Goal: Use online tool/utility: Utilize a website feature to perform a specific function

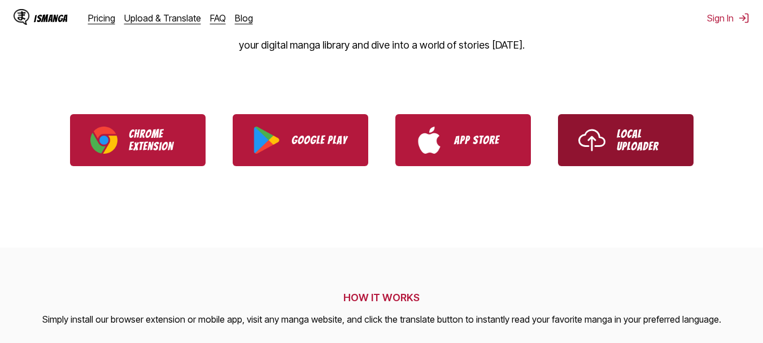
scroll to position [226, 0]
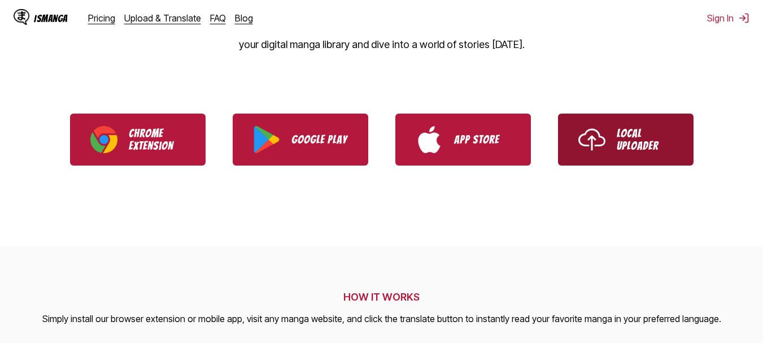
click at [628, 134] on p "Local Uploader" at bounding box center [645, 139] width 56 height 25
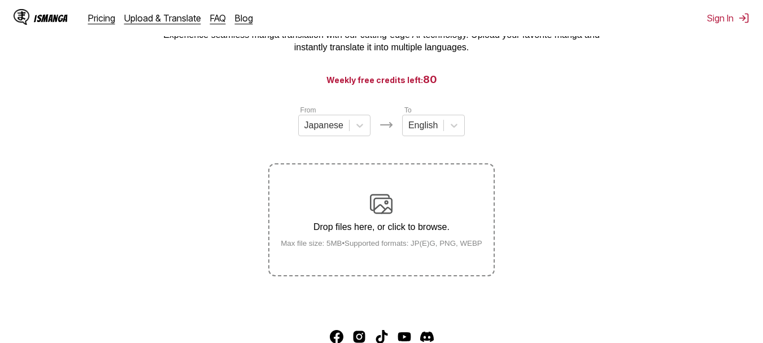
scroll to position [77, 0]
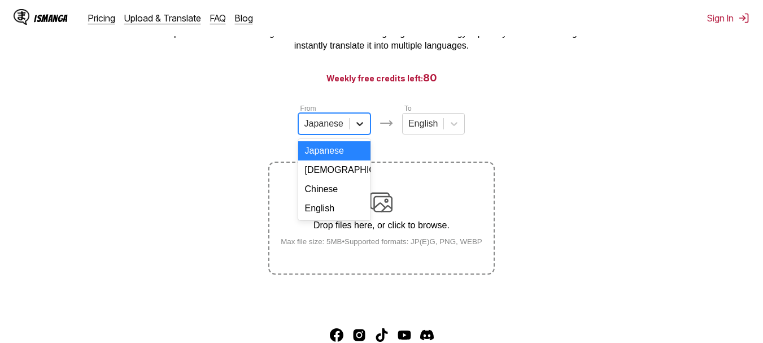
click at [351, 129] on div at bounding box center [360, 124] width 20 height 20
click at [333, 217] on div "English" at bounding box center [334, 208] width 72 height 19
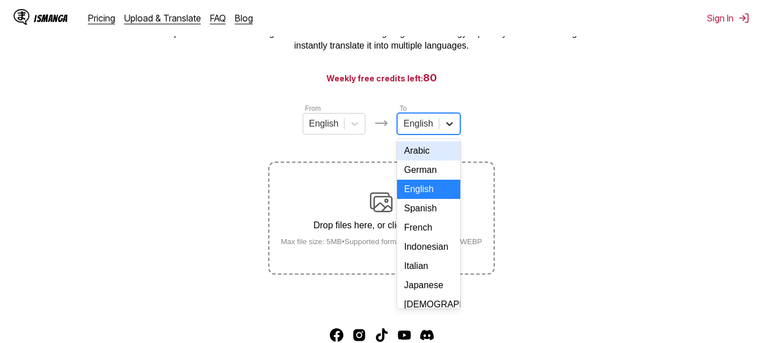
click at [451, 127] on icon at bounding box center [449, 123] width 11 height 11
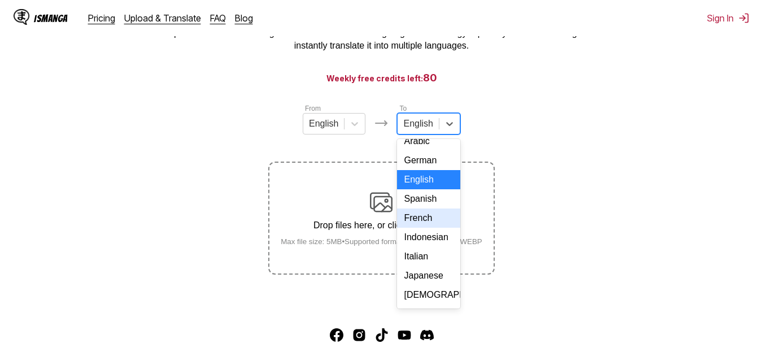
scroll to position [10, 0]
click at [419, 246] on div "Indonesian" at bounding box center [428, 236] width 63 height 19
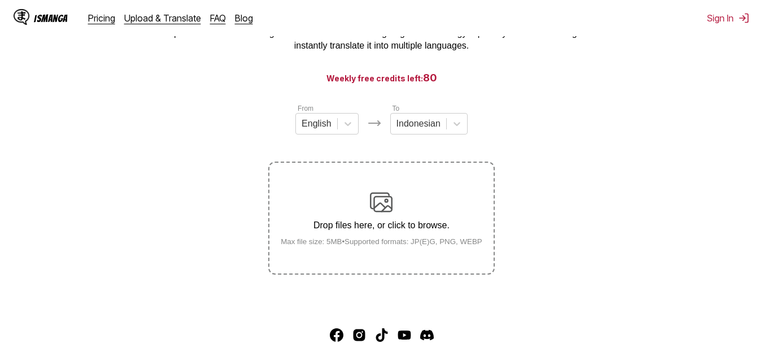
click at [385, 208] on img at bounding box center [381, 202] width 23 height 23
click at [0, 0] on input "Drop files here, or click to browse. Max file size: 5MB • Supported formats: JP…" at bounding box center [0, 0] width 0 height 0
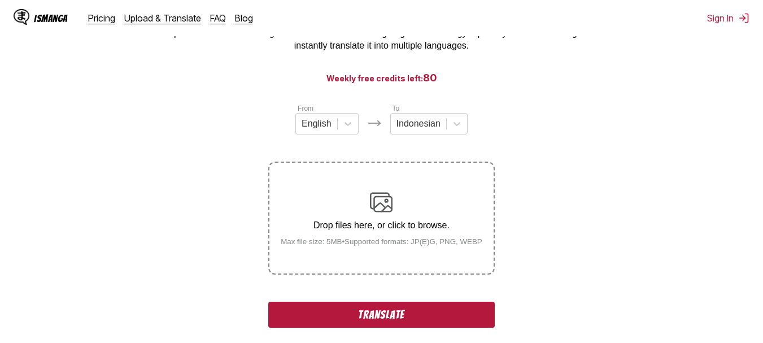
click at [411, 319] on button "Translate" at bounding box center [381, 315] width 226 height 26
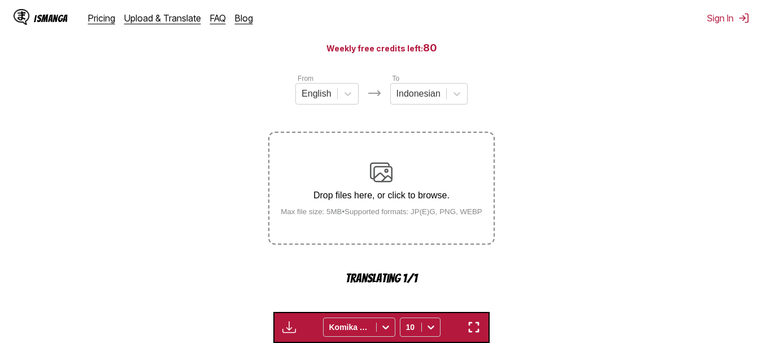
scroll to position [107, 0]
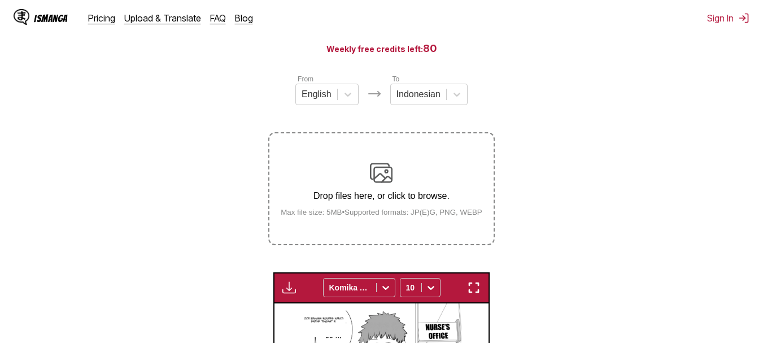
click at [380, 194] on p "Drop files here, or click to browse." at bounding box center [382, 196] width 220 height 10
click at [0, 0] on input "Drop files here, or click to browse. Max file size: 5MB • Supported formats: JP…" at bounding box center [0, 0] width 0 height 0
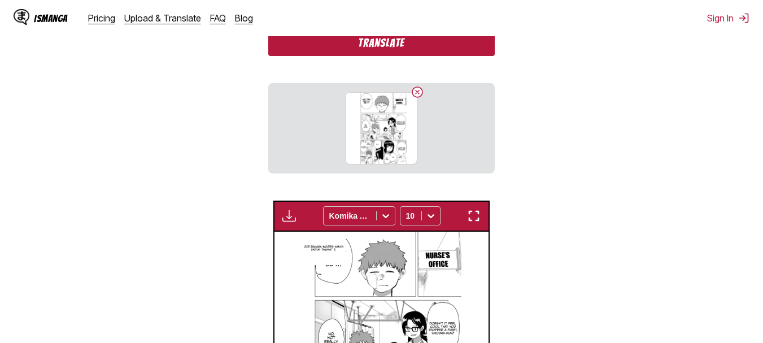
scroll to position [348, 0]
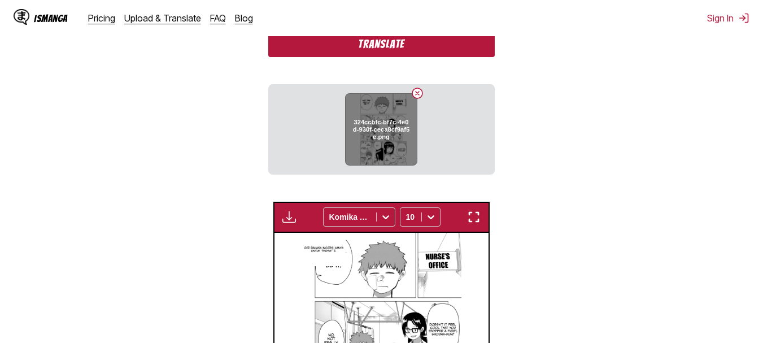
click at [415, 141] on div "324ccbfc-bf7c-4e0d-930f-ceca8cf9af5e.png" at bounding box center [381, 129] width 72 height 72
click at [383, 140] on h6 "324ccbfc-bf7c-4e0d-930f-ceca8cf9af5e.png" at bounding box center [381, 129] width 58 height 21
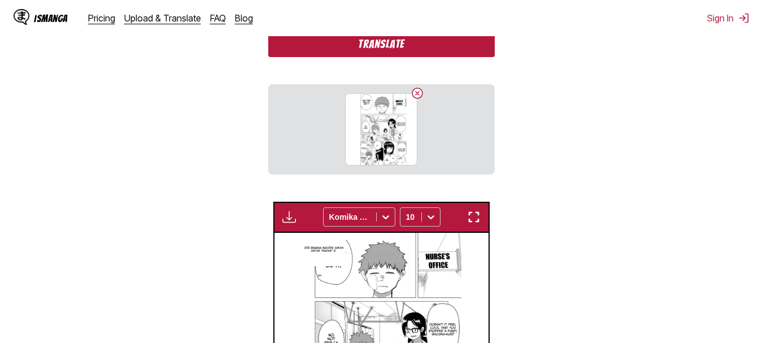
click at [391, 50] on button "Translate" at bounding box center [381, 44] width 226 height 26
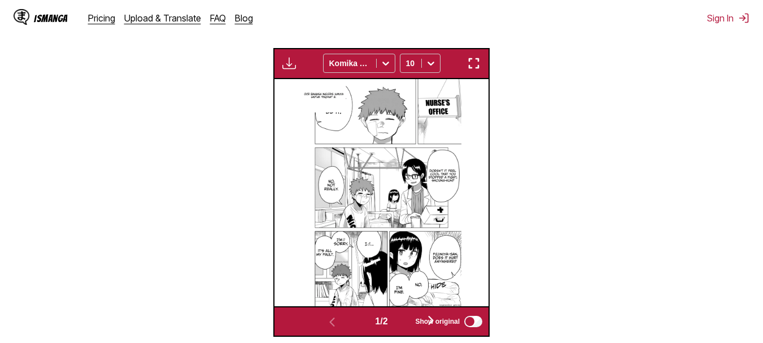
scroll to position [373, 0]
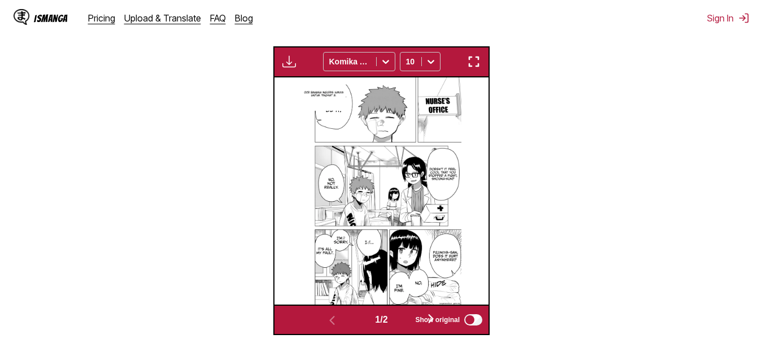
click at [433, 319] on span "Show original" at bounding box center [437, 320] width 45 height 8
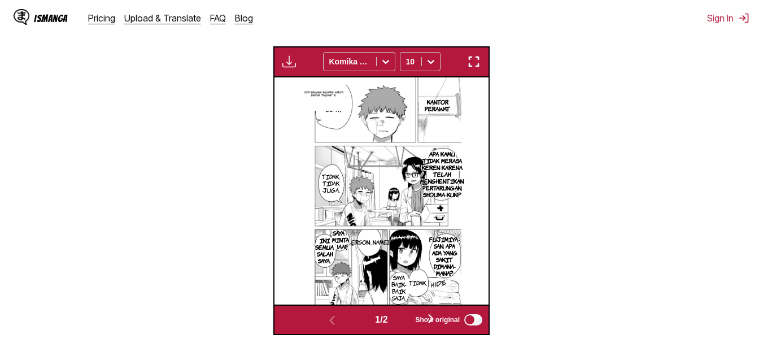
click at [434, 323] on span "Show original" at bounding box center [437, 320] width 45 height 8
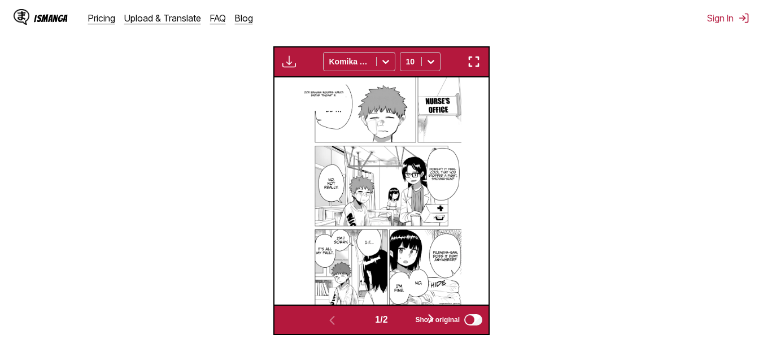
click at [432, 315] on label "Show original" at bounding box center [449, 319] width 69 height 15
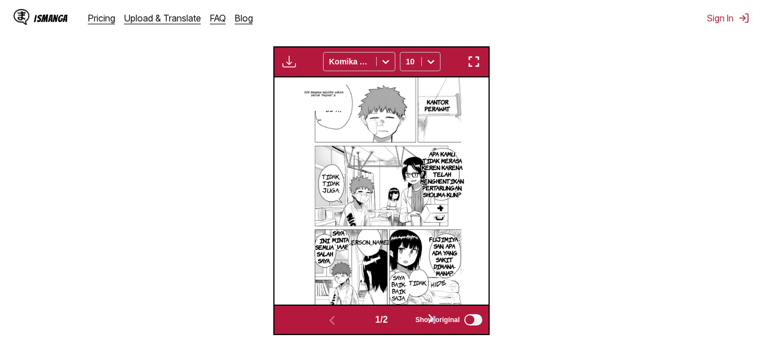
click at [432, 315] on label "Show original" at bounding box center [449, 319] width 69 height 15
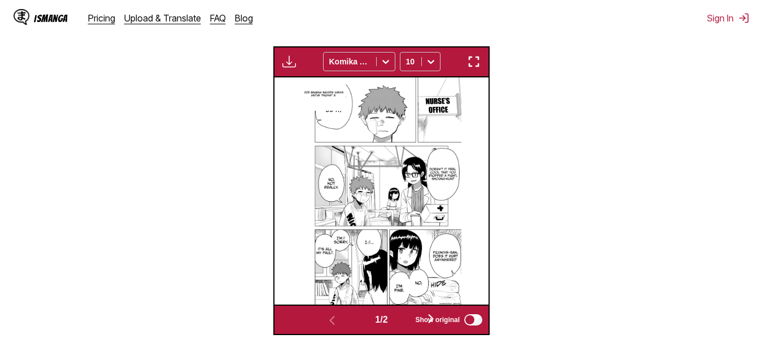
click at [428, 320] on span "Show original" at bounding box center [437, 320] width 45 height 8
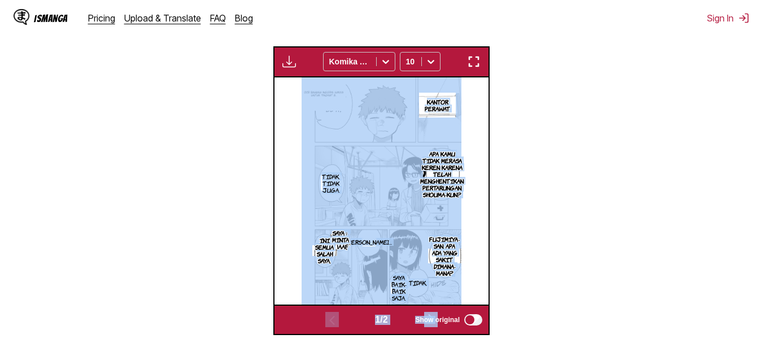
drag, startPoint x: 435, startPoint y: 325, endPoint x: 450, endPoint y: 137, distance: 188.1
click at [450, 137] on div "Available for premium users only Komika Axis 10 KANTOR PERAWAT APA KAMU TIDAK M…" at bounding box center [381, 190] width 216 height 289
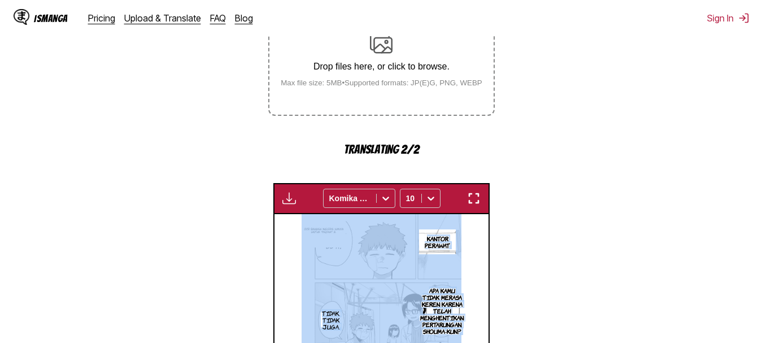
scroll to position [236, 0]
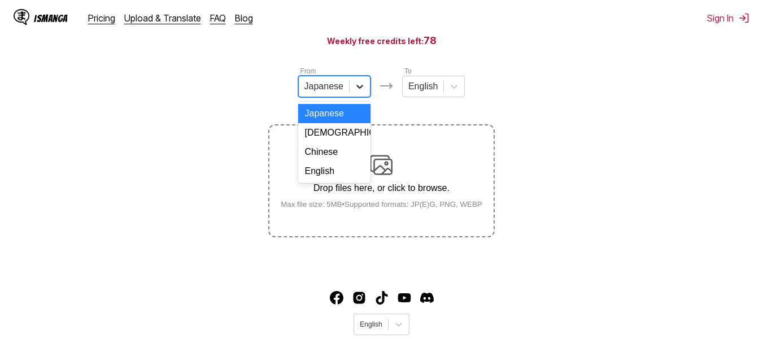
click at [355, 85] on div at bounding box center [360, 86] width 20 height 20
click at [327, 180] on div "English" at bounding box center [334, 171] width 72 height 19
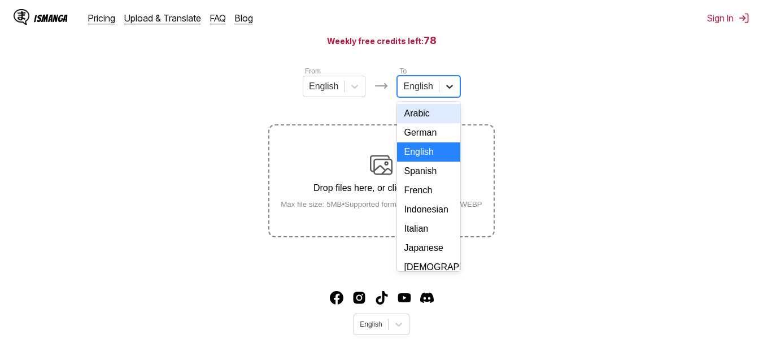
click at [453, 88] on icon at bounding box center [449, 86] width 11 height 11
click at [414, 219] on div "Indonesian" at bounding box center [428, 209] width 63 height 19
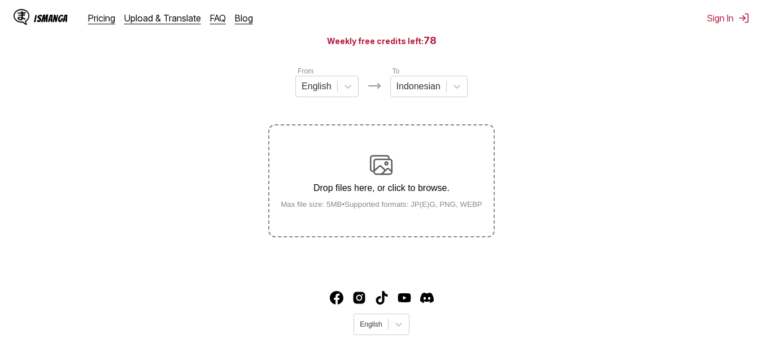
click at [386, 187] on p "Drop files here, or click to browse." at bounding box center [382, 188] width 220 height 10
click at [0, 0] on input "Drop files here, or click to browse. Max file size: 5MB • Supported formats: JP…" at bounding box center [0, 0] width 0 height 0
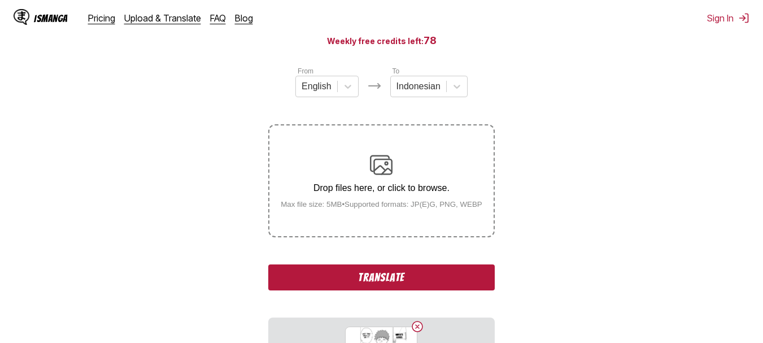
click at [396, 274] on button "Translate" at bounding box center [381, 277] width 226 height 26
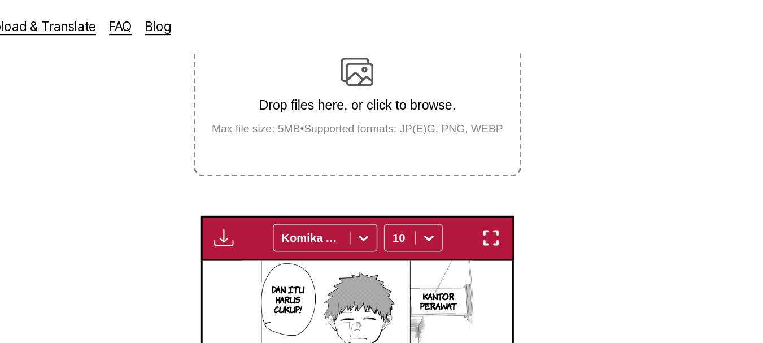
scroll to position [224, 0]
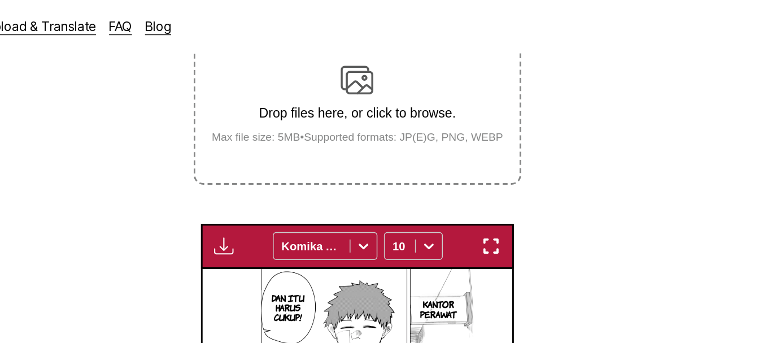
click at [389, 87] on div "Drop files here, or click to browse. Max file size: 5MB • Supported formats: JP…" at bounding box center [382, 71] width 220 height 55
click at [0, 0] on input "Drop files here, or click to browse. Max file size: 5MB • Supported formats: JP…" at bounding box center [0, 0] width 0 height 0
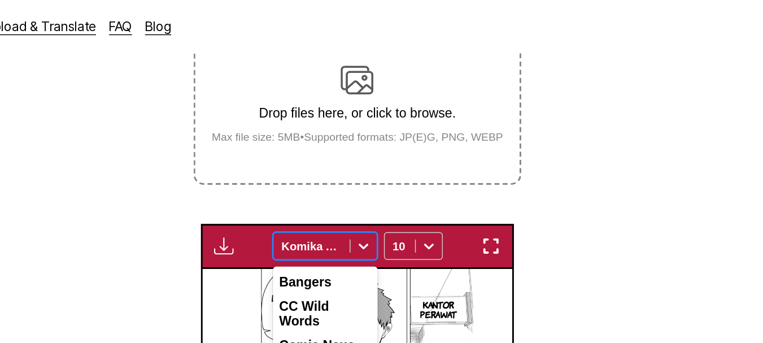
click at [386, 168] on icon at bounding box center [385, 169] width 11 height 11
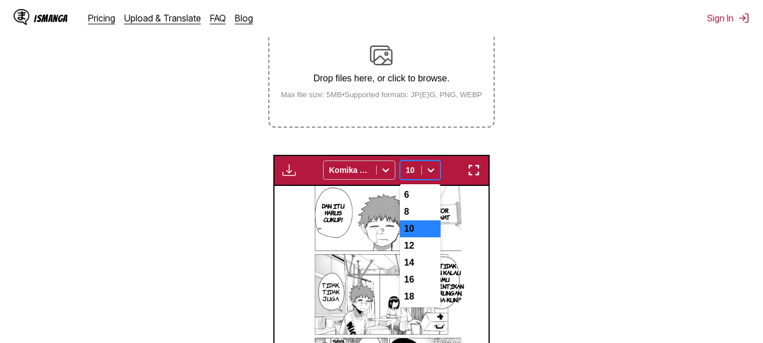
click at [430, 172] on icon at bounding box center [431, 171] width 7 height 4
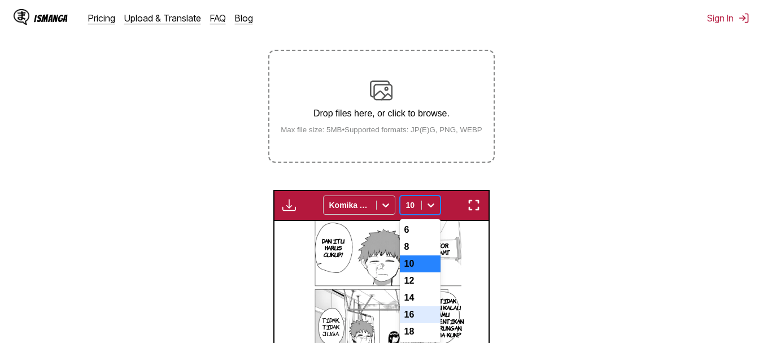
scroll to position [171, 0]
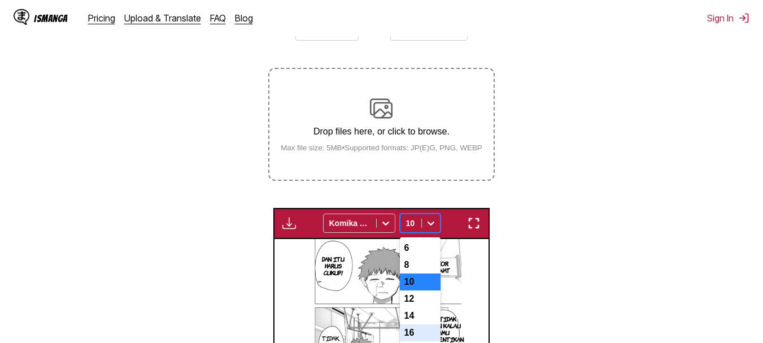
click at [372, 122] on div "Drop files here, or click to browse. Max file size: 5MB • Supported formats: JP…" at bounding box center [382, 124] width 220 height 55
click at [0, 0] on input "Drop files here, or click to browse. Max file size: 5MB • Supported formats: JP…" at bounding box center [0, 0] width 0 height 0
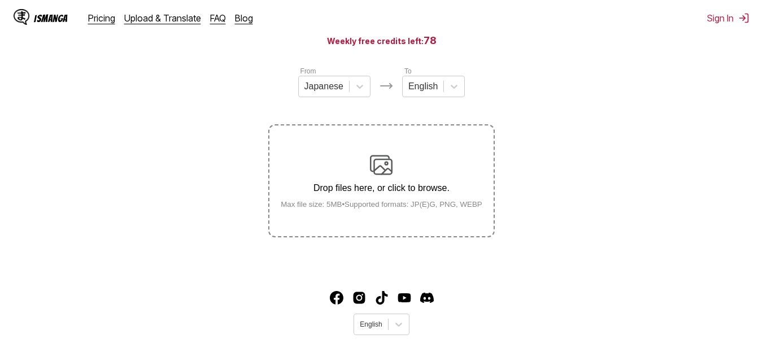
click at [369, 163] on div "Drop files here, or click to browse. Max file size: 5MB • Supported formats: JP…" at bounding box center [382, 181] width 220 height 55
click at [0, 0] on input "Drop files here, or click to browse. Max file size: 5MB • Supported formats: JP…" at bounding box center [0, 0] width 0 height 0
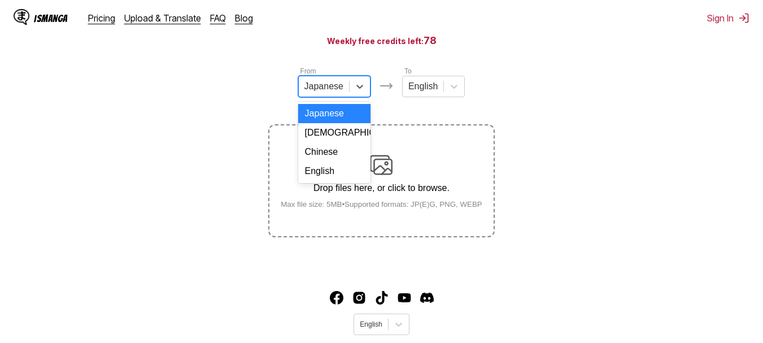
click at [345, 84] on div "Japanese" at bounding box center [324, 86] width 50 height 17
click at [325, 181] on div "English" at bounding box center [334, 171] width 72 height 19
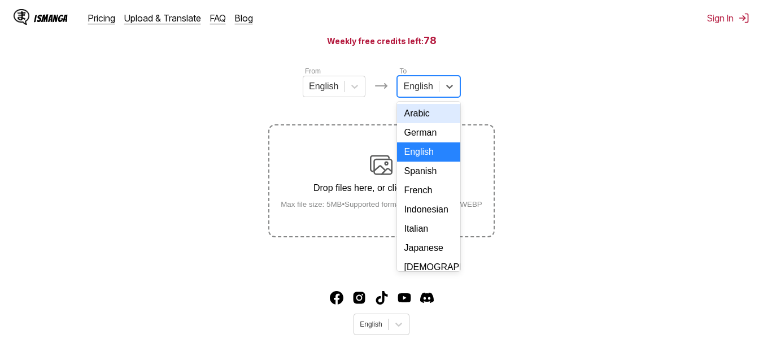
click at [433, 88] on div "English" at bounding box center [418, 86] width 41 height 17
click at [438, 219] on div "Indonesian" at bounding box center [428, 209] width 63 height 19
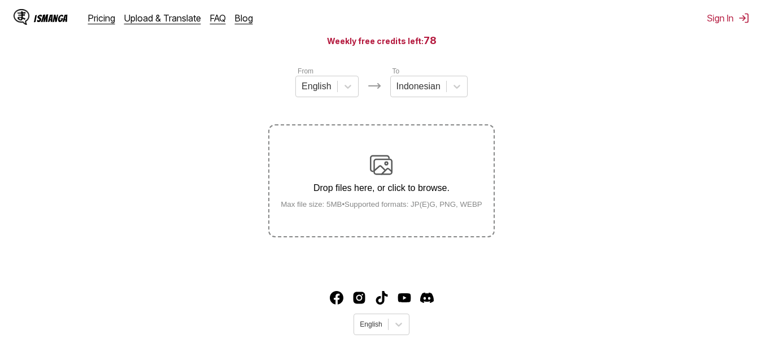
click at [400, 176] on div "Drop files here, or click to browse. Max file size: 5MB • Supported formats: JP…" at bounding box center [382, 181] width 220 height 55
click at [0, 0] on input "Drop files here, or click to browse. Max file size: 5MB • Supported formats: JP…" at bounding box center [0, 0] width 0 height 0
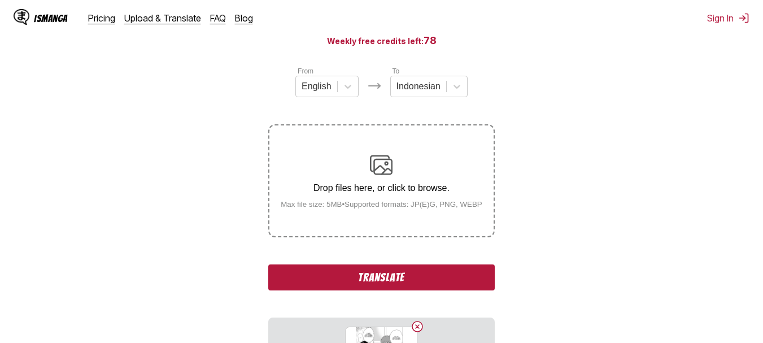
click at [328, 286] on button "Translate" at bounding box center [381, 277] width 226 height 26
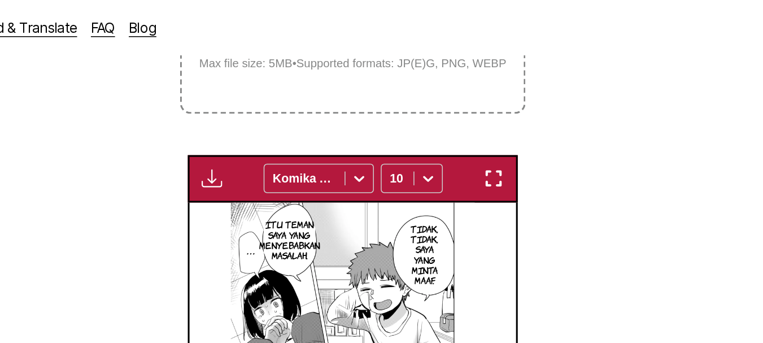
scroll to position [230, 0]
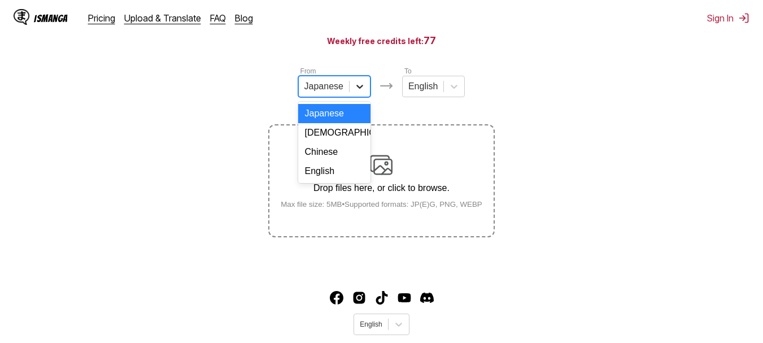
click at [359, 92] on icon at bounding box center [359, 86] width 11 height 11
click at [341, 179] on div "English" at bounding box center [334, 171] width 72 height 19
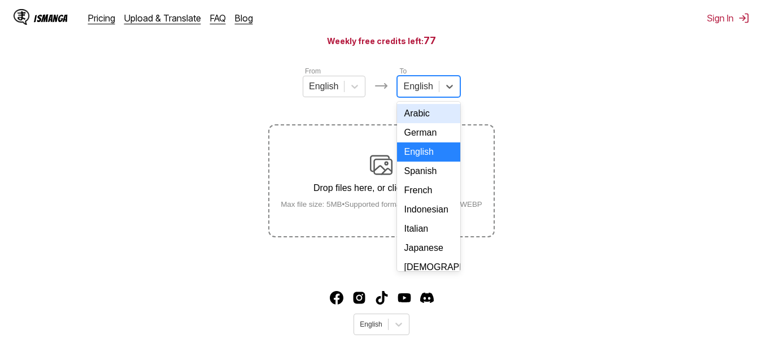
click at [426, 93] on div at bounding box center [417, 86] width 29 height 12
drag, startPoint x: 426, startPoint y: 225, endPoint x: 378, endPoint y: 164, distance: 77.2
click at [378, 164] on div "From English To 17 results available. Use Up and Down to choose options, press …" at bounding box center [381, 152] width 226 height 172
click at [417, 219] on div "Indonesian" at bounding box center [428, 209] width 63 height 19
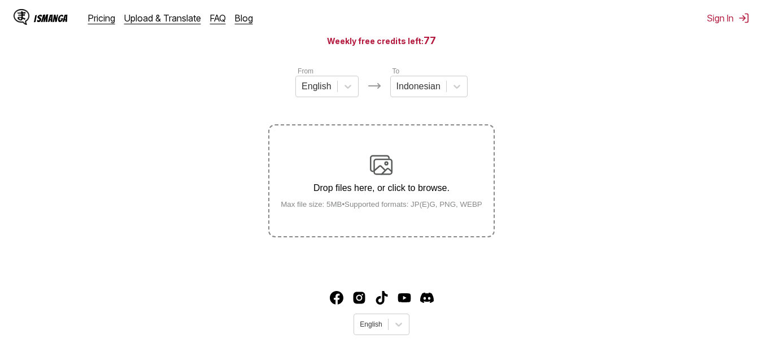
click at [363, 178] on div "Drop files here, or click to browse. Max file size: 5MB • Supported formats: JP…" at bounding box center [382, 181] width 220 height 55
click at [0, 0] on input "Drop files here, or click to browse. Max file size: 5MB • Supported formats: JP…" at bounding box center [0, 0] width 0 height 0
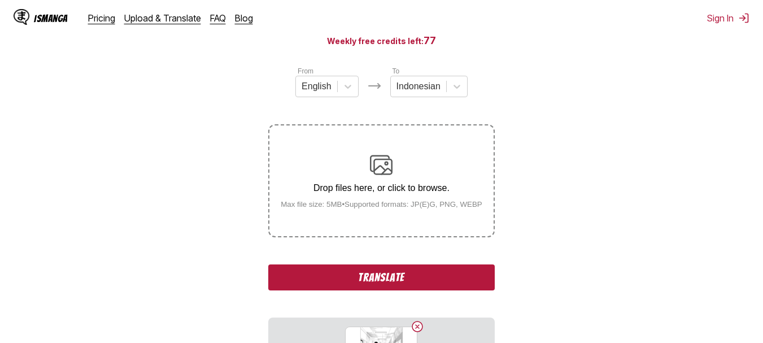
click at [382, 272] on button "Translate" at bounding box center [381, 277] width 226 height 26
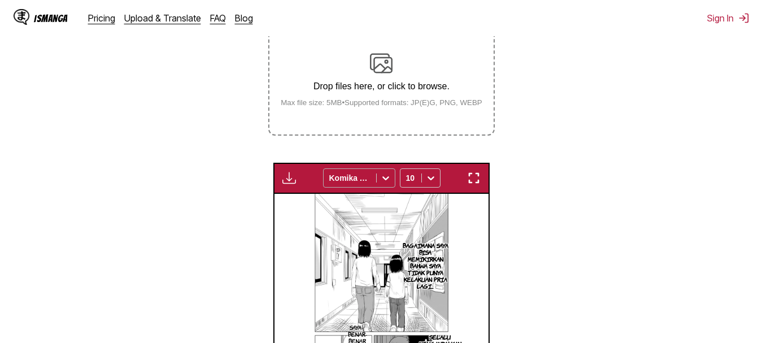
scroll to position [193, 0]
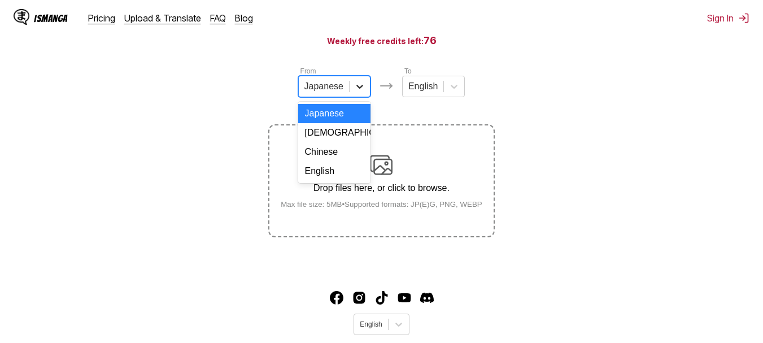
click at [356, 92] on icon at bounding box center [359, 86] width 11 height 11
click at [337, 181] on div "English" at bounding box center [334, 171] width 72 height 19
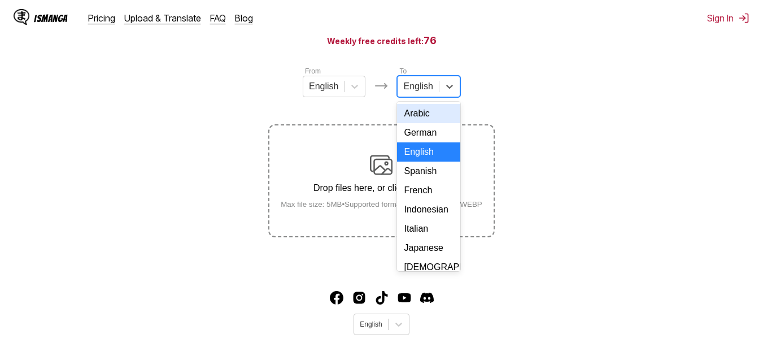
click at [423, 88] on div at bounding box center [417, 86] width 29 height 12
click at [424, 219] on div "Indonesian" at bounding box center [428, 209] width 63 height 19
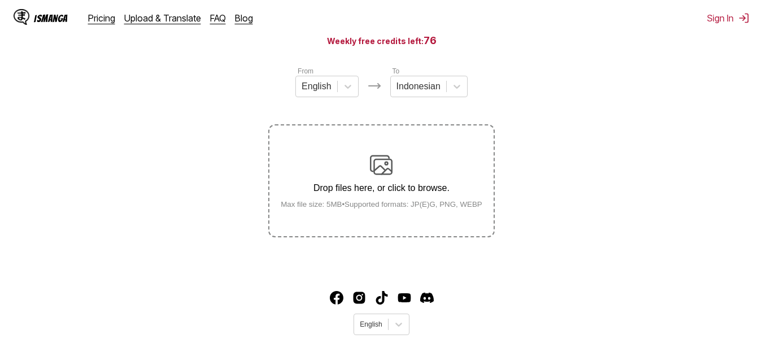
click at [385, 173] on img at bounding box center [381, 165] width 23 height 23
click at [0, 0] on input "Drop files here, or click to browse. Max file size: 5MB • Supported formats: JP…" at bounding box center [0, 0] width 0 height 0
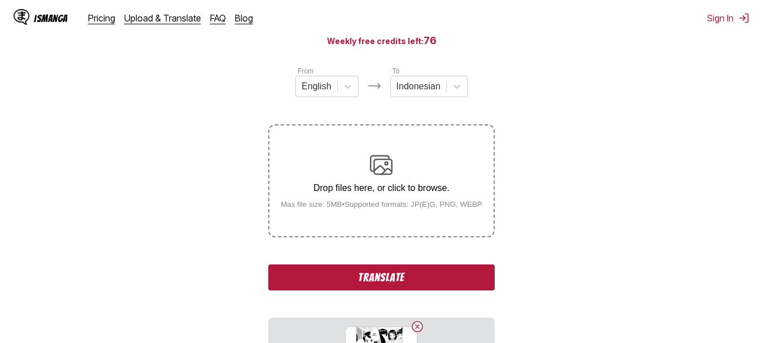
click at [394, 286] on button "Translate" at bounding box center [381, 277] width 226 height 26
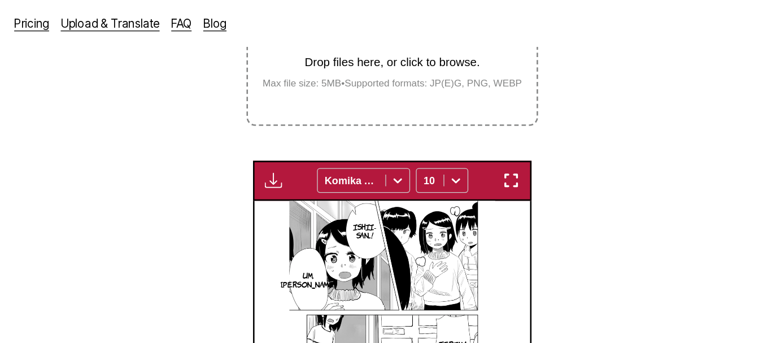
scroll to position [253, 0]
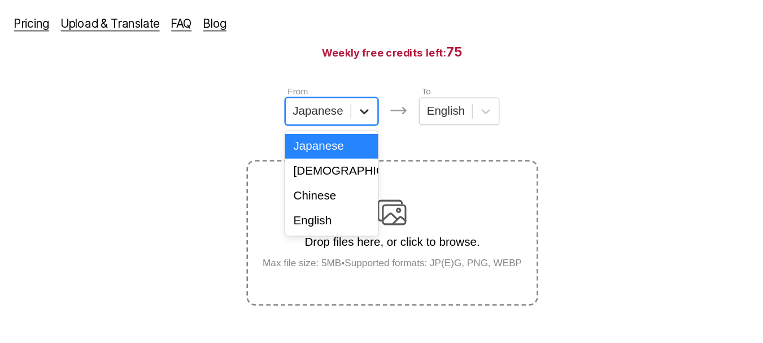
click at [355, 91] on icon at bounding box center [359, 86] width 11 height 11
click at [332, 176] on div "English" at bounding box center [334, 171] width 72 height 19
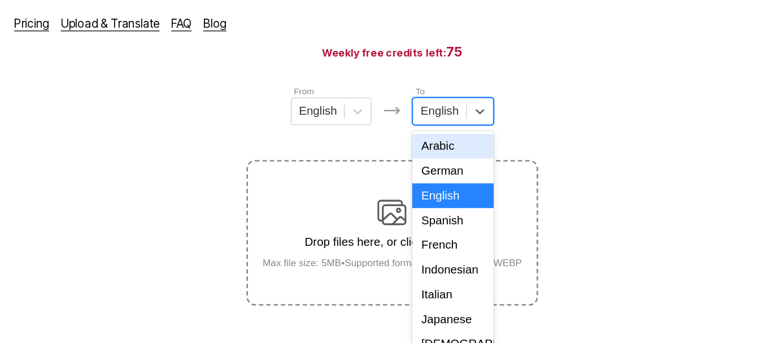
click at [436, 91] on div "English" at bounding box center [418, 86] width 41 height 17
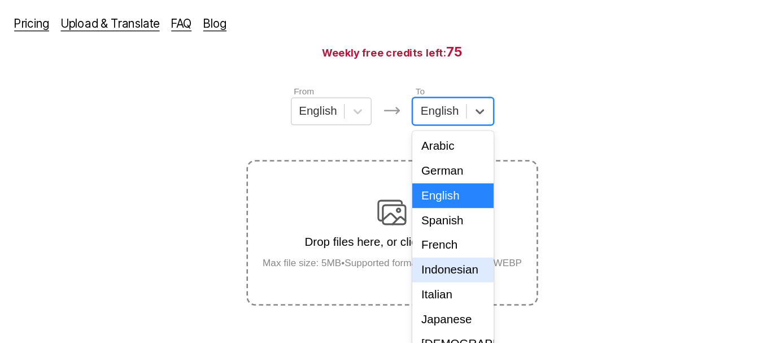
click at [419, 219] on div "Indonesian" at bounding box center [428, 209] width 63 height 19
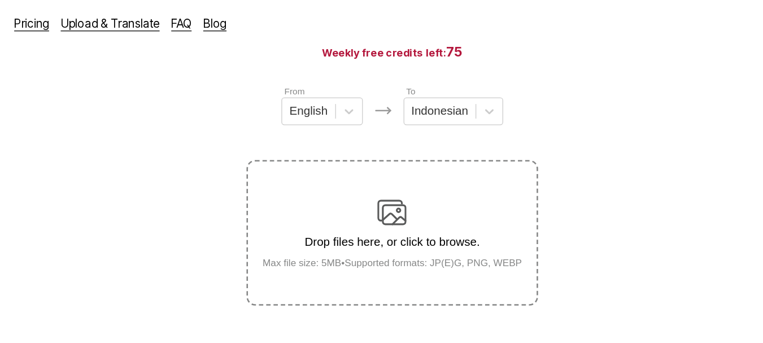
click at [389, 180] on div "Drop files here, or click to browse. Max file size: 5MB • Supported formats: JP…" at bounding box center [382, 181] width 220 height 55
click at [0, 0] on input "Drop files here, or click to browse. Max file size: 5MB • Supported formats: JP…" at bounding box center [0, 0] width 0 height 0
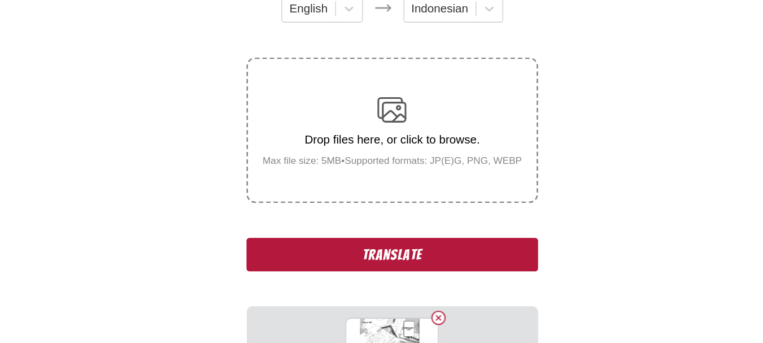
scroll to position [119, 0]
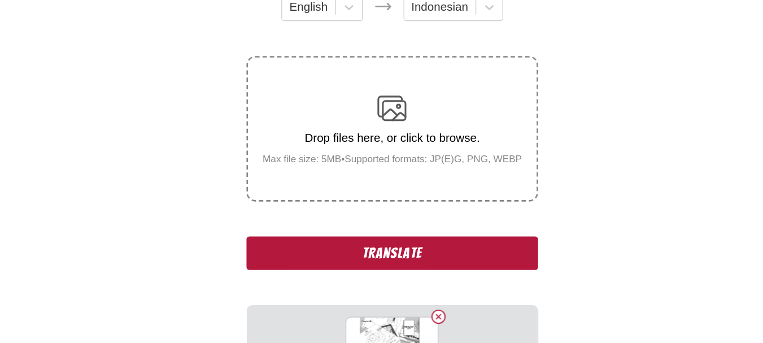
click at [351, 277] on button "Translate" at bounding box center [381, 273] width 226 height 26
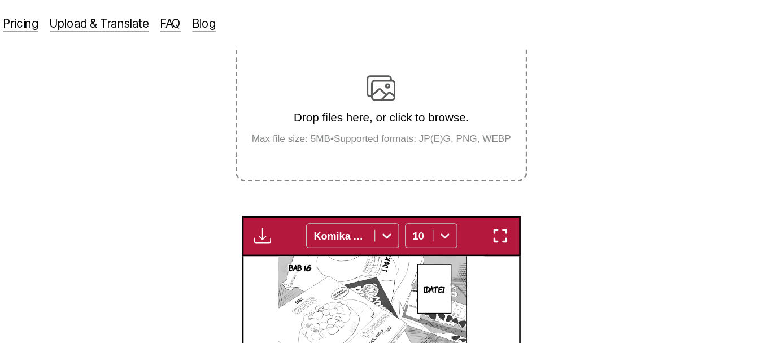
scroll to position [195, 0]
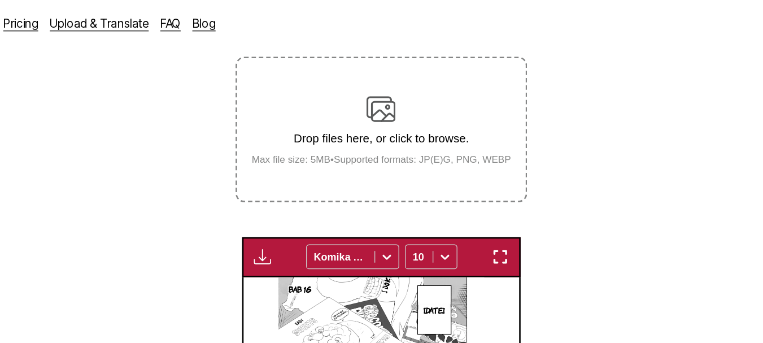
click at [376, 71] on label "Drop files here, or click to browse. Max file size: 5MB • Supported formats: JP…" at bounding box center [381, 100] width 224 height 111
click at [0, 0] on input "Drop files here, or click to browse. Max file size: 5MB • Supported formats: JP…" at bounding box center [0, 0] width 0 height 0
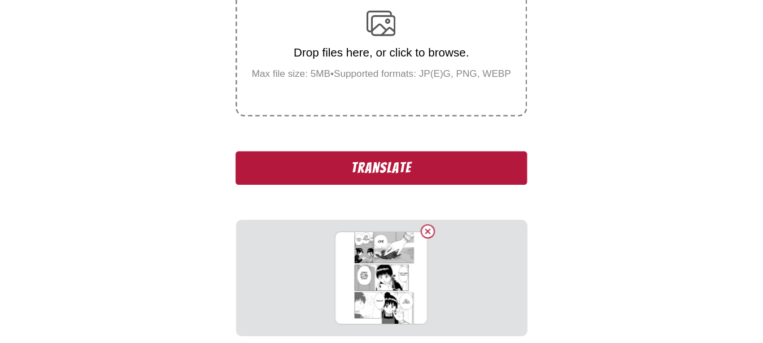
click at [376, 206] on button "Translate" at bounding box center [381, 197] width 226 height 26
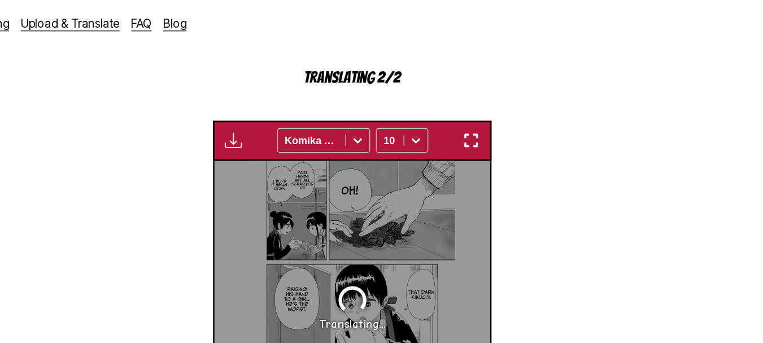
scroll to position [321, 0]
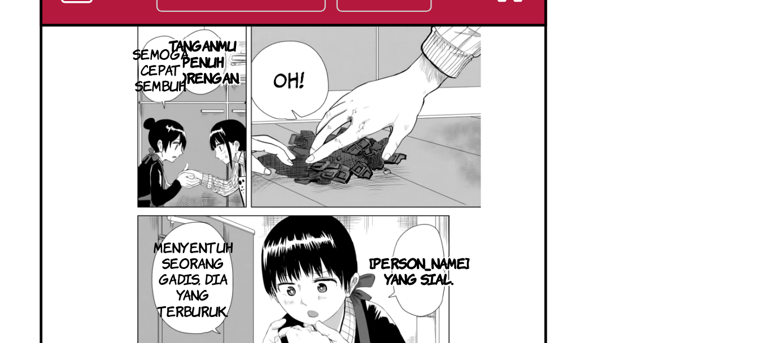
click at [350, 106] on p "TANGANMU PENUH GORENGAN." at bounding box center [343, 103] width 36 height 25
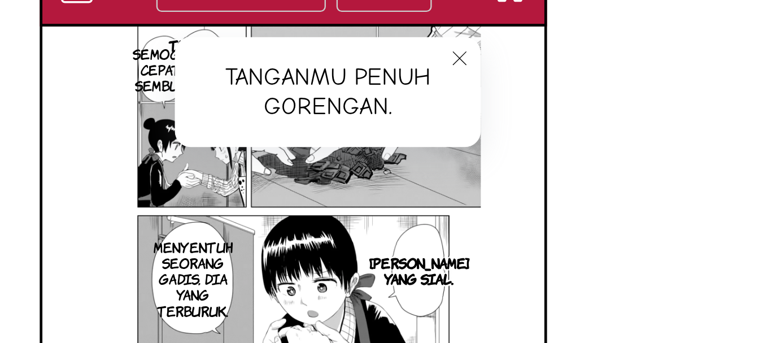
click at [350, 106] on div "TANGANMU PENUH GORENGAN." at bounding box center [396, 117] width 130 height 47
click at [451, 106] on icon "close-tooltip" at bounding box center [452, 103] width 8 height 8
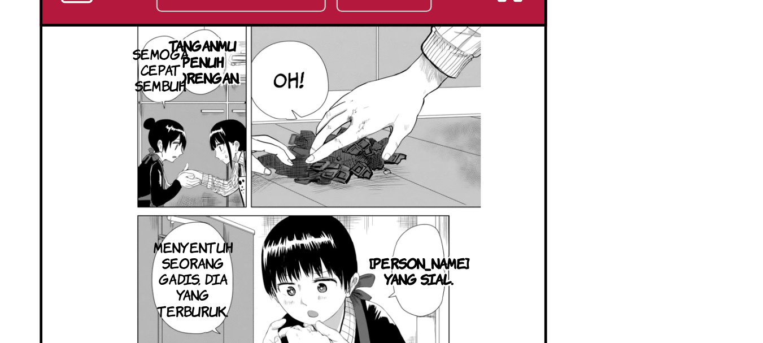
click at [327, 107] on p "SEMOGA CEPAT SEMBUH." at bounding box center [325, 107] width 28 height 25
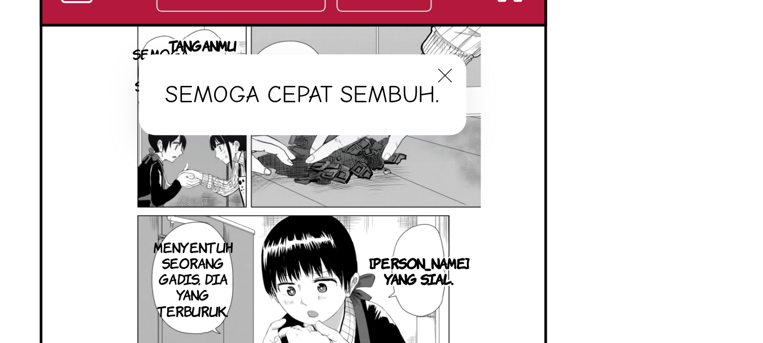
click at [327, 107] on div "SEMOGA CEPAT SEMBUH." at bounding box center [386, 118] width 140 height 35
click at [444, 111] on icon "close-tooltip" at bounding box center [446, 110] width 8 height 8
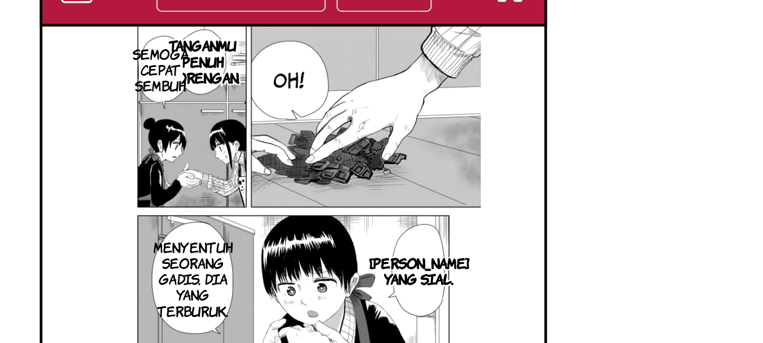
click at [336, 108] on p "SEMOGA CEPAT SEMBUH." at bounding box center [325, 107] width 28 height 25
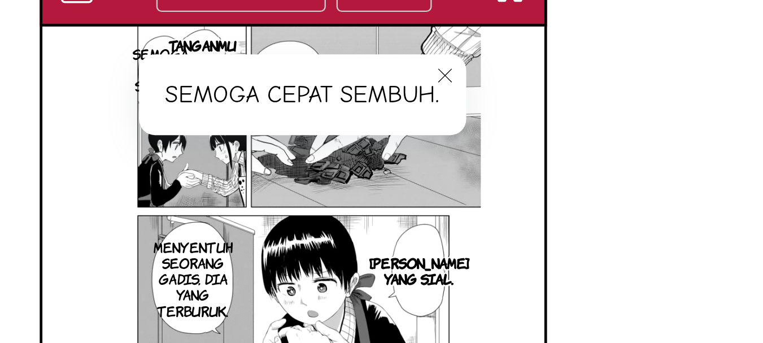
click at [346, 96] on p "TANGANMU PENUH GORENGAN." at bounding box center [343, 103] width 36 height 25
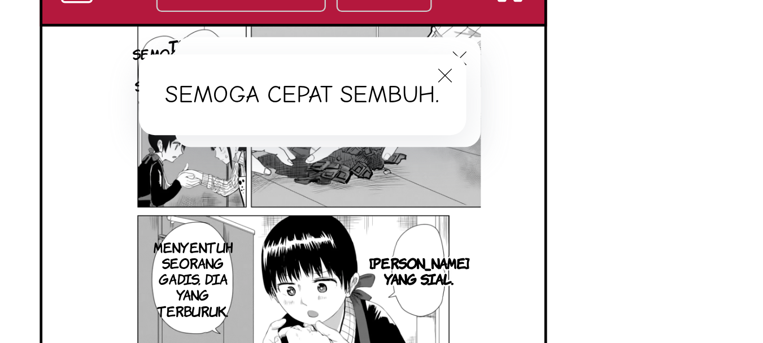
click at [446, 111] on icon "close-tooltip" at bounding box center [446, 110] width 8 height 8
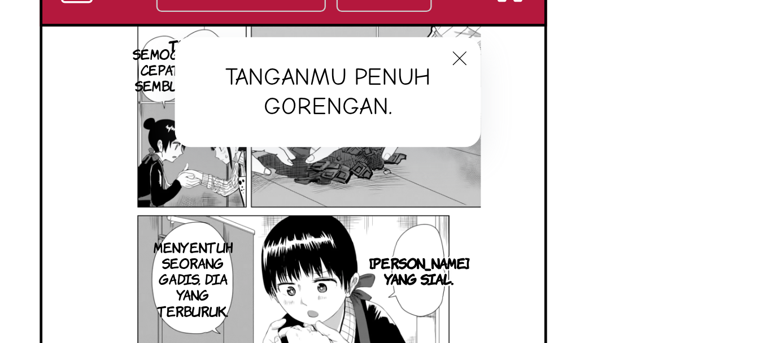
click at [452, 100] on icon "close-tooltip" at bounding box center [452, 103] width 8 height 8
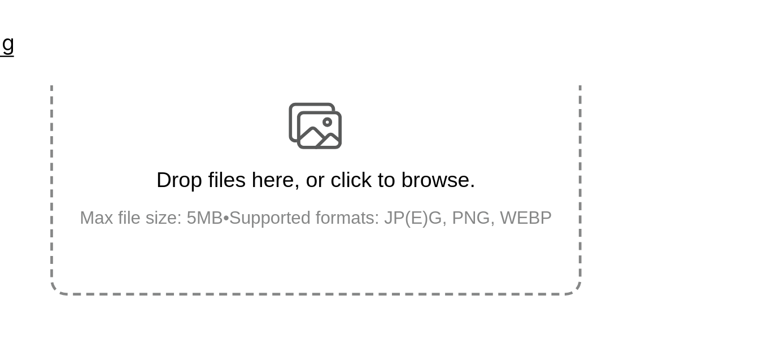
scroll to position [224, 0]
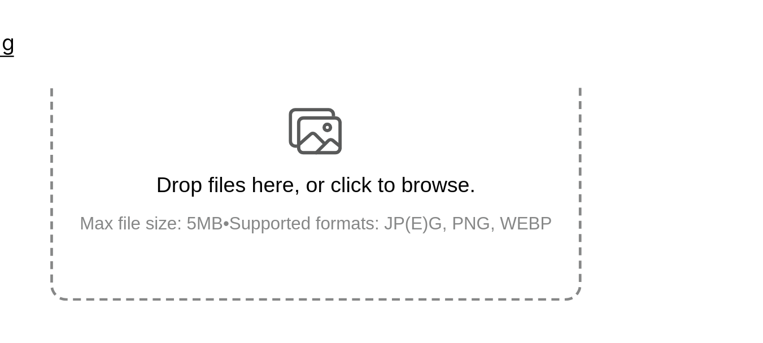
click at [382, 52] on img at bounding box center [381, 56] width 23 height 23
click at [0, 0] on input "Drop files here, or click to browse. Max file size: 5MB • Supported formats: JP…" at bounding box center [0, 0] width 0 height 0
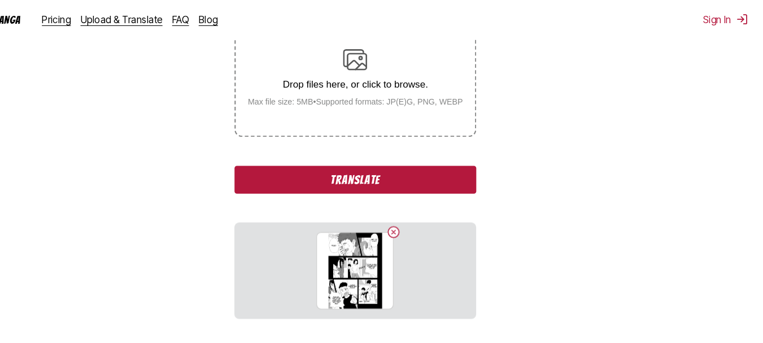
click at [372, 175] on button "Translate" at bounding box center [381, 168] width 226 height 26
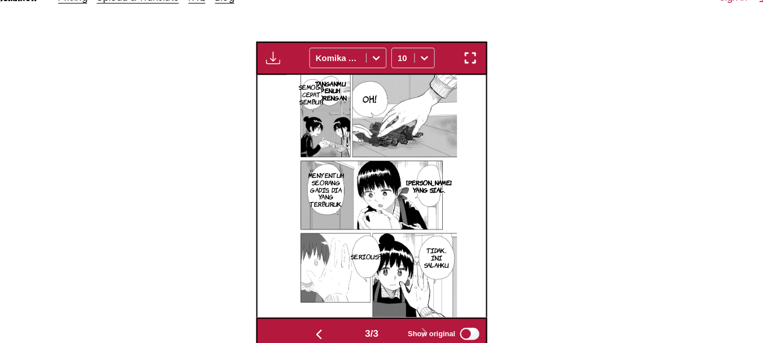
scroll to position [0, 429]
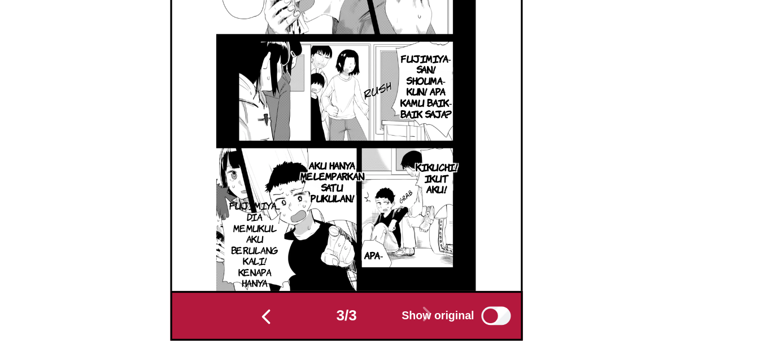
click at [337, 246] on p "FUJIMIYA... DIA MEMUKUL AKU BERULANG KALI! KENAPA HANYA AKU?!" at bounding box center [325, 253] width 36 height 66
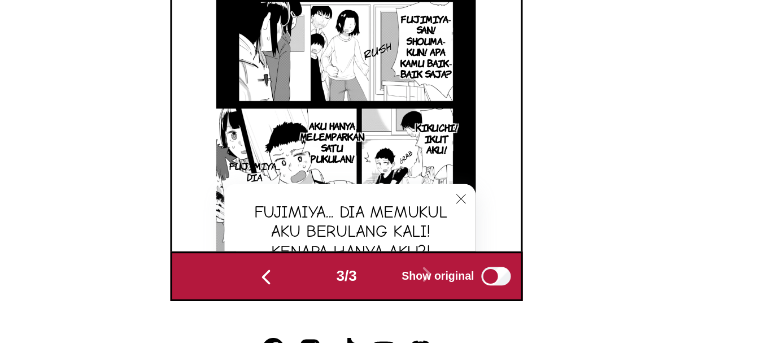
click at [377, 267] on div "FUJIMIYA... DIA MEMUKUL AKU BERULANG KALI! KENAPA HANYA AKU?!" at bounding box center [384, 266] width 154 height 59
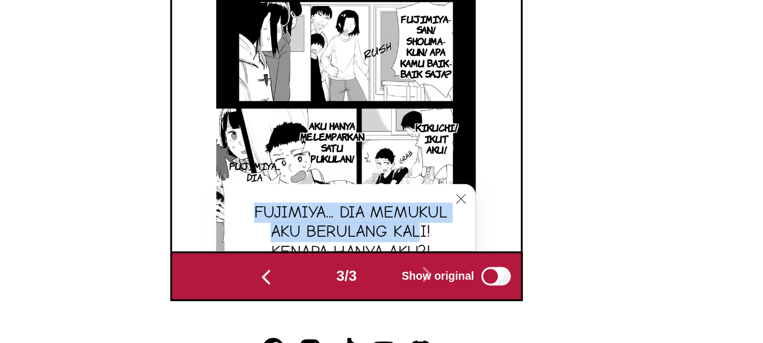
drag, startPoint x: 324, startPoint y: 254, endPoint x: 428, endPoint y: 265, distance: 105.1
click at [428, 265] on div "FUJIMIYA... DIA MEMUKUL AKU BERULANG KALI! KENAPA HANYA AKU?!" at bounding box center [384, 266] width 154 height 59
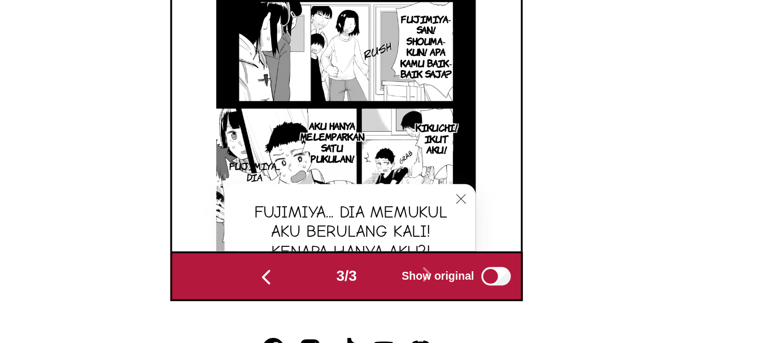
click at [451, 244] on icon "close-tooltip" at bounding box center [452, 246] width 8 height 8
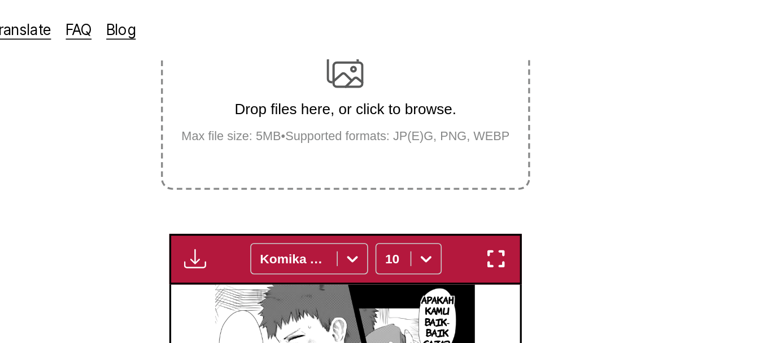
scroll to position [235, 0]
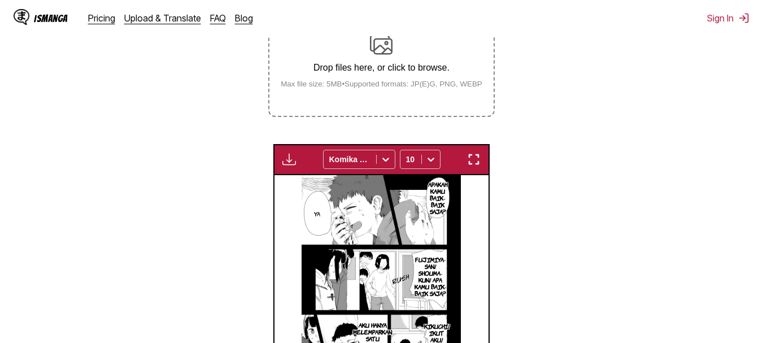
click at [363, 56] on div "Drop files here, or click to browse. Max file size: 5MB • Supported formats: JP…" at bounding box center [382, 60] width 220 height 55
click at [0, 0] on input "Drop files here, or click to browse. Max file size: 5MB • Supported formats: JP…" at bounding box center [0, 0] width 0 height 0
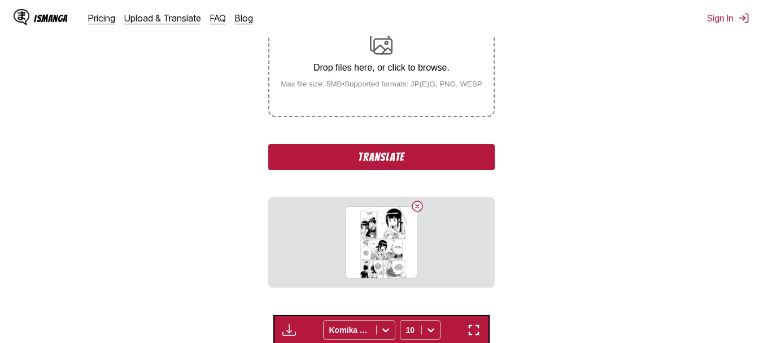
click at [316, 162] on button "Translate" at bounding box center [381, 157] width 226 height 26
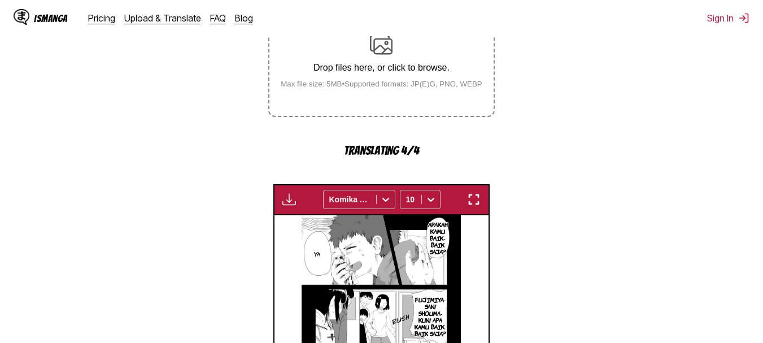
click at [352, 43] on div "Drop files here, or click to browse. Max file size: 5MB • Supported formats: JP…" at bounding box center [382, 60] width 220 height 55
click at [363, 59] on div "Drop files here, or click to browse. Max file size: 5MB • Supported formats: JP…" at bounding box center [382, 60] width 220 height 55
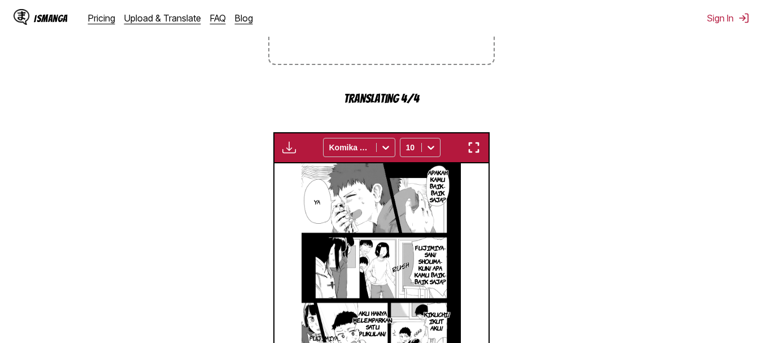
scroll to position [202, 0]
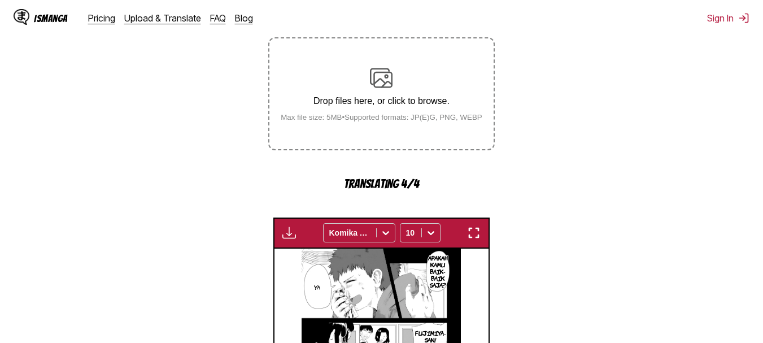
click at [388, 86] on img at bounding box center [381, 78] width 23 height 23
click at [396, 102] on p "Drop files here, or click to browse." at bounding box center [382, 101] width 220 height 10
click at [396, 120] on small "Max file size: 5MB • Supported formats: JP(E)G, PNG, WEBP" at bounding box center [382, 117] width 220 height 8
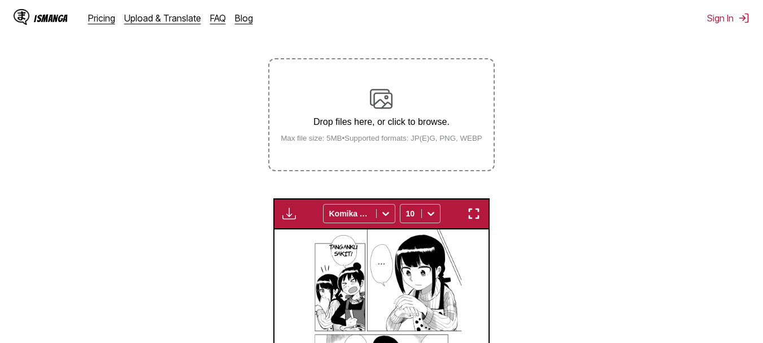
scroll to position [180, 0]
click at [391, 114] on div "Drop files here, or click to browse. Max file size: 5MB • Supported formats: JP…" at bounding box center [382, 115] width 220 height 55
click at [0, 0] on input "Drop files here, or click to browse. Max file size: 5MB • Supported formats: JP…" at bounding box center [0, 0] width 0 height 0
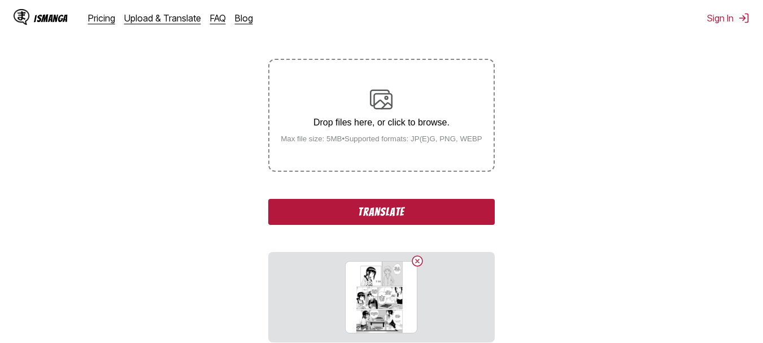
click at [402, 216] on button "Translate" at bounding box center [381, 212] width 226 height 26
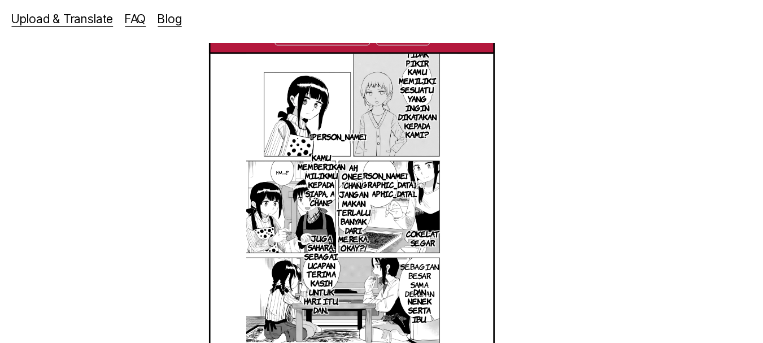
scroll to position [337, 0]
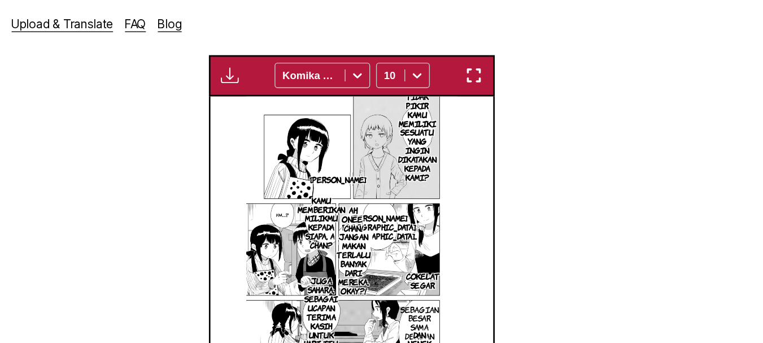
click at [429, 104] on p "APAKAH KAMU TIDAK PIKIR KAMU MEMILIKI SESUATU YANG INGIN DIKATAKAN KEPADA KAMI?" at bounding box center [431, 97] width 33 height 86
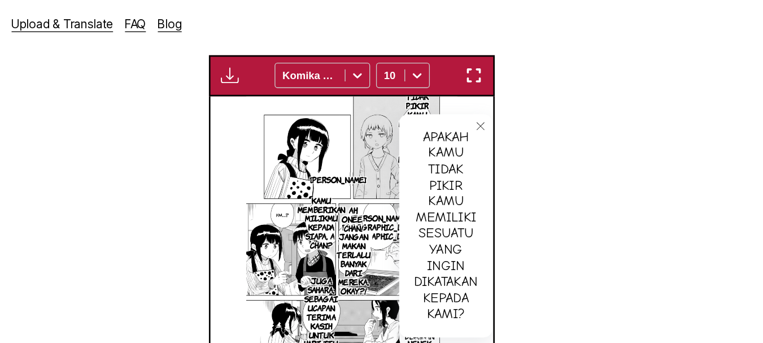
click at [482, 98] on icon "close-tooltip" at bounding box center [479, 95] width 8 height 8
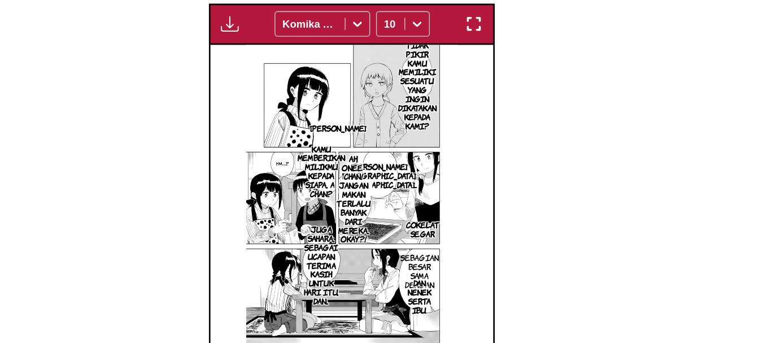
click at [399, 179] on p "[PERSON_NAME][GEOGRAPHIC_DATA], [GEOGRAPHIC_DATA]..." at bounding box center [403, 171] width 62 height 25
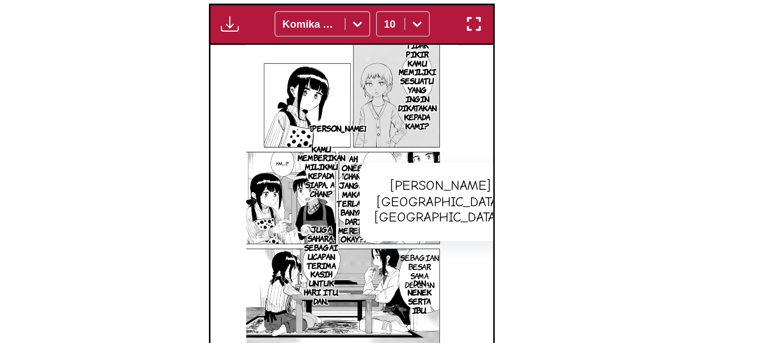
click at [497, 171] on icon "close-tooltip" at bounding box center [501, 171] width 8 height 8
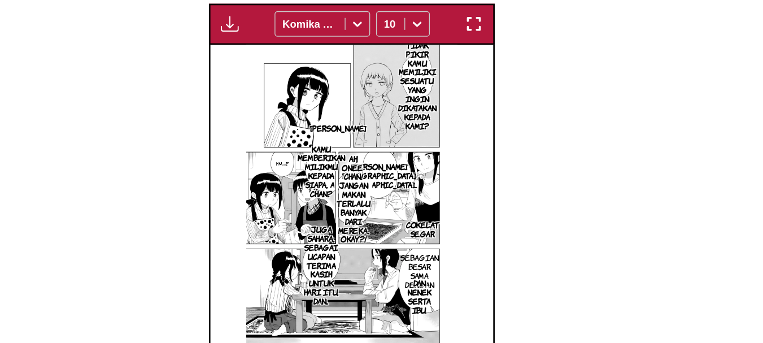
click at [385, 187] on p "AH, ONEE-CHAN! JANGAN MAKAN TERLALU BANYAK DARI MEREKA, OKAY?!" at bounding box center [383, 189] width 30 height 72
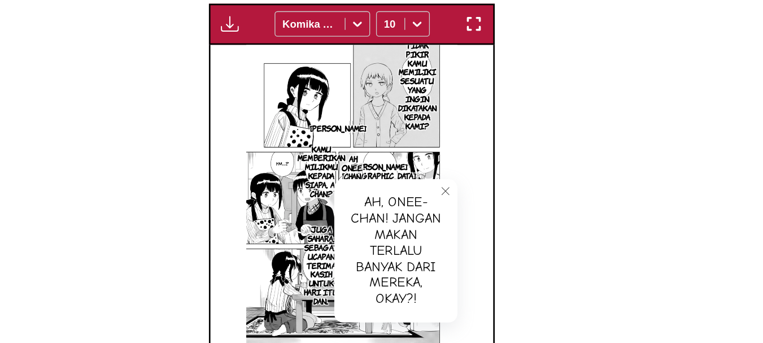
click at [355, 159] on p "KAMU MEMBERIKAN MILIKMU KEPADA SIAPA, A-CHAN?" at bounding box center [358, 168] width 41 height 45
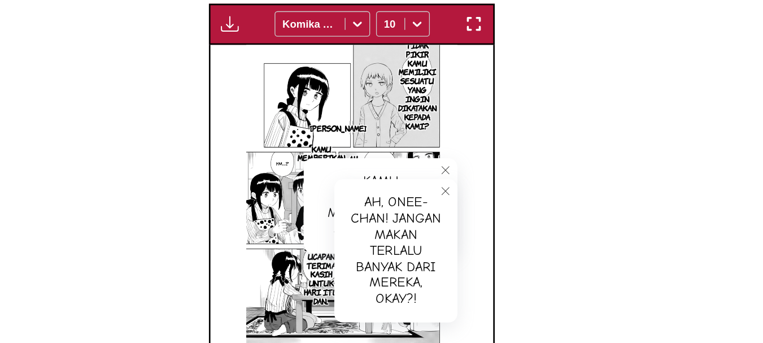
click at [449, 185] on icon "close-tooltip" at bounding box center [452, 184] width 8 height 8
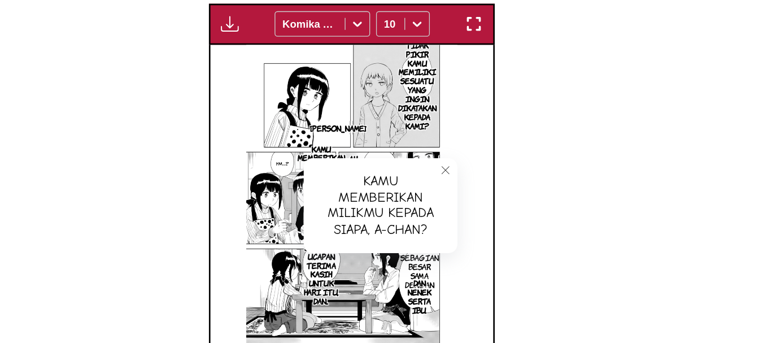
click at [447, 162] on button "close-tooltip" at bounding box center [452, 168] width 18 height 18
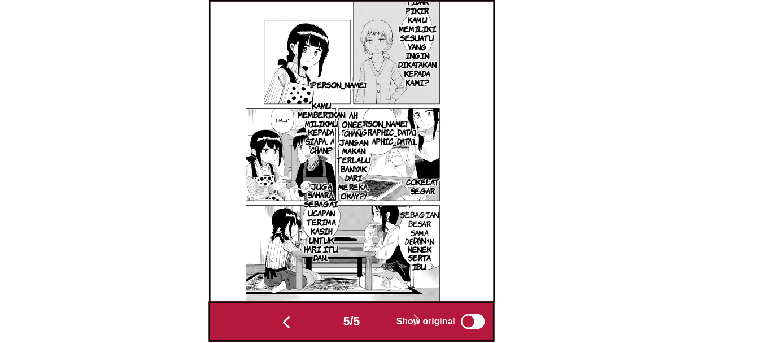
click at [429, 249] on p "dan nenek serta ibu." at bounding box center [433, 263] width 27 height 32
click at [431, 233] on p "SEBAGIAN BESAR SAMA DENGAN KAMU." at bounding box center [432, 247] width 33 height 38
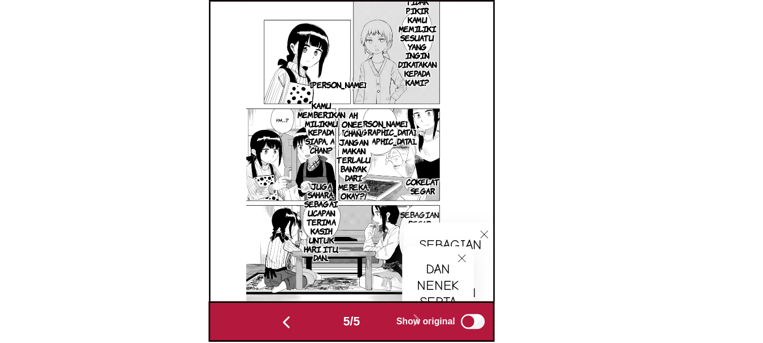
click at [461, 271] on icon "close-tooltip" at bounding box center [465, 267] width 8 height 8
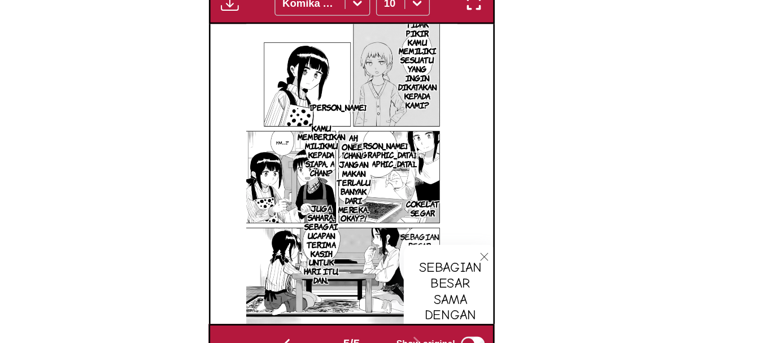
click at [472, 60] on img "button" at bounding box center [474, 57] width 14 height 14
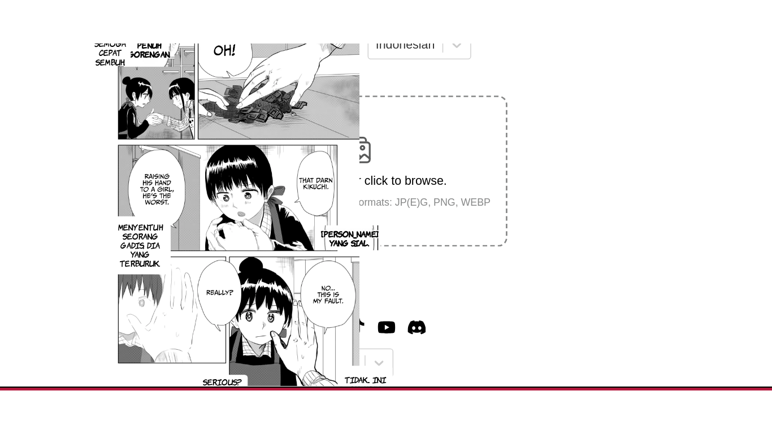
scroll to position [0, 3077]
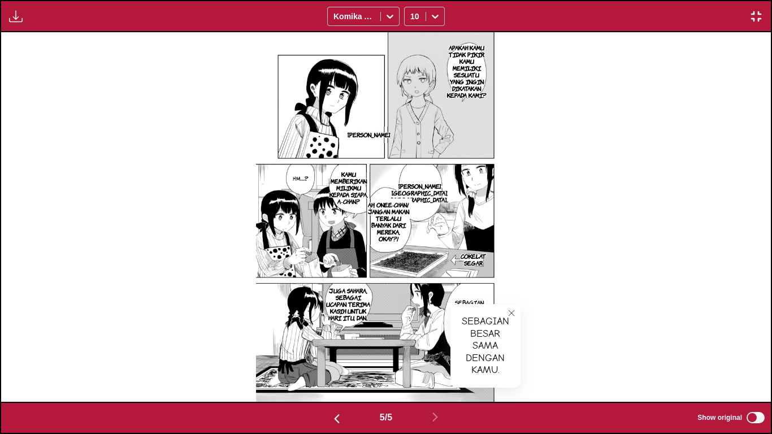
click at [510, 308] on button "close-tooltip" at bounding box center [511, 313] width 18 height 18
click at [754, 12] on img "button" at bounding box center [756, 17] width 14 height 14
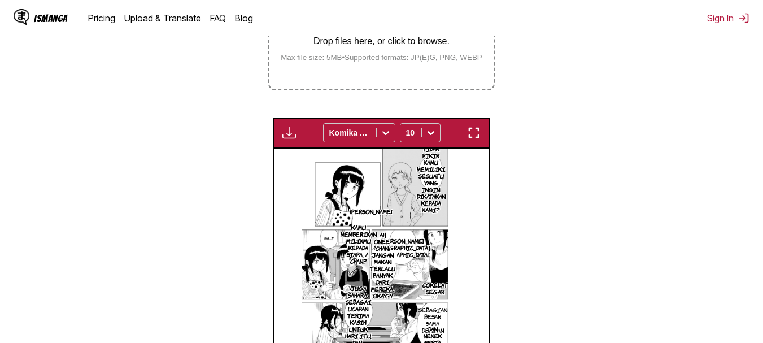
scroll to position [241, 0]
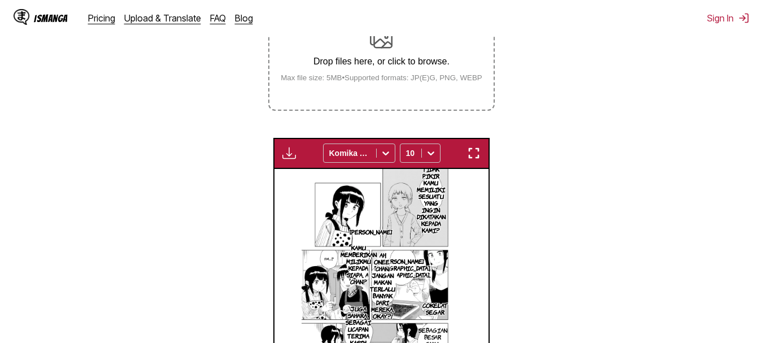
click at [372, 55] on div "Drop files here, or click to browse. Max file size: 5MB • Supported formats: JP…" at bounding box center [382, 54] width 220 height 55
click at [0, 0] on input "Drop files here, or click to browse. Max file size: 5MB • Supported formats: JP…" at bounding box center [0, 0] width 0 height 0
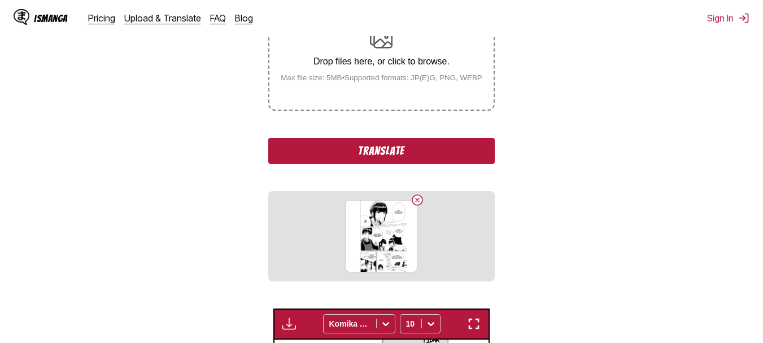
click at [356, 142] on button "Translate" at bounding box center [381, 151] width 226 height 26
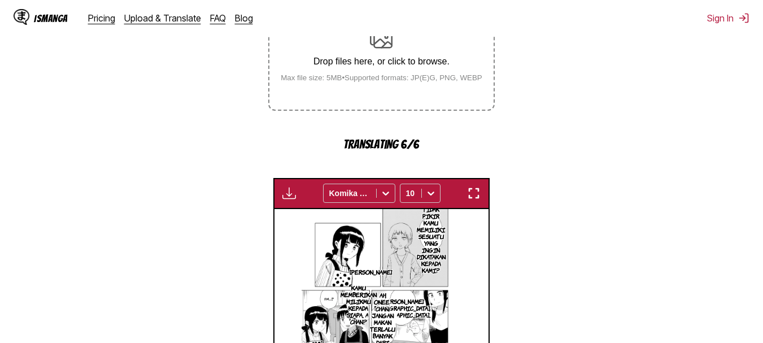
click at [360, 50] on div "Drop files here, or click to browse. Max file size: 5MB • Supported formats: JP…" at bounding box center [382, 54] width 220 height 55
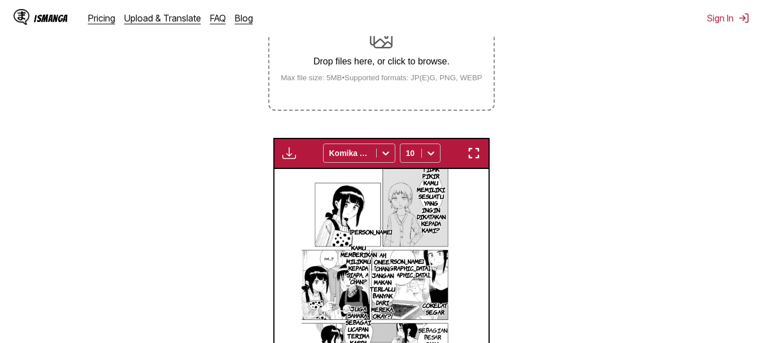
click at [372, 56] on div "Drop files here, or click to browse. Max file size: 5MB • Supported formats: JP…" at bounding box center [382, 54] width 220 height 55
click at [0, 0] on input "Drop files here, or click to browse. Max file size: 5MB • Supported formats: JP…" at bounding box center [0, 0] width 0 height 0
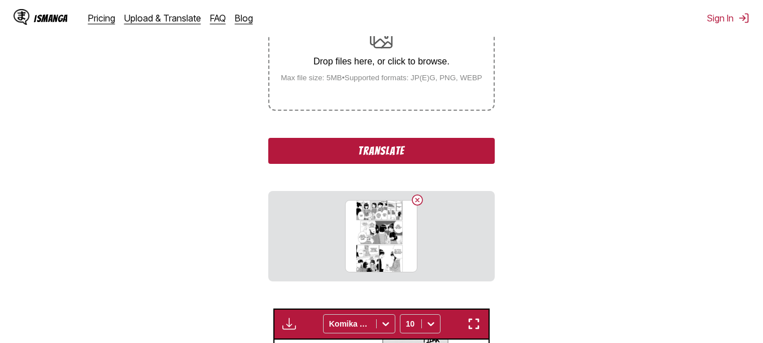
click at [435, 161] on button "Translate" at bounding box center [381, 151] width 226 height 26
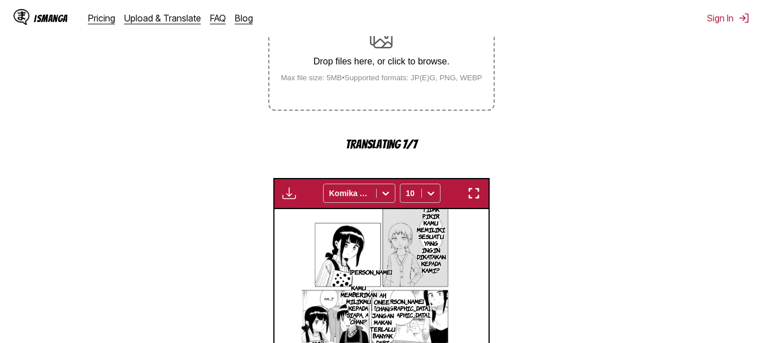
click at [481, 189] on button "button" at bounding box center [474, 193] width 20 height 15
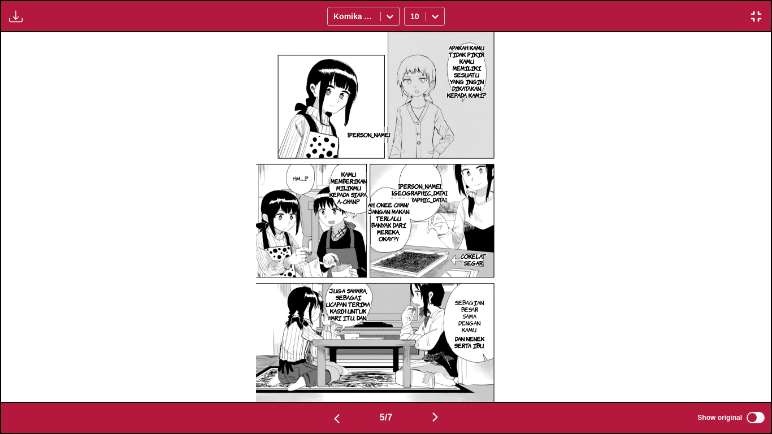
scroll to position [0, 3846]
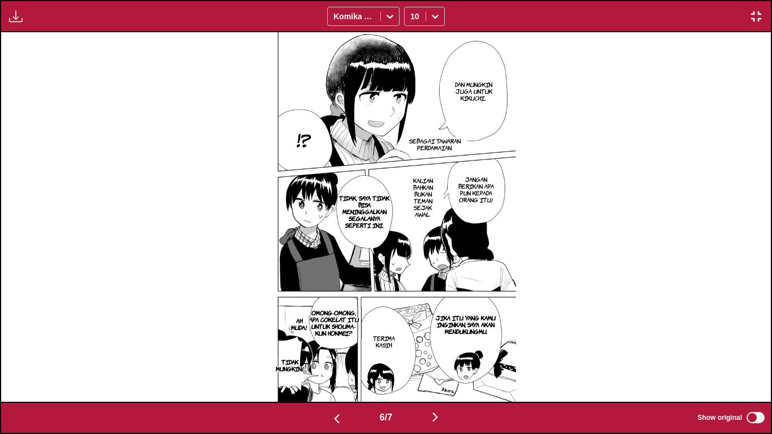
click at [750, 23] on img "button" at bounding box center [756, 17] width 14 height 14
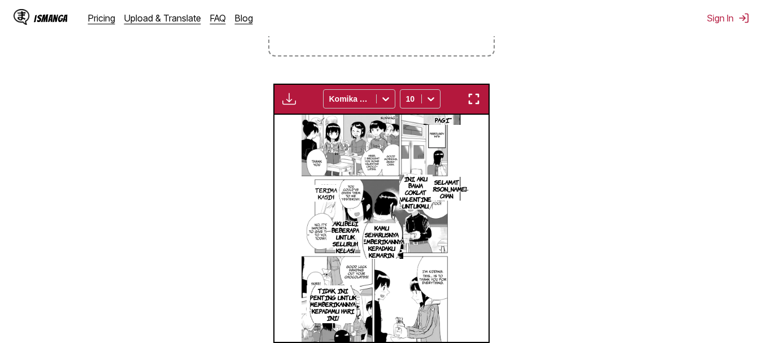
scroll to position [0, 1071]
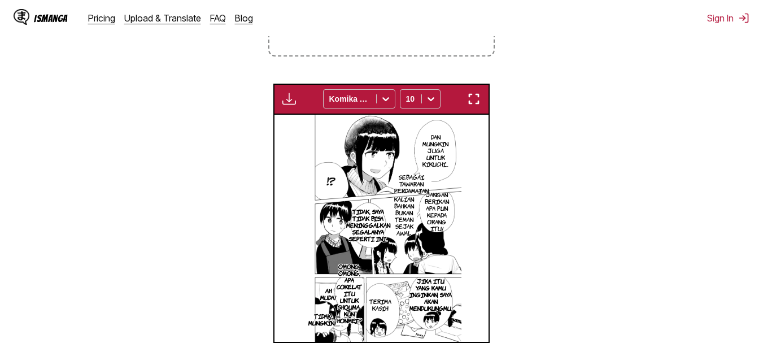
click at [477, 99] on img "button" at bounding box center [474, 99] width 14 height 14
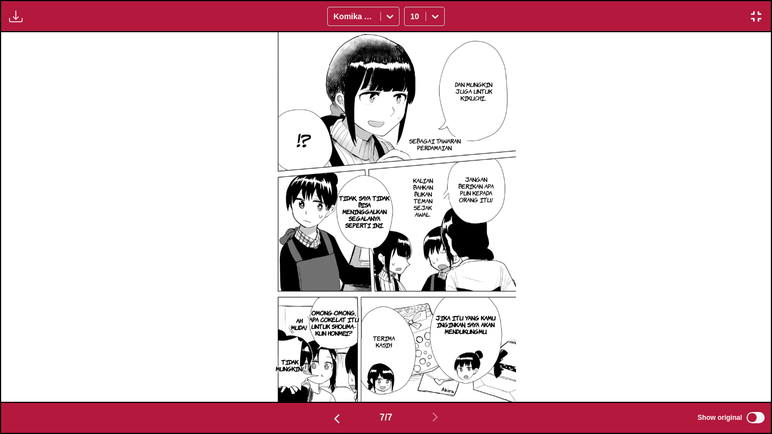
scroll to position [0, 4616]
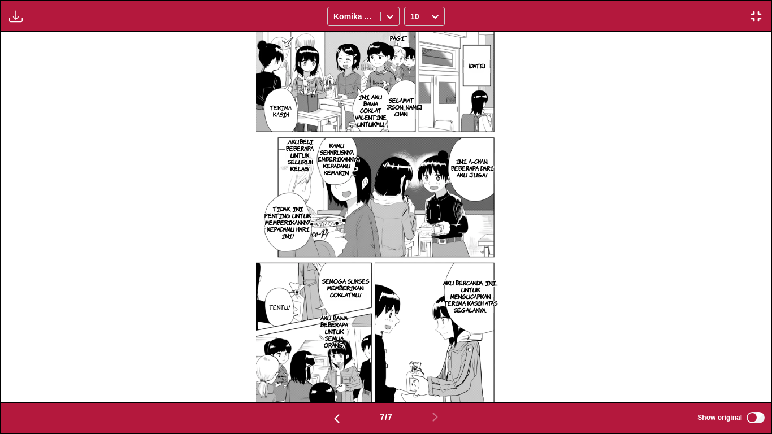
click at [745, 21] on div "Available for premium users only Komika Axis 10" at bounding box center [386, 16] width 772 height 32
click at [751, 10] on img "button" at bounding box center [756, 17] width 14 height 14
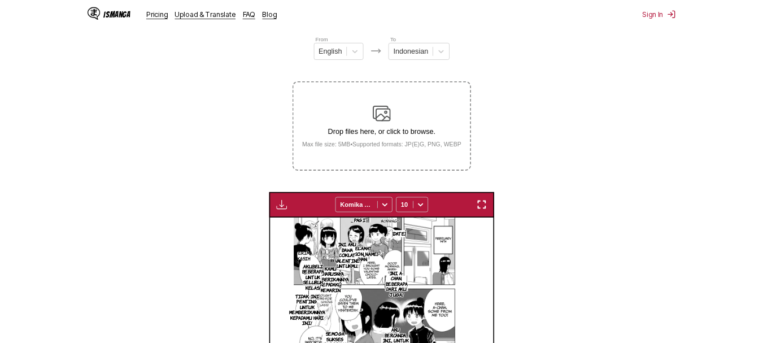
scroll to position [0, 1286]
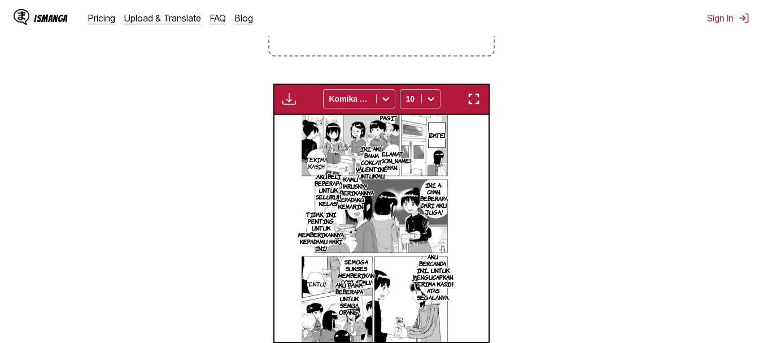
click at [472, 94] on img "button" at bounding box center [474, 99] width 14 height 14
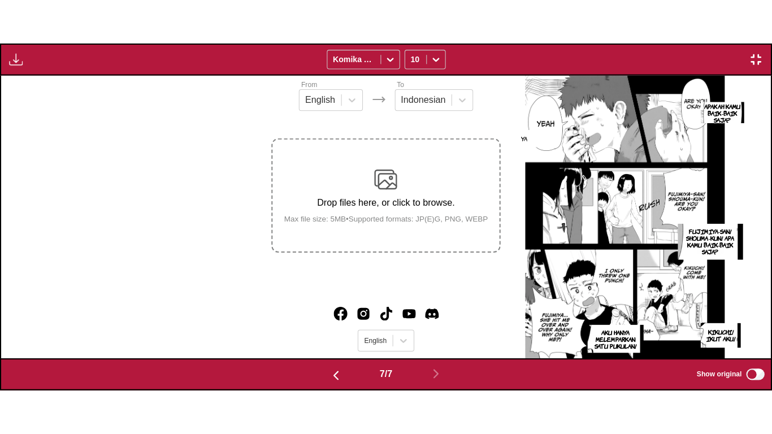
scroll to position [0, 4616]
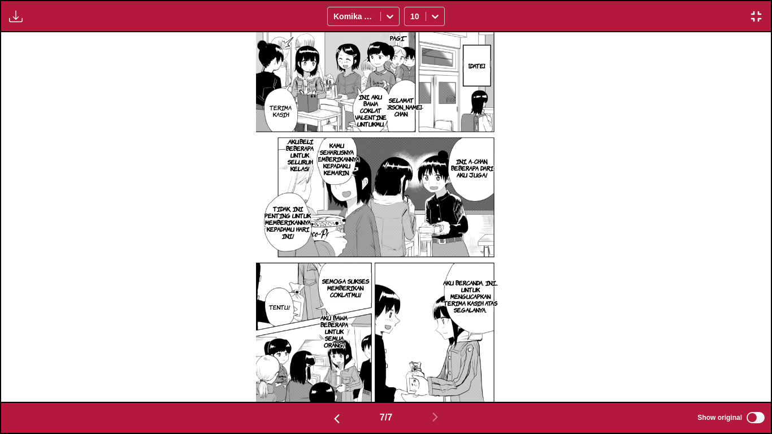
click at [755, 13] on img "button" at bounding box center [756, 17] width 14 height 14
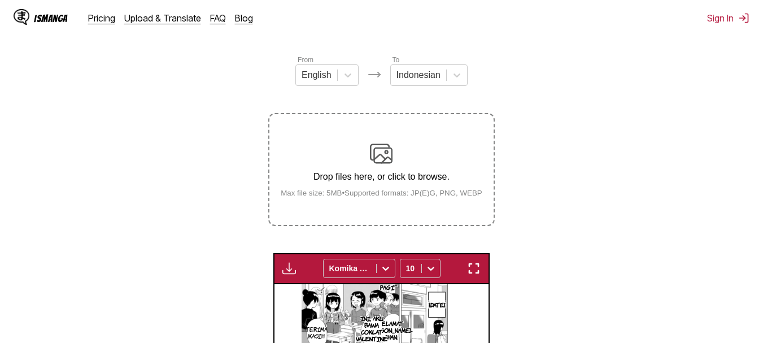
scroll to position [99, 0]
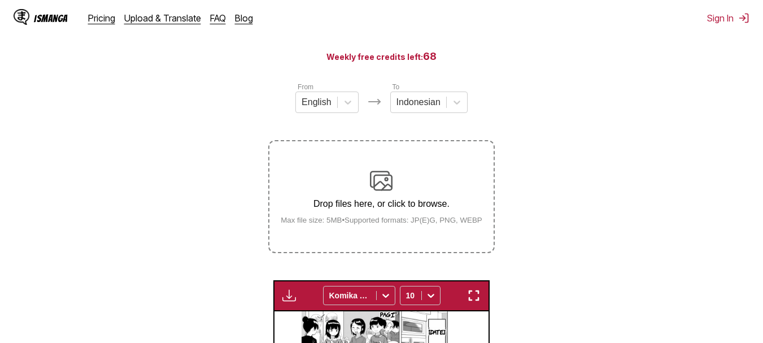
click at [370, 185] on img at bounding box center [381, 180] width 23 height 23
click at [0, 0] on input "Drop files here, or click to browse. Max file size: 5MB • Supported formats: JP…" at bounding box center [0, 0] width 0 height 0
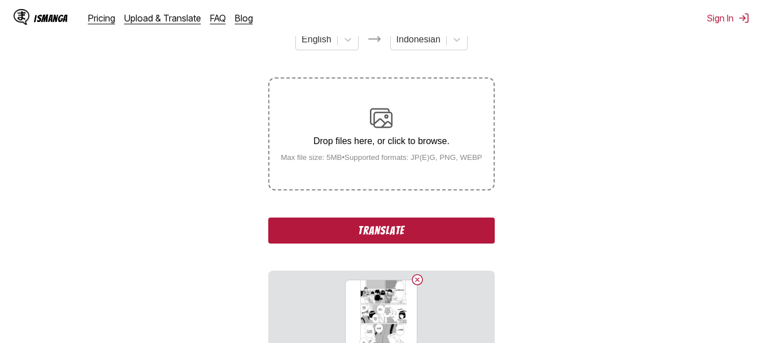
scroll to position [162, 0]
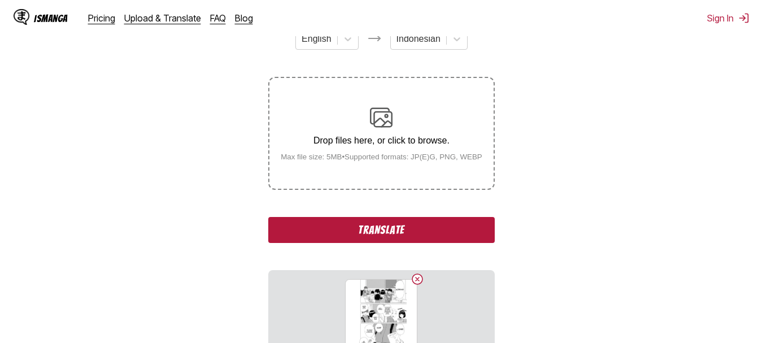
click at [354, 227] on button "Translate" at bounding box center [381, 230] width 226 height 26
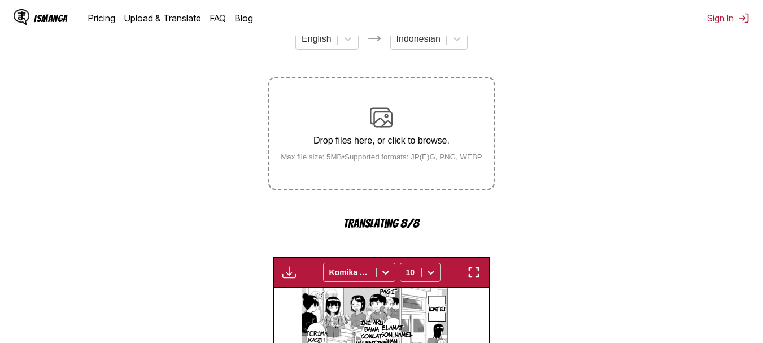
click at [368, 128] on div "Drop files here, or click to browse. Max file size: 5MB • Supported formats: JP…" at bounding box center [382, 133] width 220 height 55
click at [365, 132] on div "Drop files here, or click to browse. Max file size: 5MB • Supported formats: JP…" at bounding box center [382, 133] width 220 height 55
click at [382, 138] on p "Drop files here, or click to browse." at bounding box center [382, 141] width 220 height 10
click at [381, 136] on div "Drop files here, or click to browse. Max file size: 5MB • Supported formats: JP…" at bounding box center [382, 133] width 220 height 55
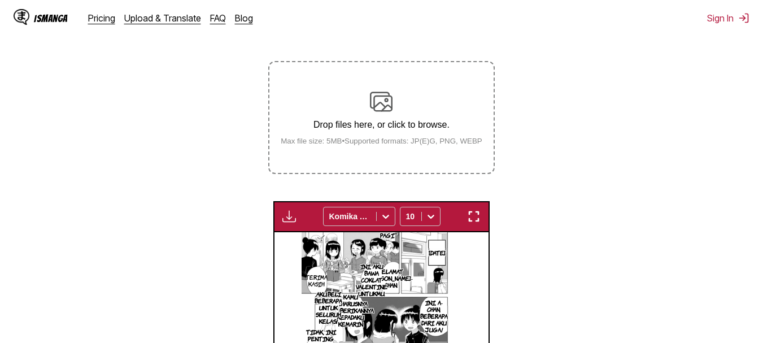
scroll to position [175, 0]
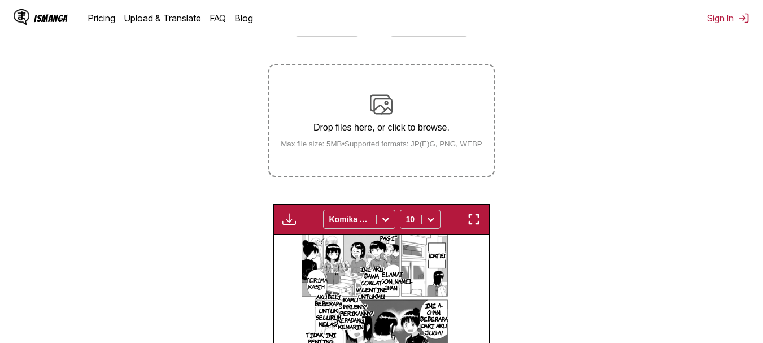
click at [374, 107] on img at bounding box center [381, 104] width 23 height 23
click at [0, 0] on input "Drop files here, or click to browse. Max file size: 5MB • Supported formats: JP…" at bounding box center [0, 0] width 0 height 0
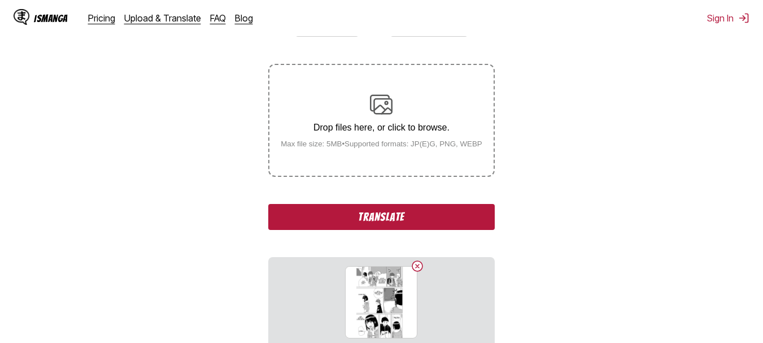
click at [371, 212] on button "Translate" at bounding box center [381, 217] width 226 height 26
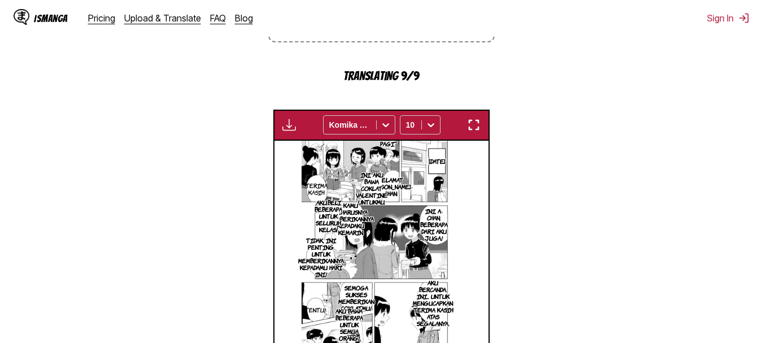
scroll to position [312, 0]
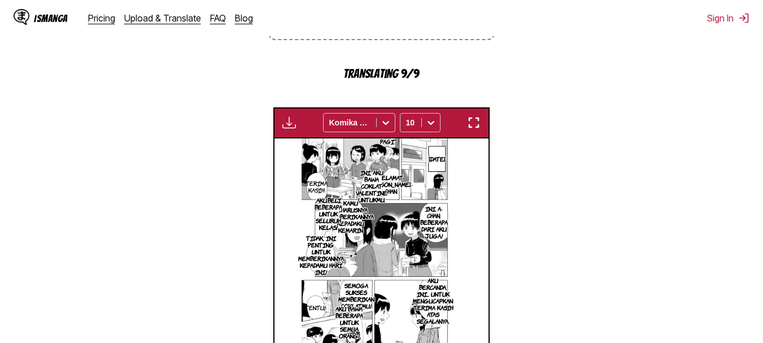
click at [471, 128] on img "button" at bounding box center [474, 123] width 14 height 14
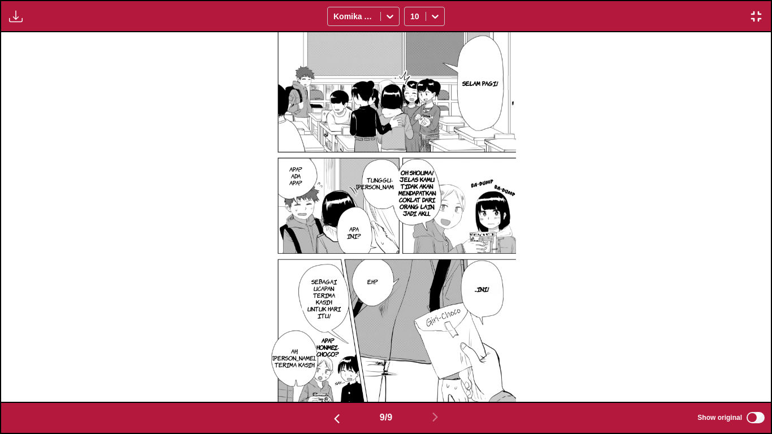
scroll to position [0, 6154]
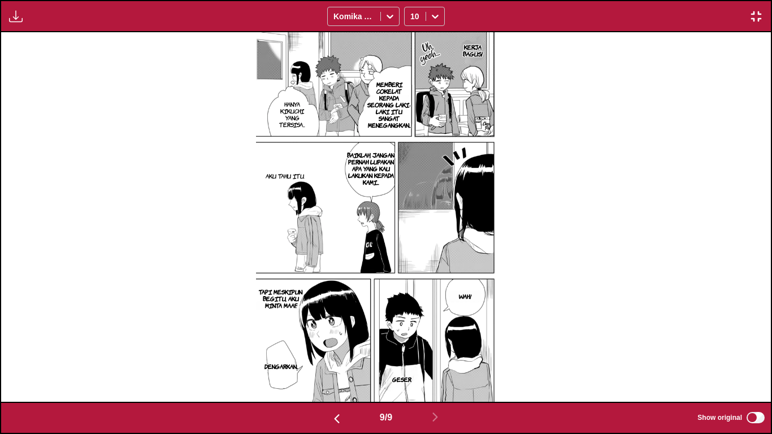
click at [756, 14] on img "button" at bounding box center [756, 17] width 14 height 14
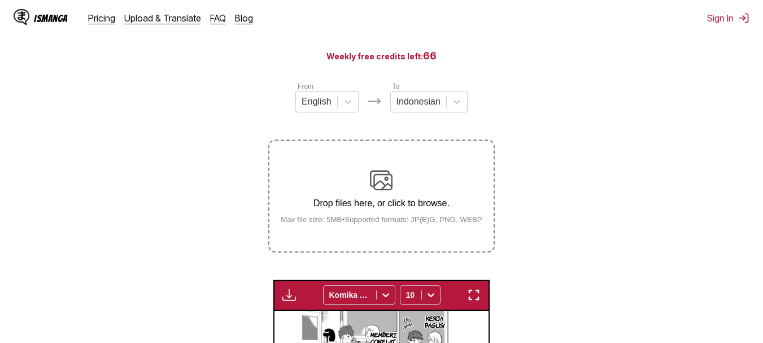
scroll to position [99, 0]
click at [381, 186] on img at bounding box center [381, 180] width 23 height 23
click at [0, 0] on input "Drop files here, or click to browse. Max file size: 5MB • Supported formats: JP…" at bounding box center [0, 0] width 0 height 0
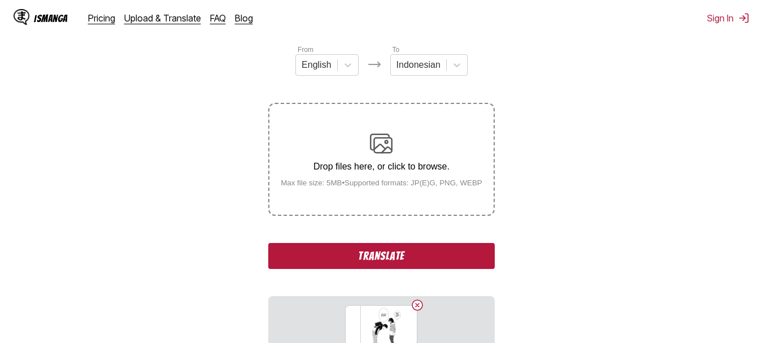
scroll to position [144, 0]
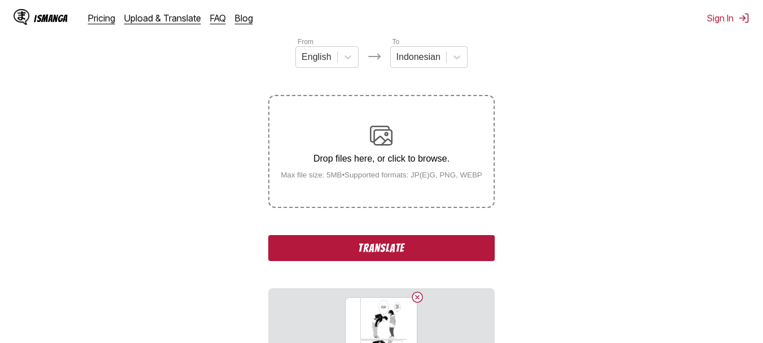
click at [390, 155] on p "Drop files here, or click to browse." at bounding box center [382, 159] width 220 height 10
click at [0, 0] on input "Drop files here, or click to browse. Max file size: 5MB • Supported formats: JP…" at bounding box center [0, 0] width 0 height 0
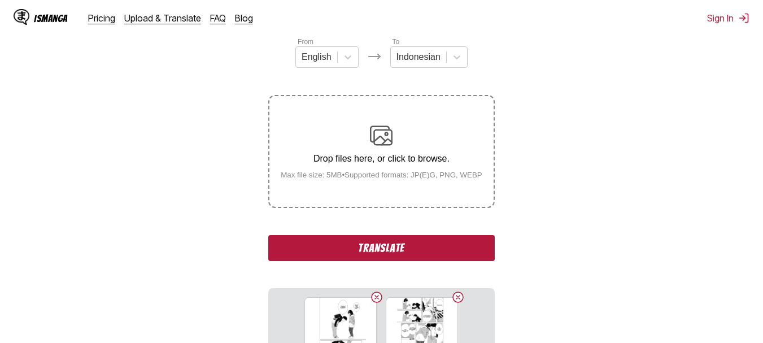
click at [387, 133] on img at bounding box center [381, 135] width 23 height 23
click at [0, 0] on input "Drop files here, or click to browse. Max file size: 5MB • Supported formats: JP…" at bounding box center [0, 0] width 0 height 0
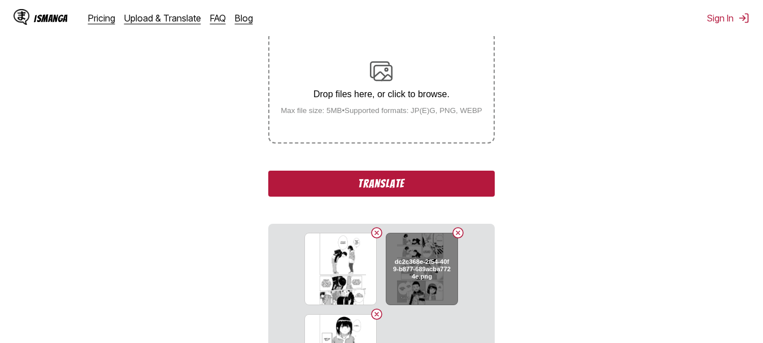
scroll to position [211, 0]
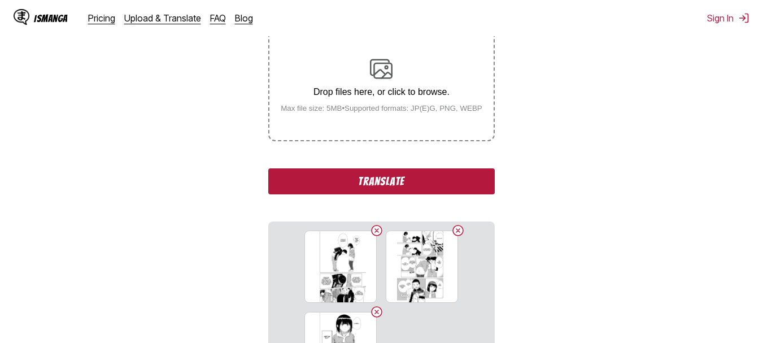
click at [401, 170] on button "Translate" at bounding box center [381, 181] width 226 height 26
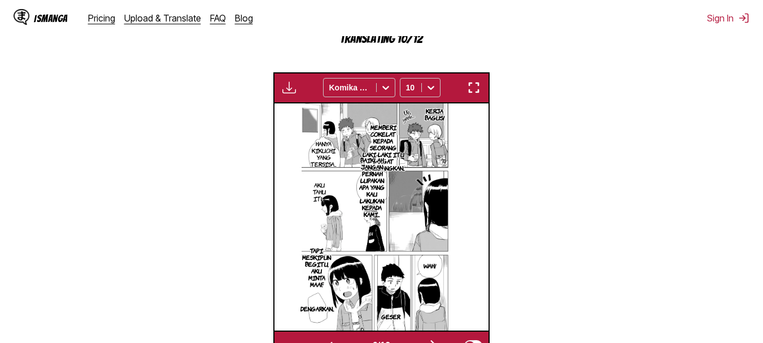
scroll to position [347, 0]
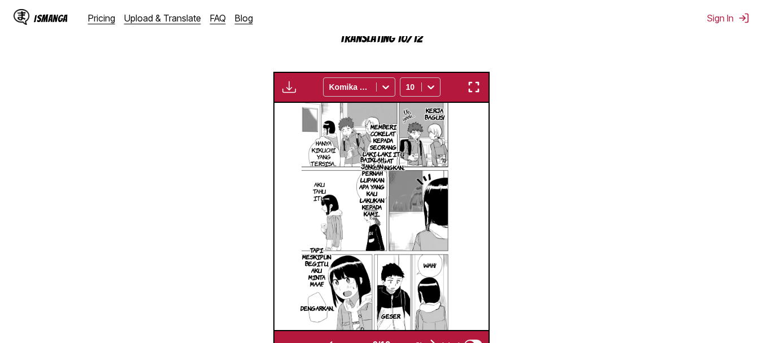
click at [474, 82] on img "button" at bounding box center [474, 87] width 14 height 14
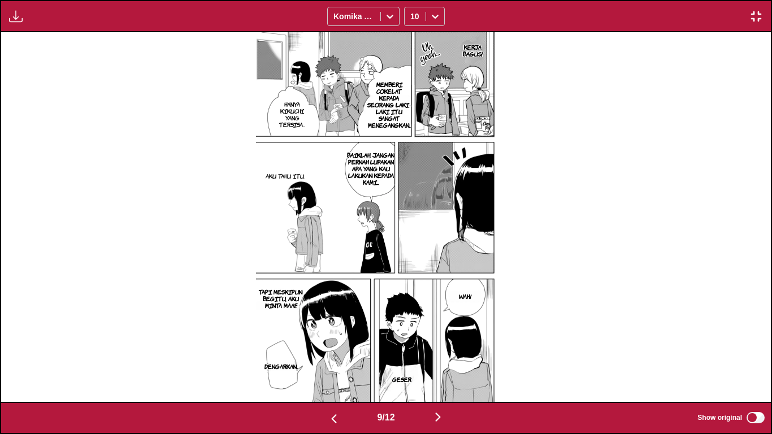
scroll to position [0, 6923]
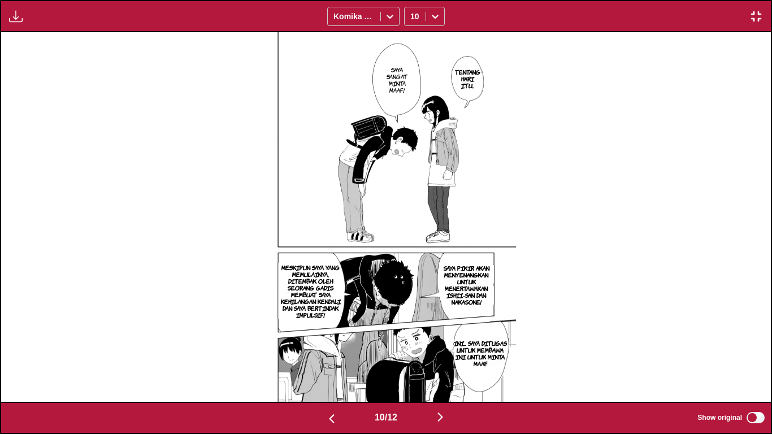
click at [752, 10] on img "button" at bounding box center [756, 17] width 14 height 14
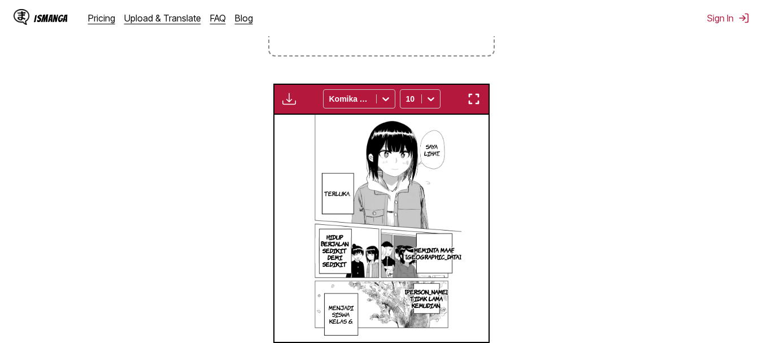
scroll to position [0, 1928]
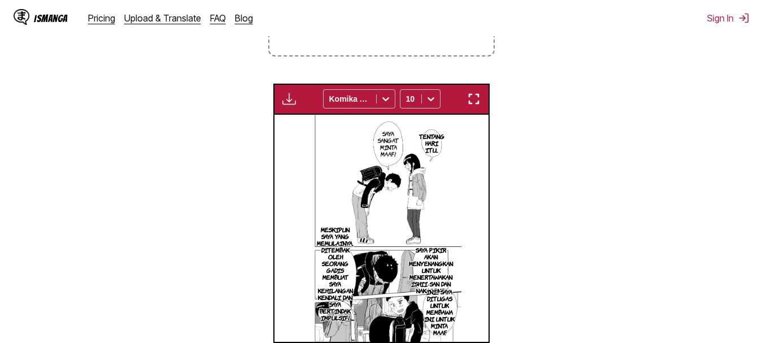
click at [472, 102] on img "button" at bounding box center [474, 99] width 14 height 14
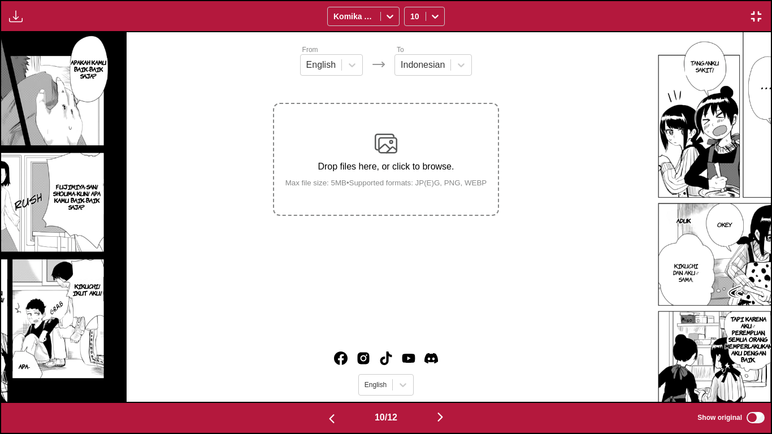
scroll to position [0, 6923]
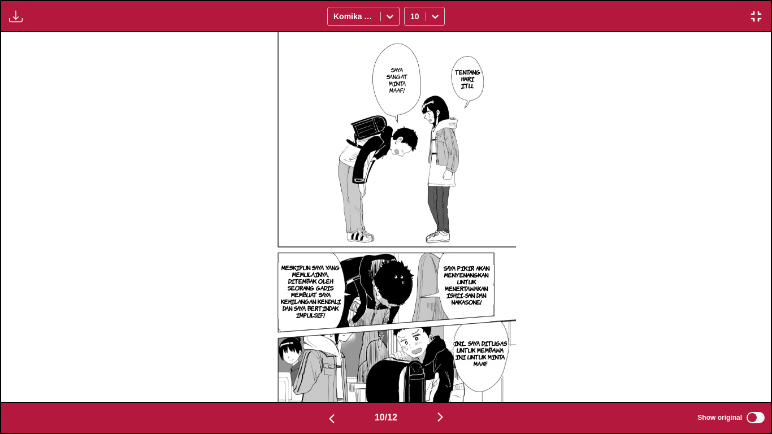
click at [485, 253] on img at bounding box center [386, 216] width 260 height 369
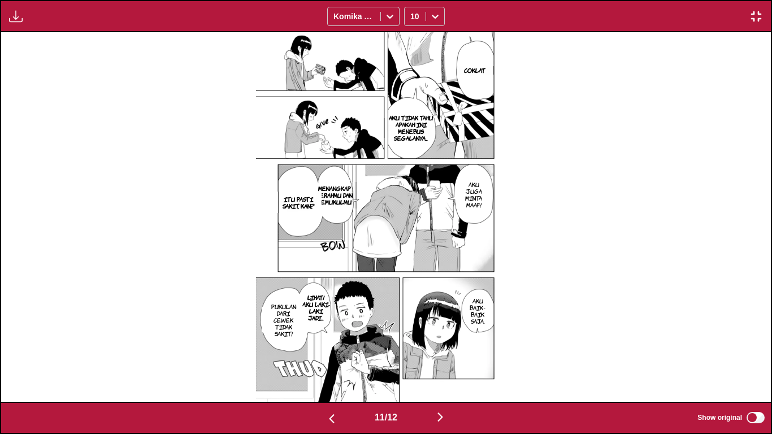
scroll to position [0, 8462]
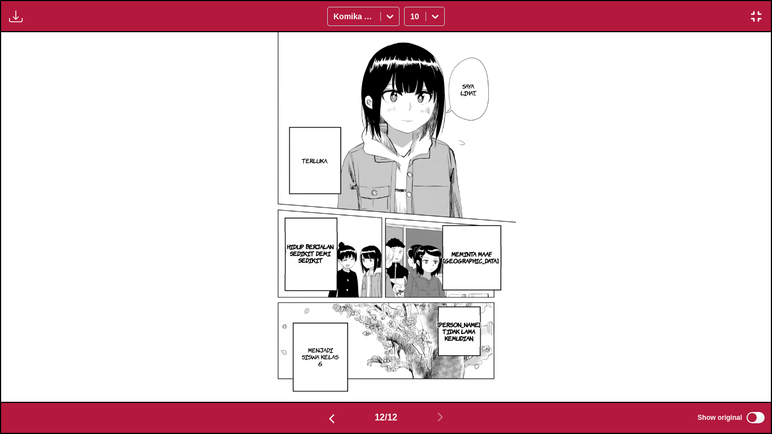
click at [752, 14] on img "button" at bounding box center [756, 17] width 14 height 14
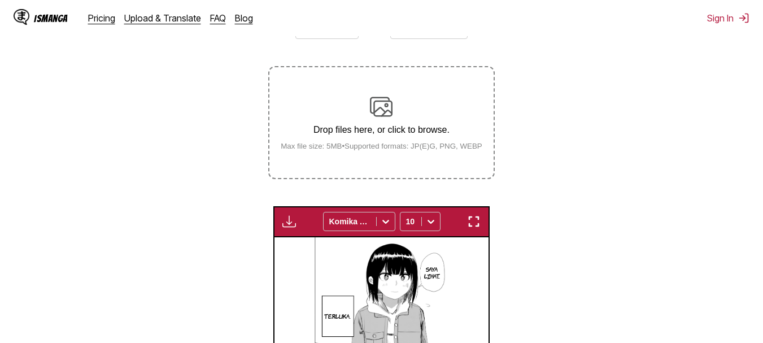
scroll to position [172, 0]
click at [385, 114] on img at bounding box center [381, 107] width 23 height 23
click at [0, 0] on input "Drop files here, or click to browse. Max file size: 5MB • Supported formats: JP…" at bounding box center [0, 0] width 0 height 0
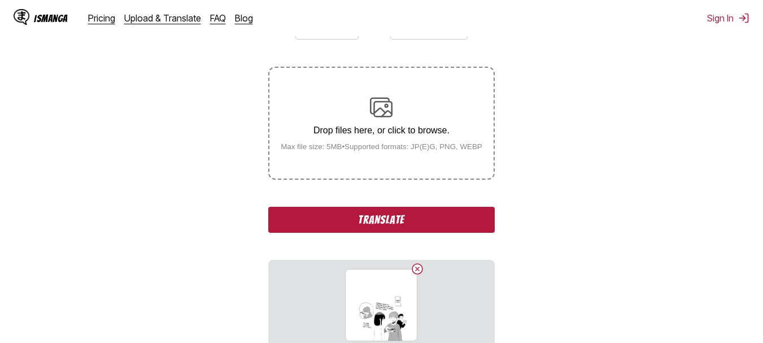
click at [367, 222] on button "Translate" at bounding box center [381, 220] width 226 height 26
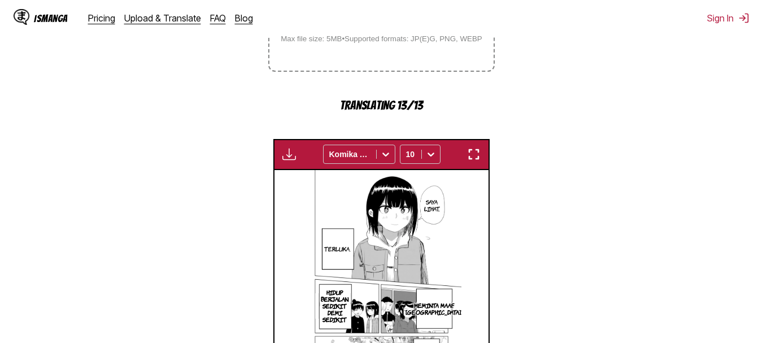
scroll to position [281, 0]
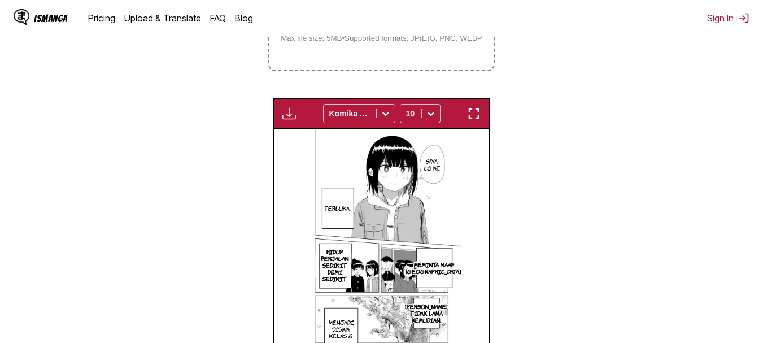
click at [472, 110] on img "button" at bounding box center [474, 114] width 14 height 14
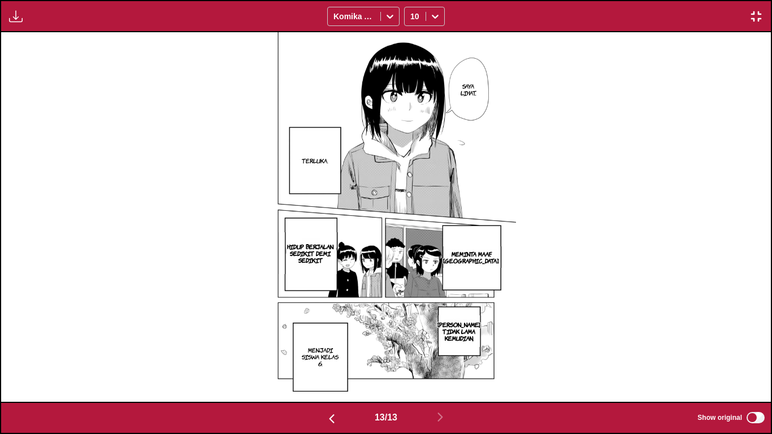
scroll to position [0, 9231]
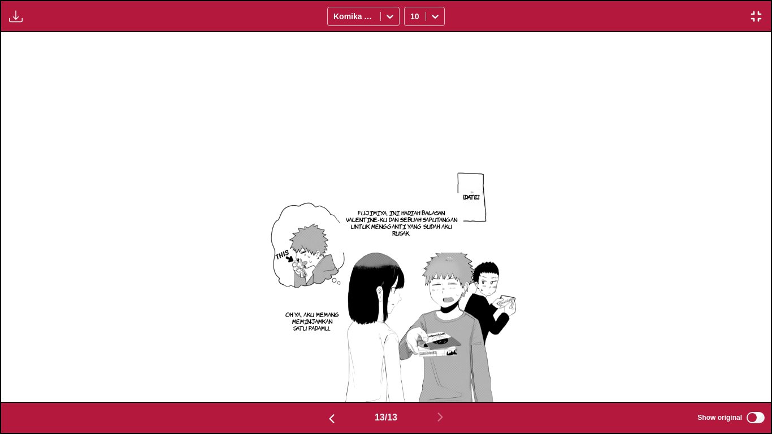
click at [469, 201] on p "[DATE]" at bounding box center [470, 196] width 21 height 11
click at [501, 190] on button "close-tooltip" at bounding box center [496, 193] width 18 height 18
click at [759, 14] on img "button" at bounding box center [756, 17] width 14 height 14
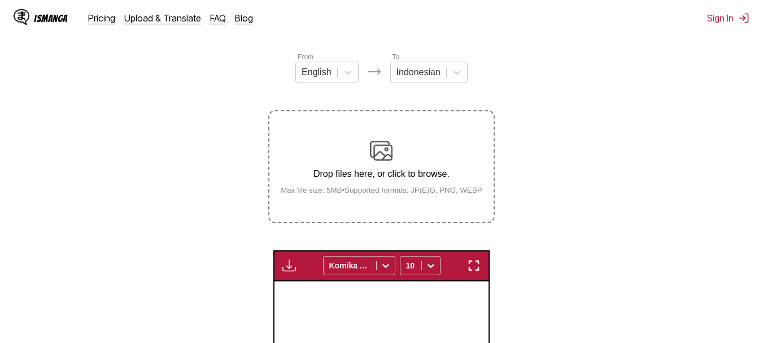
scroll to position [128, 0]
click at [354, 165] on div "Drop files here, or click to browse. Max file size: 5MB • Supported formats: JP…" at bounding box center [382, 167] width 220 height 55
click at [0, 0] on input "Drop files here, or click to browse. Max file size: 5MB • Supported formats: JP…" at bounding box center [0, 0] width 0 height 0
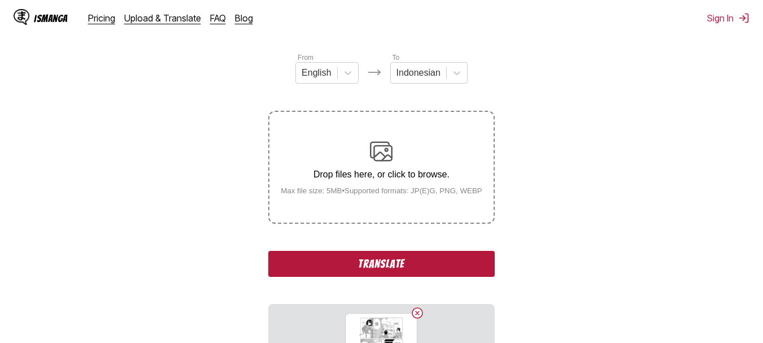
click at [361, 166] on div "Drop files here, or click to browse. Max file size: 5MB • Supported formats: JP…" at bounding box center [382, 167] width 220 height 55
click at [0, 0] on input "Drop files here, or click to browse. Max file size: 5MB • Supported formats: JP…" at bounding box center [0, 0] width 0 height 0
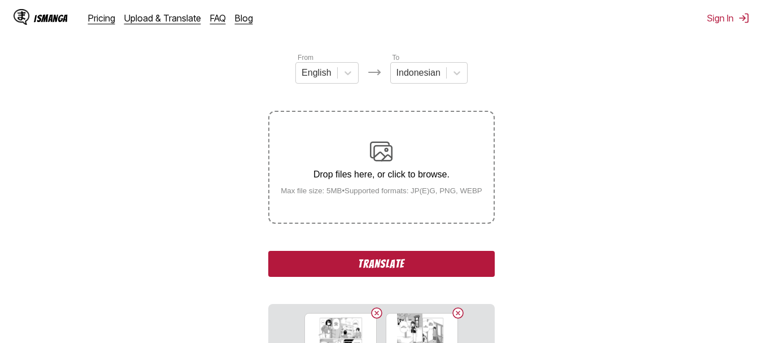
click at [354, 265] on button "Translate" at bounding box center [381, 264] width 226 height 26
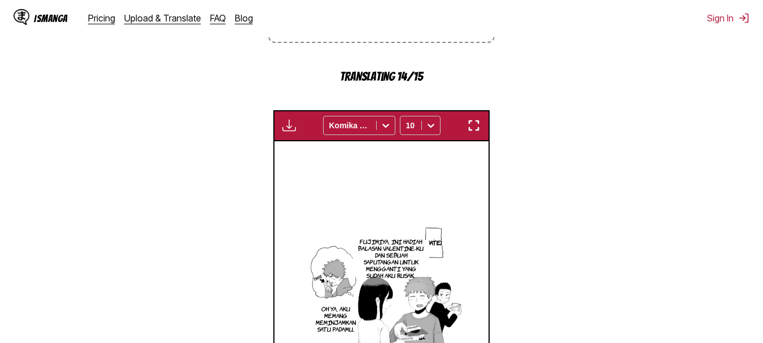
scroll to position [300, 0]
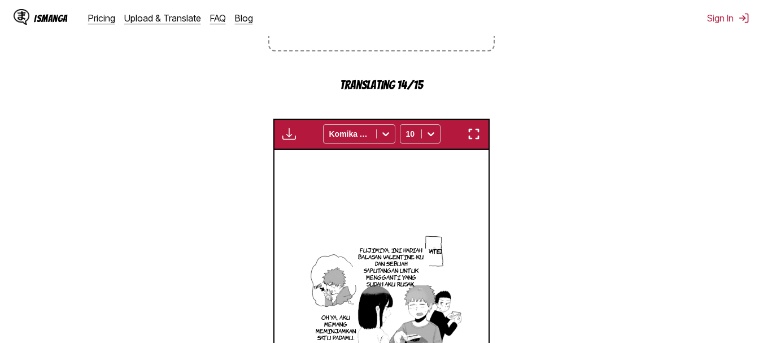
click at [473, 136] on img "button" at bounding box center [474, 134] width 14 height 14
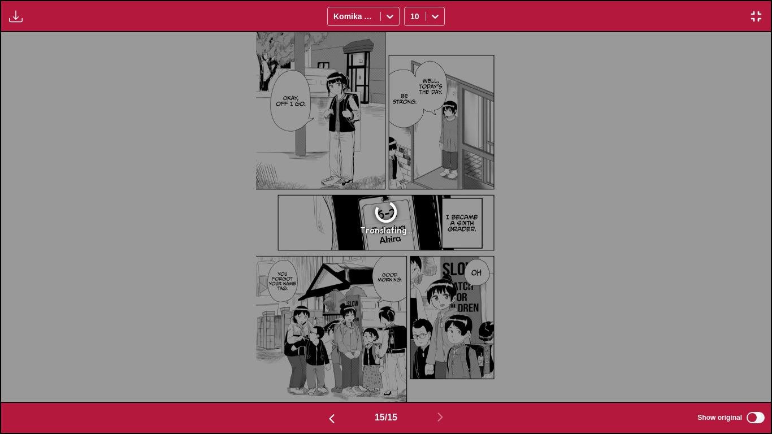
scroll to position [0, 10001]
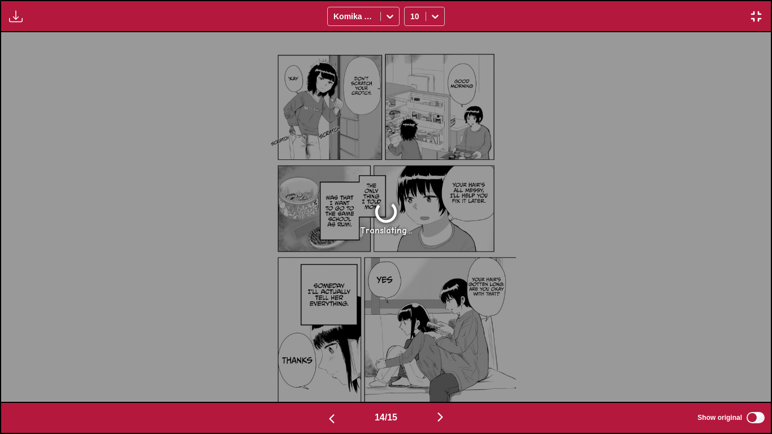
click at [756, 10] on img "button" at bounding box center [756, 17] width 14 height 14
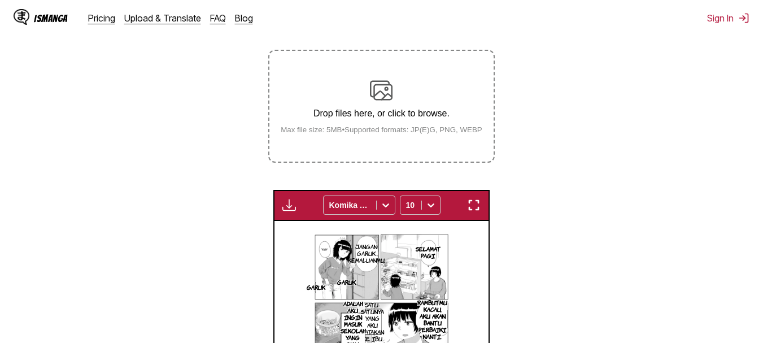
scroll to position [189, 0]
click at [375, 79] on label "Drop files here, or click to browse. Max file size: 5MB • Supported formats: JP…" at bounding box center [381, 106] width 224 height 111
click at [0, 0] on input "Drop files here, or click to browse. Max file size: 5MB • Supported formats: JP…" at bounding box center [0, 0] width 0 height 0
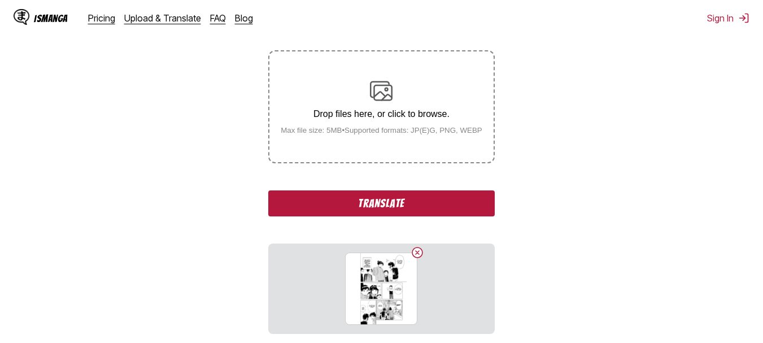
click at [388, 203] on button "Translate" at bounding box center [381, 203] width 226 height 26
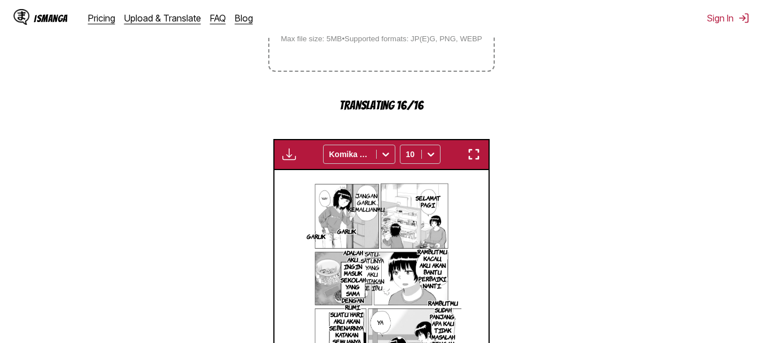
scroll to position [281, 0]
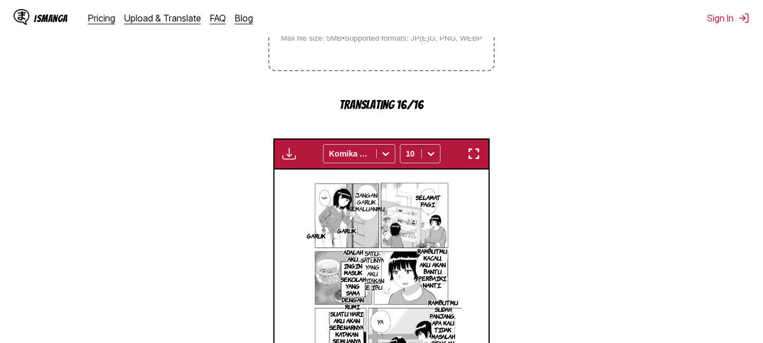
click at [478, 160] on img "button" at bounding box center [474, 154] width 14 height 14
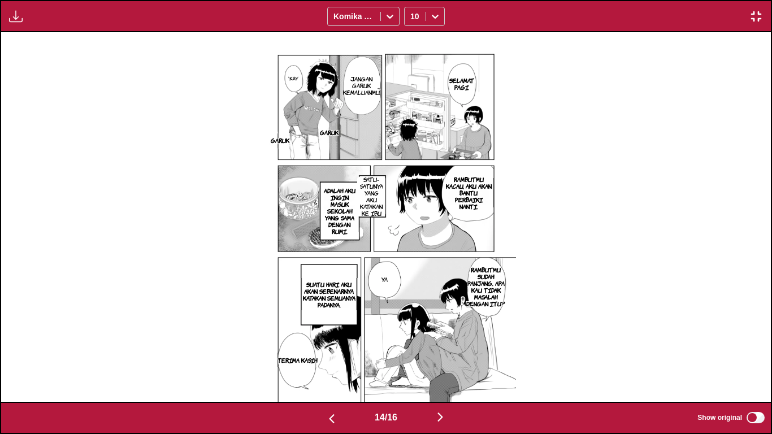
scroll to position [0, 10770]
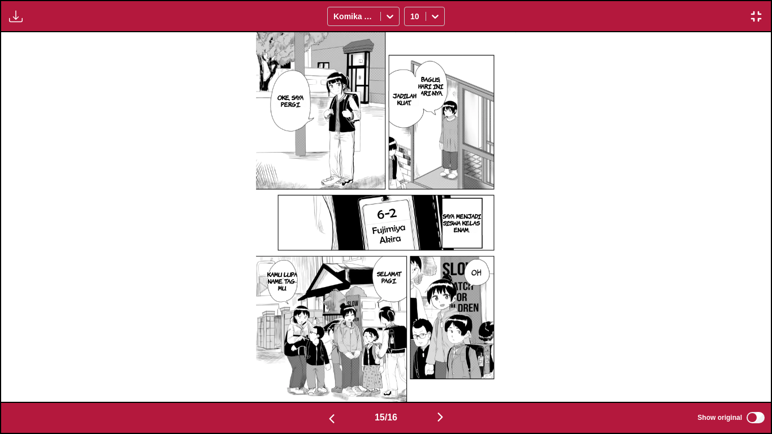
click at [429, 76] on p "BAGUS, HARI INI HARI-NYA." at bounding box center [430, 85] width 34 height 25
click at [508, 77] on button "close-tooltip" at bounding box center [507, 83] width 18 height 18
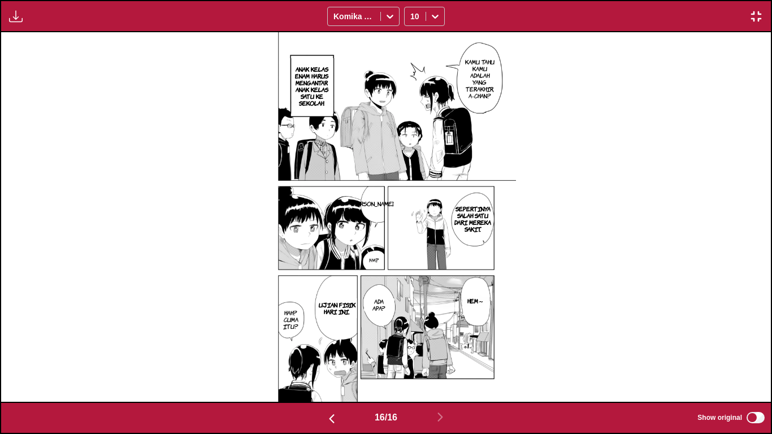
click at [761, 14] on img "button" at bounding box center [756, 17] width 14 height 14
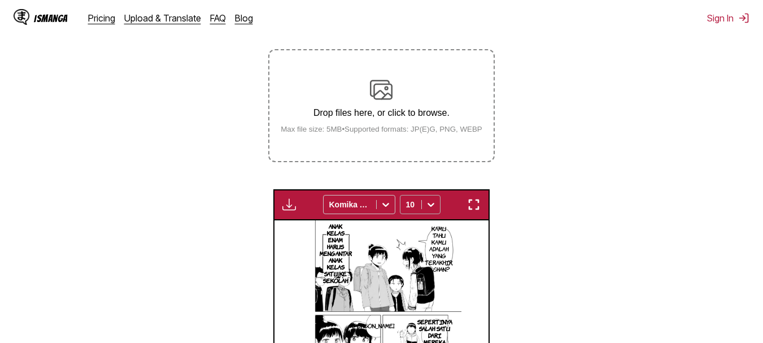
scroll to position [168, 0]
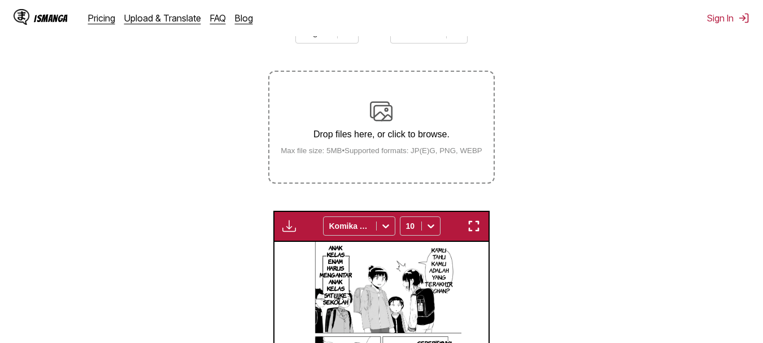
click at [375, 128] on div "Drop files here, or click to browse. Max file size: 5MB • Supported formats: JP…" at bounding box center [382, 127] width 220 height 55
click at [0, 0] on input "Drop files here, or click to browse. Max file size: 5MB • Supported formats: JP…" at bounding box center [0, 0] width 0 height 0
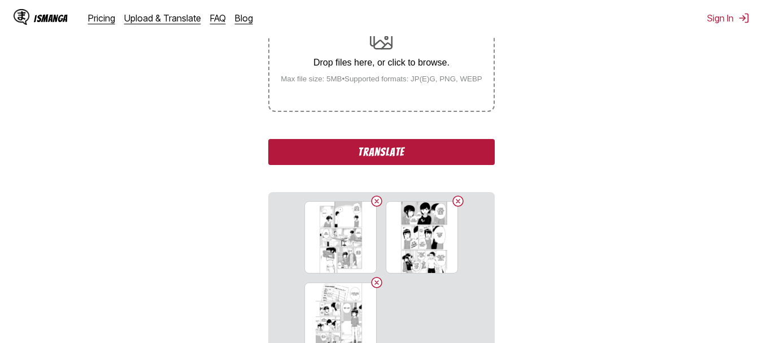
scroll to position [241, 0]
click at [381, 152] on button "Translate" at bounding box center [381, 151] width 226 height 26
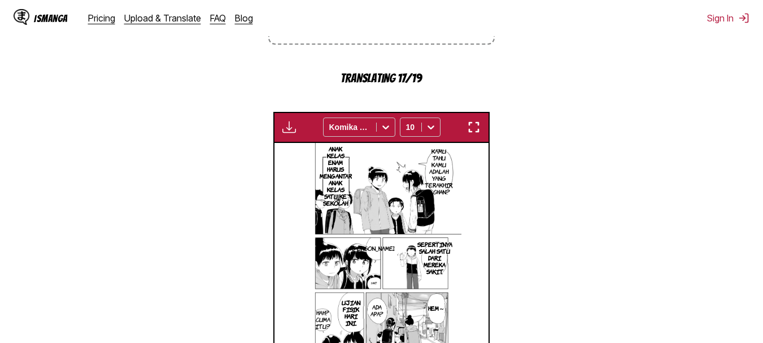
scroll to position [318, 0]
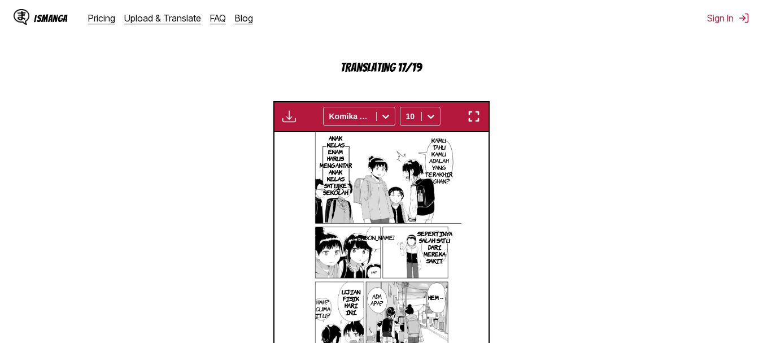
click at [474, 111] on button "button" at bounding box center [474, 116] width 20 height 15
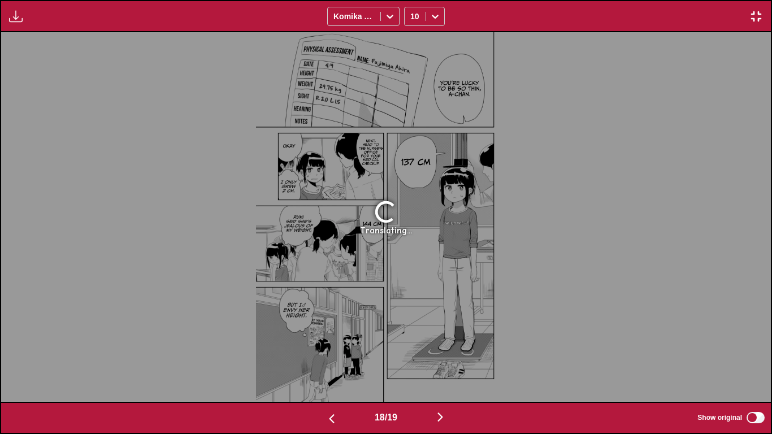
scroll to position [0, 13078]
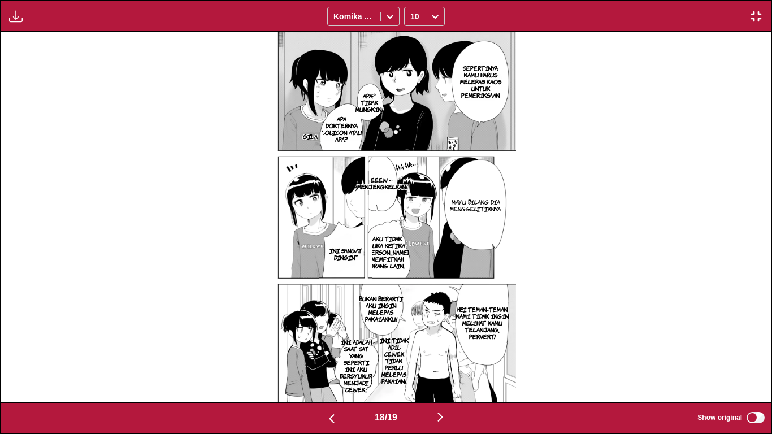
click at [391, 261] on p "AKU TIDAK SUKA KETIKA [PERSON_NAME] MEMFITNAH ORANG LAIN..." at bounding box center [387, 252] width 47 height 38
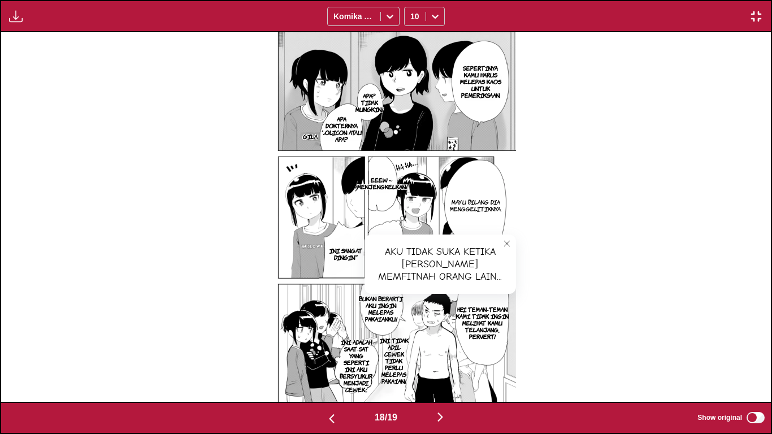
click at [502, 244] on button "close-tooltip" at bounding box center [507, 243] width 18 height 18
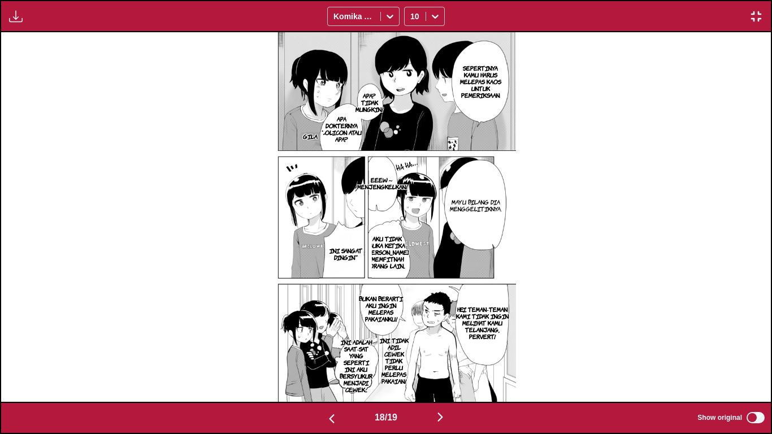
scroll to position [0, 13847]
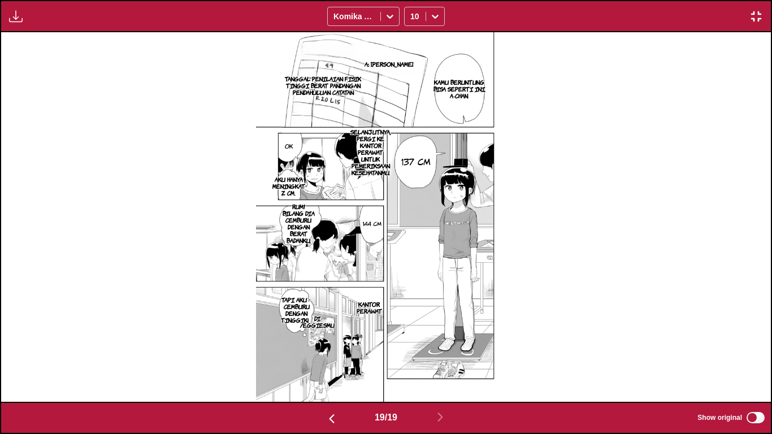
click at [297, 299] on p "TAPI AKU♂ CEMBURU DENGAN TINGGIKU." at bounding box center [296, 310] width 36 height 32
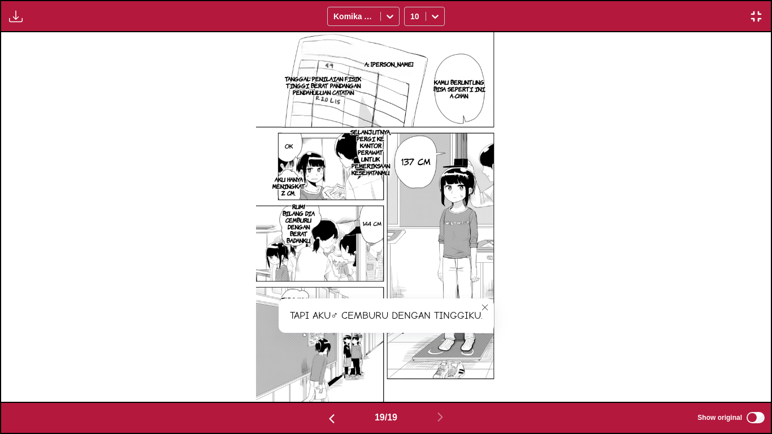
click at [489, 306] on icon "close-tooltip" at bounding box center [485, 307] width 8 height 8
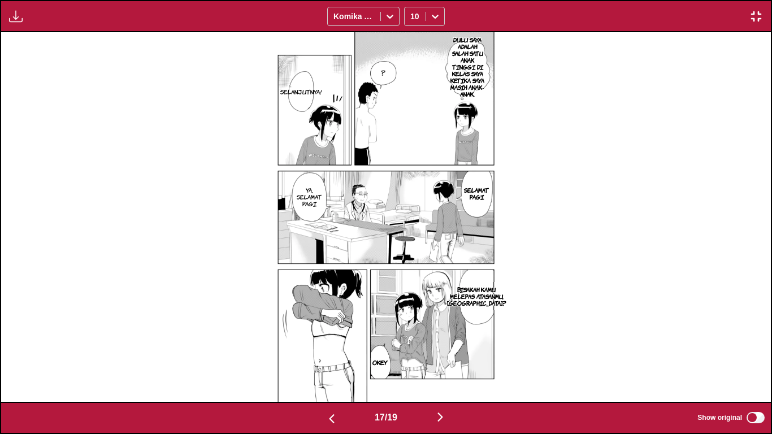
scroll to position [0, 13078]
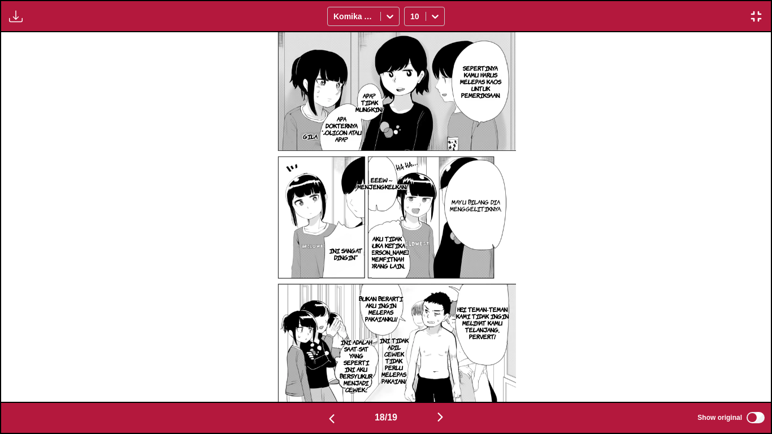
click at [352, 142] on p "APA DOKTERNYA LOLICON ATAU APA?" at bounding box center [341, 129] width 47 height 32
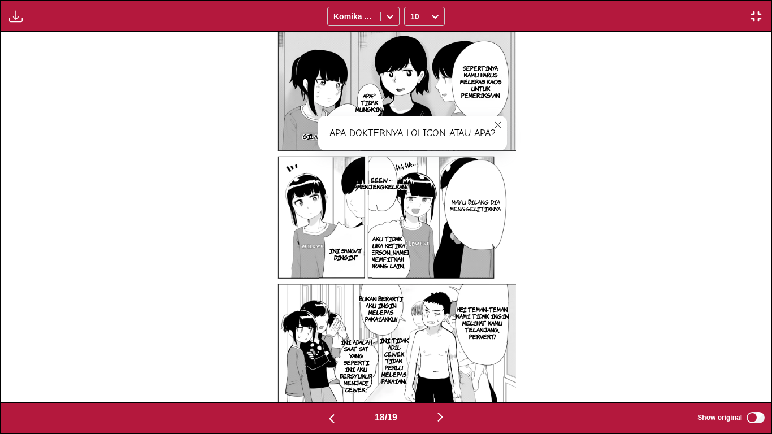
click at [502, 123] on icon "close-tooltip" at bounding box center [498, 125] width 8 height 8
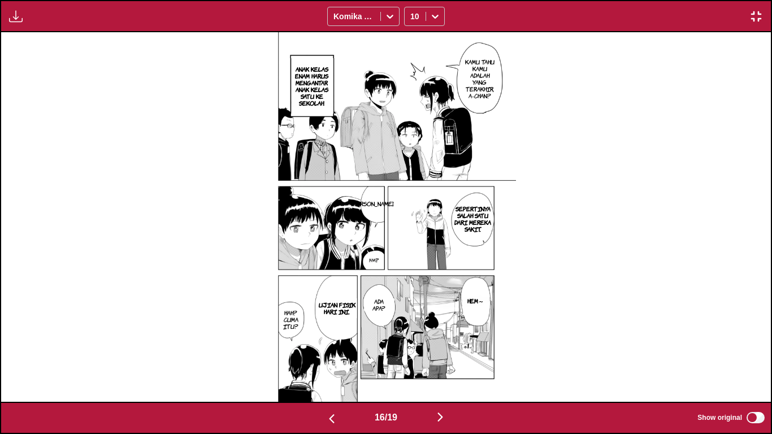
scroll to position [0, 12308]
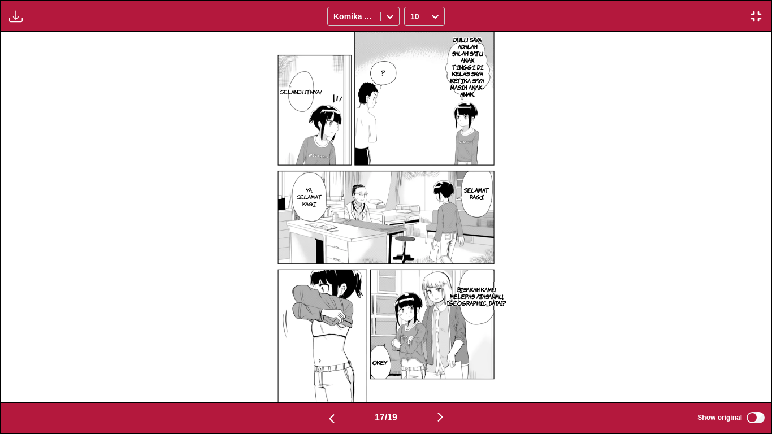
click at [751, 21] on img "button" at bounding box center [756, 17] width 14 height 14
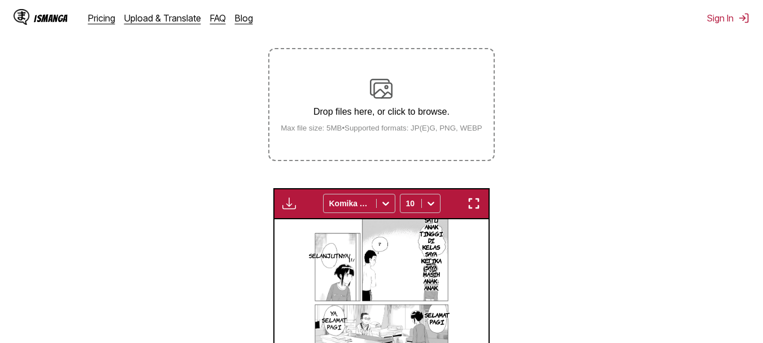
scroll to position [190, 0]
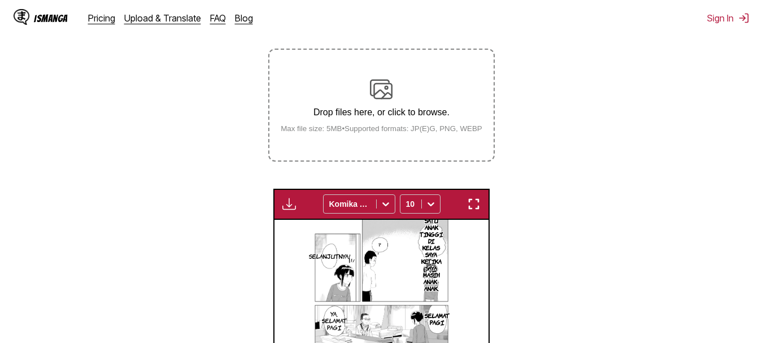
click at [372, 103] on div "Drop files here, or click to browse. Max file size: 5MB • Supported formats: JP…" at bounding box center [382, 105] width 220 height 55
click at [0, 0] on input "Drop files here, or click to browse. Max file size: 5MB • Supported formats: JP…" at bounding box center [0, 0] width 0 height 0
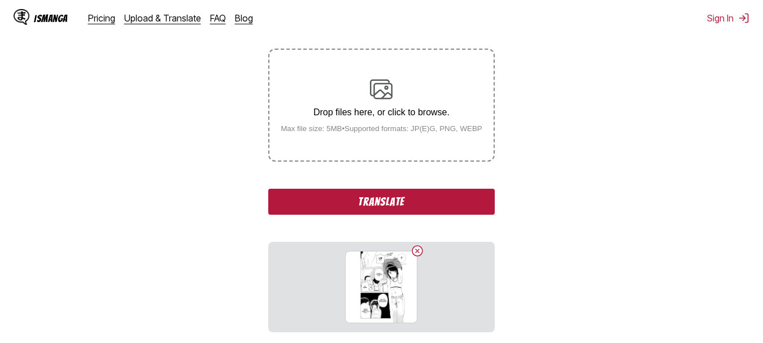
click at [352, 76] on label "Drop files here, or click to browse. Max file size: 5MB • Supported formats: JP…" at bounding box center [381, 105] width 224 height 111
click at [0, 0] on input "Drop files here, or click to browse. Max file size: 5MB • Supported formats: JP…" at bounding box center [0, 0] width 0 height 0
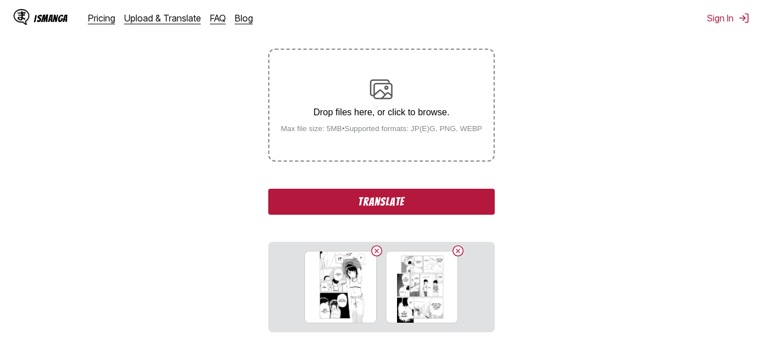
click at [368, 100] on div "Drop files here, or click to browse. Max file size: 5MB • Supported formats: JP…" at bounding box center [382, 105] width 220 height 55
click at [0, 0] on input "Drop files here, or click to browse. Max file size: 5MB • Supported formats: JP…" at bounding box center [0, 0] width 0 height 0
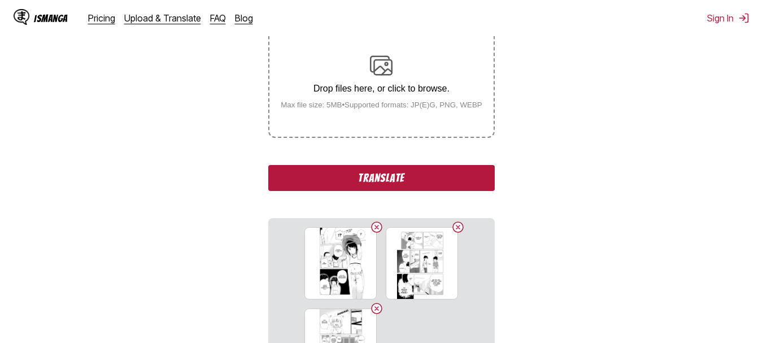
scroll to position [216, 0]
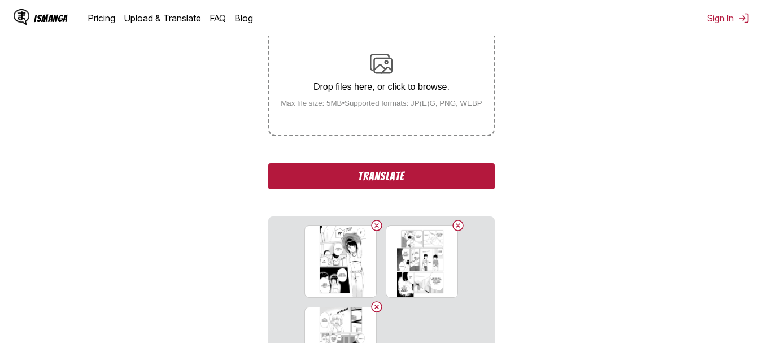
click at [357, 89] on p "Drop files here, or click to browse." at bounding box center [382, 87] width 220 height 10
click at [0, 0] on input "Drop files here, or click to browse. Max file size: 5MB • Supported formats: JP…" at bounding box center [0, 0] width 0 height 0
click at [324, 172] on button "Translate" at bounding box center [381, 176] width 226 height 26
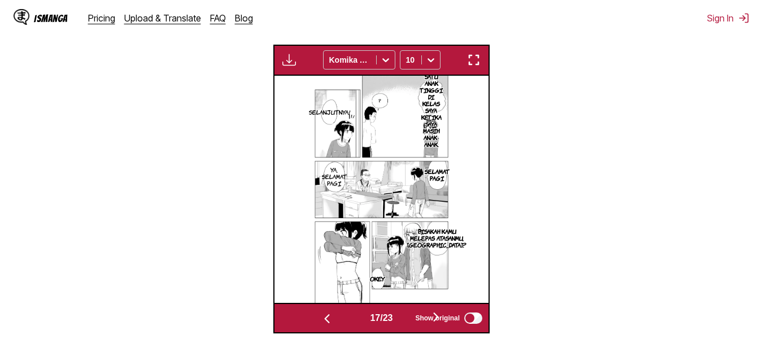
scroll to position [375, 0]
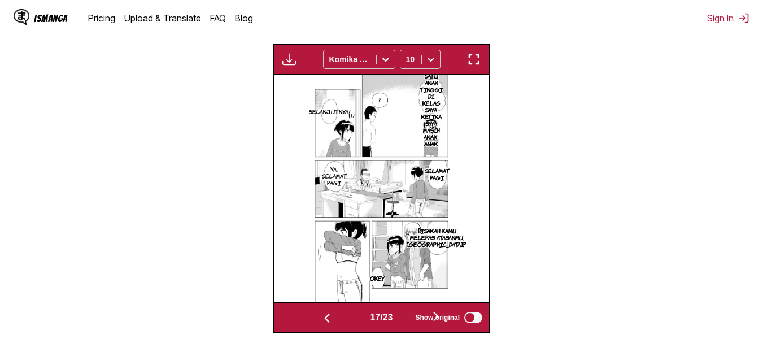
click at [469, 61] on img "button" at bounding box center [474, 60] width 14 height 14
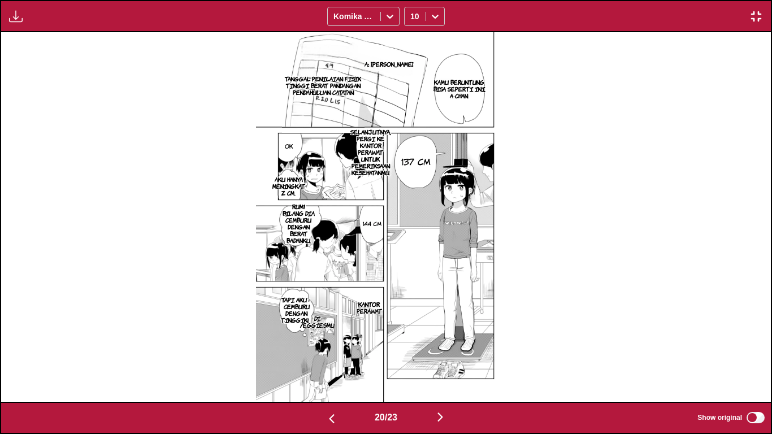
scroll to position [0, 14616]
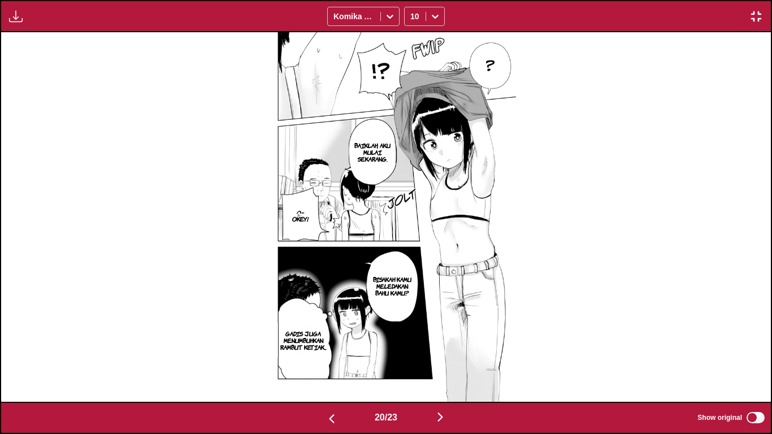
click at [750, 15] on img "button" at bounding box center [756, 17] width 14 height 14
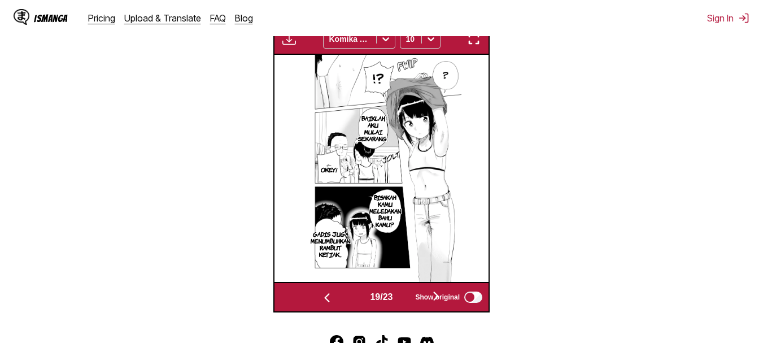
scroll to position [0, 3856]
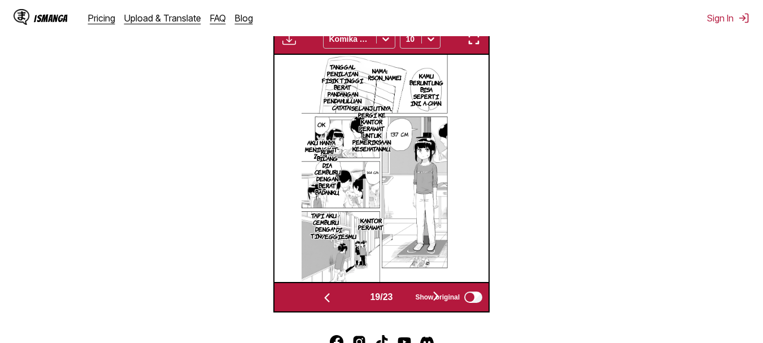
click at [472, 45] on img "button" at bounding box center [474, 39] width 14 height 14
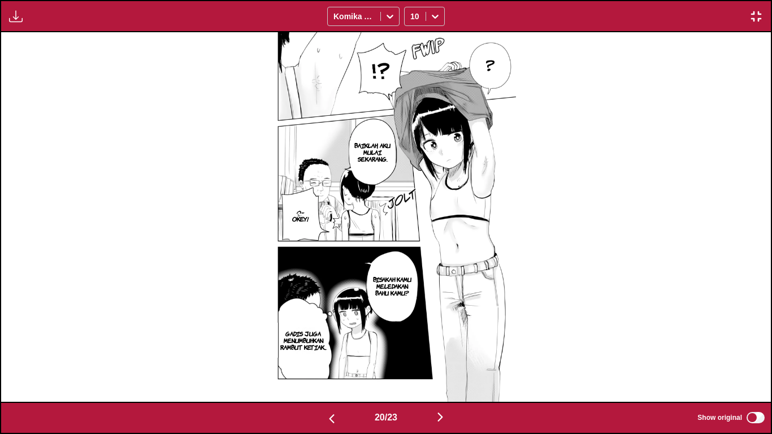
scroll to position [0, 15385]
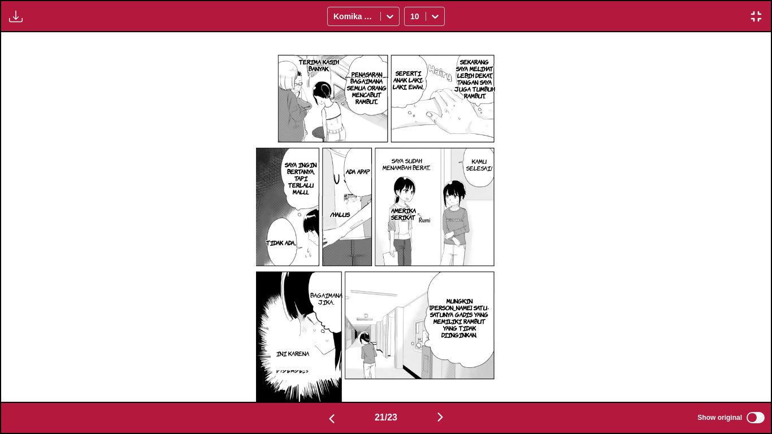
click at [299, 342] on p "INI KARENA" at bounding box center [292, 352] width 37 height 11
click at [538, 225] on div "TERIMA KASIH BANYAK. SEKARANG SAYA MELIHAT LEBIH DEKAT, TANGAN SAYA JUGA TUMBUH…" at bounding box center [385, 216] width 769 height 369
click at [338, 342] on button "close-tooltip" at bounding box center [338, 345] width 18 height 18
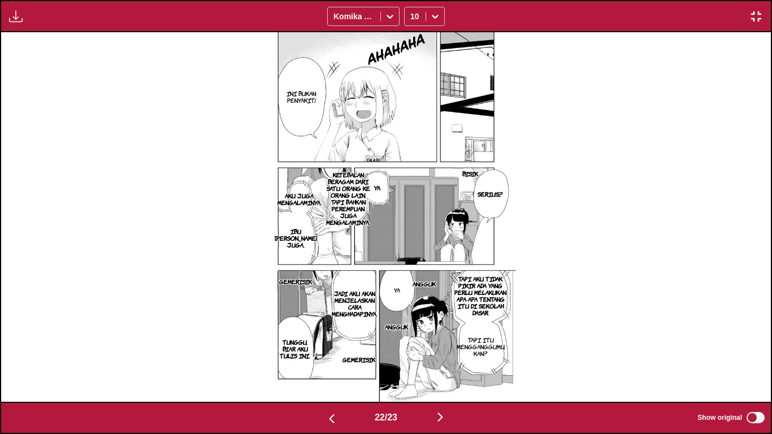
scroll to position [0, 16924]
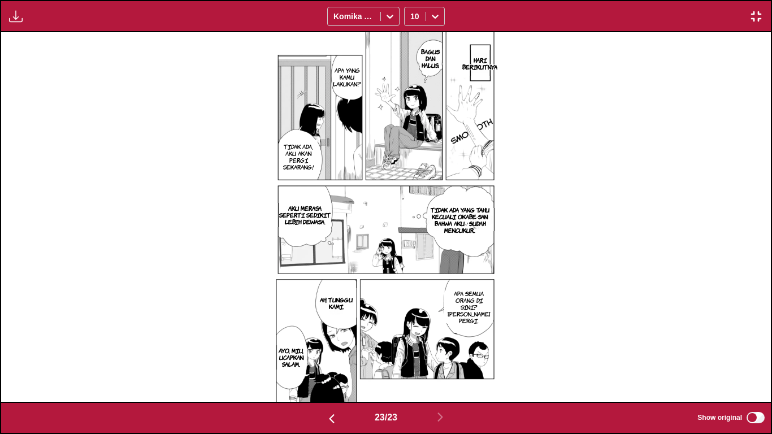
click at [757, 12] on img "button" at bounding box center [756, 17] width 14 height 14
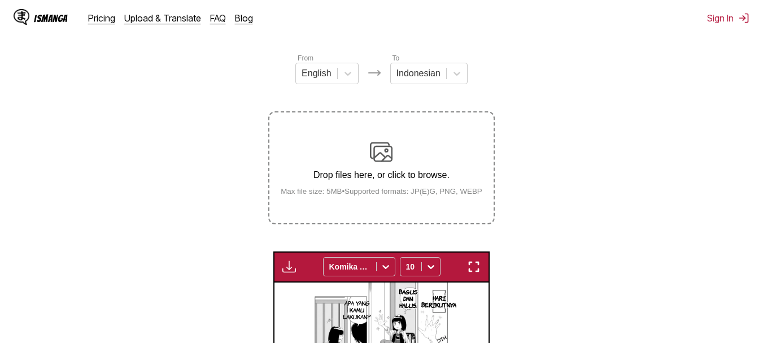
scroll to position [118, 0]
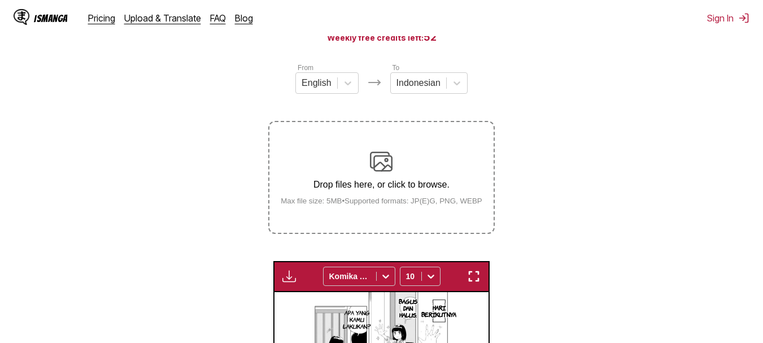
click at [355, 160] on div "Drop files here, or click to browse. Max file size: 5MB • Supported formats: JP…" at bounding box center [382, 177] width 220 height 55
click at [0, 0] on input "Drop files here, or click to browse. Max file size: 5MB • Supported formats: JP…" at bounding box center [0, 0] width 0 height 0
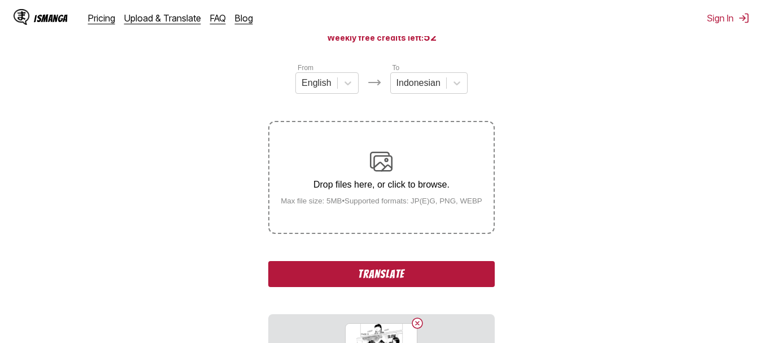
click at [355, 154] on div "Drop files here, or click to browse. Max file size: 5MB • Supported formats: JP…" at bounding box center [382, 177] width 220 height 55
click at [0, 0] on input "Drop files here, or click to browse. Max file size: 5MB • Supported formats: JP…" at bounding box center [0, 0] width 0 height 0
click at [379, 175] on div "Drop files here, or click to browse. Max file size: 5MB • Supported formats: JP…" at bounding box center [382, 177] width 220 height 55
click at [0, 0] on input "Drop files here, or click to browse. Max file size: 5MB • Supported formats: JP…" at bounding box center [0, 0] width 0 height 0
click at [349, 190] on p "Drop files here, or click to browse." at bounding box center [382, 185] width 220 height 10
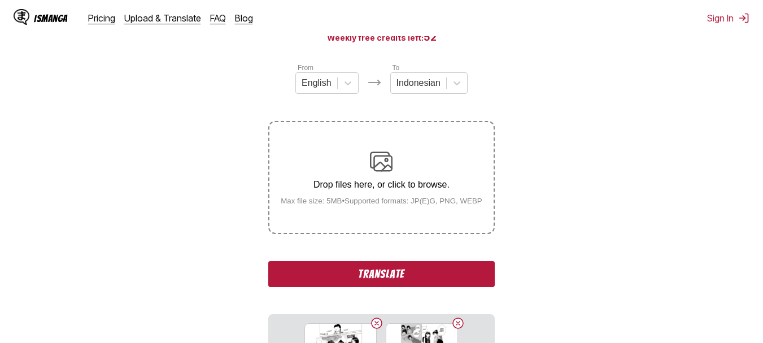
click at [0, 0] on input "Drop files here, or click to browse. Max file size: 5MB • Supported formats: JP…" at bounding box center [0, 0] width 0 height 0
click at [361, 154] on div "Drop files here, or click to browse. Max file size: 5MB • Supported formats: JP…" at bounding box center [382, 177] width 220 height 55
click at [0, 0] on input "Drop files here, or click to browse. Max file size: 5MB • Supported formats: JP…" at bounding box center [0, 0] width 0 height 0
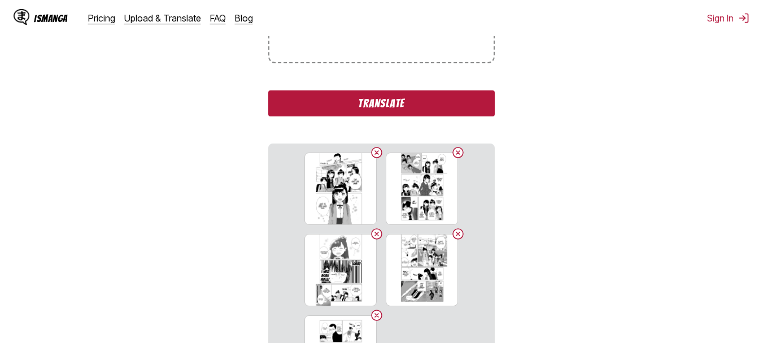
scroll to position [289, 0]
click at [377, 104] on button "Translate" at bounding box center [381, 103] width 226 height 26
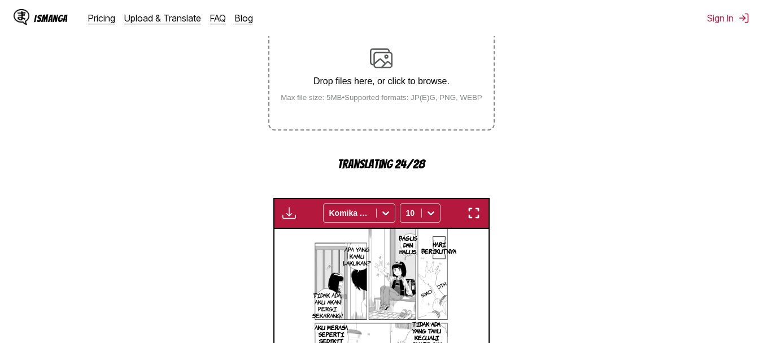
scroll to position [240, 0]
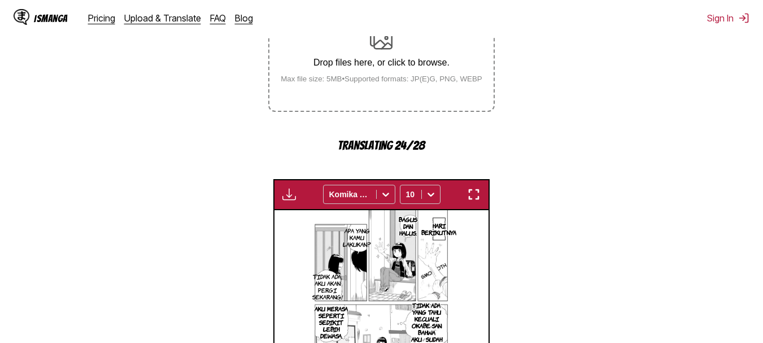
click at [471, 192] on img "button" at bounding box center [474, 195] width 14 height 14
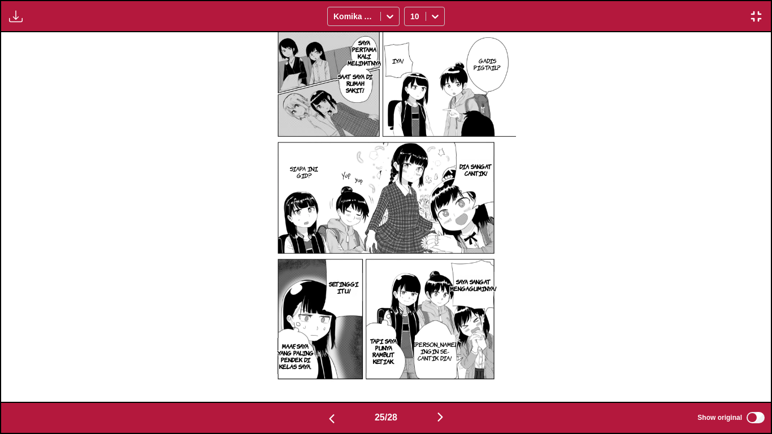
scroll to position [0, 19232]
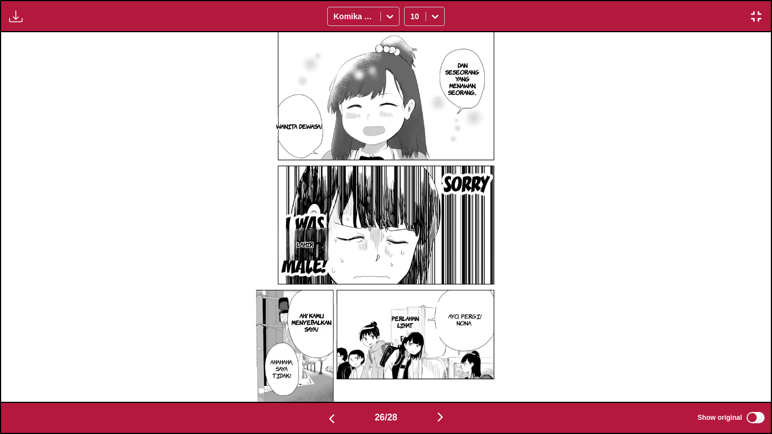
click at [313, 248] on p "LAHIR" at bounding box center [304, 243] width 21 height 11
click at [313, 236] on icon "close-tooltip" at bounding box center [315, 237] width 8 height 8
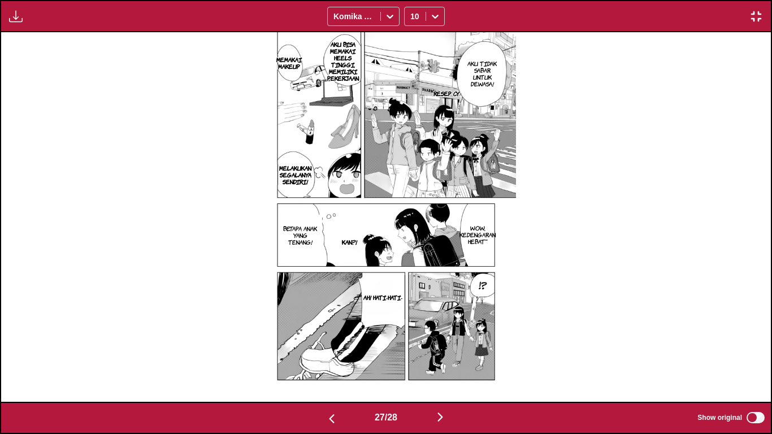
scroll to position [0, 20770]
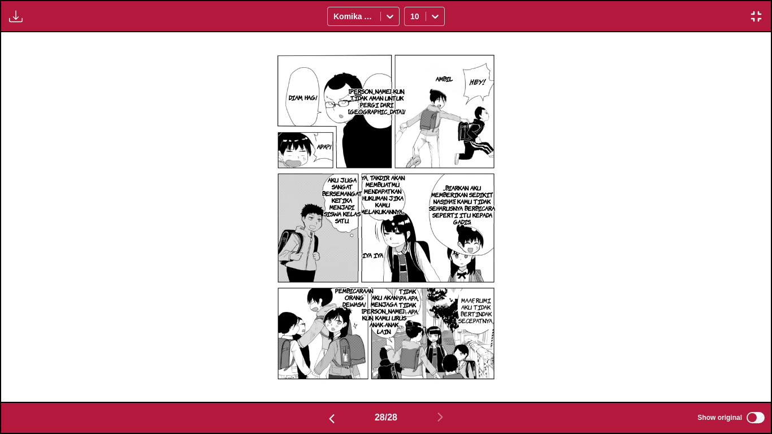
click at [751, 17] on img "button" at bounding box center [756, 17] width 14 height 14
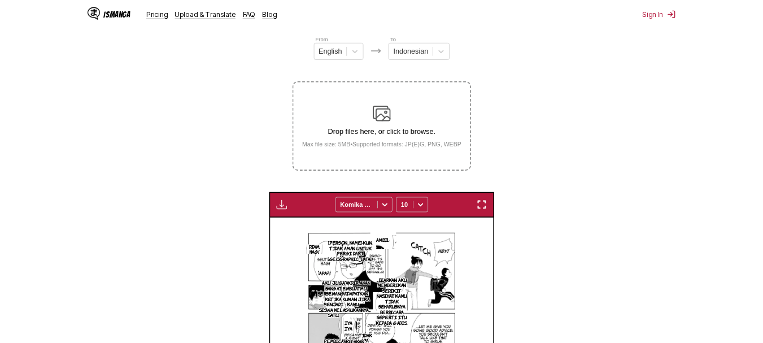
scroll to position [0, 5784]
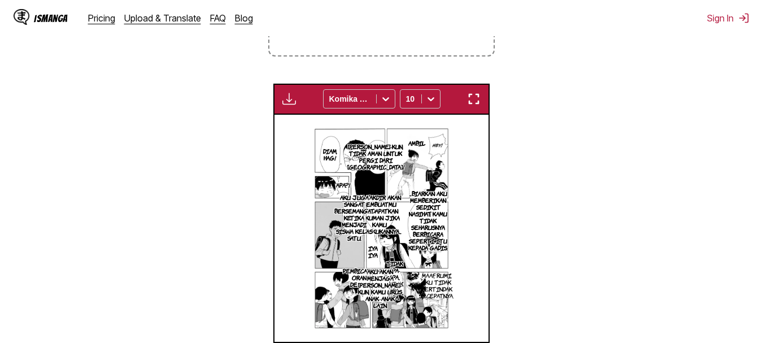
click at [477, 94] on img "button" at bounding box center [474, 99] width 14 height 14
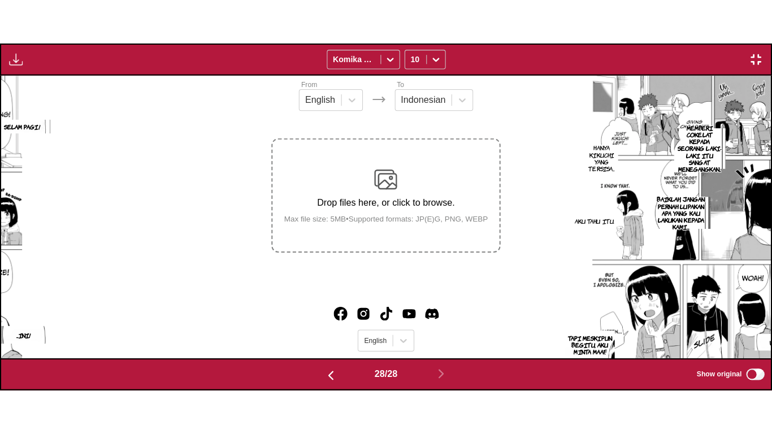
scroll to position [0, 20770]
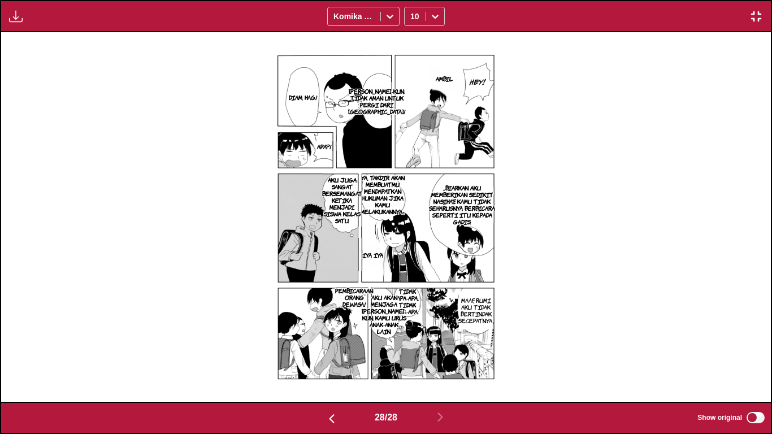
click at [753, 11] on img "button" at bounding box center [756, 17] width 14 height 14
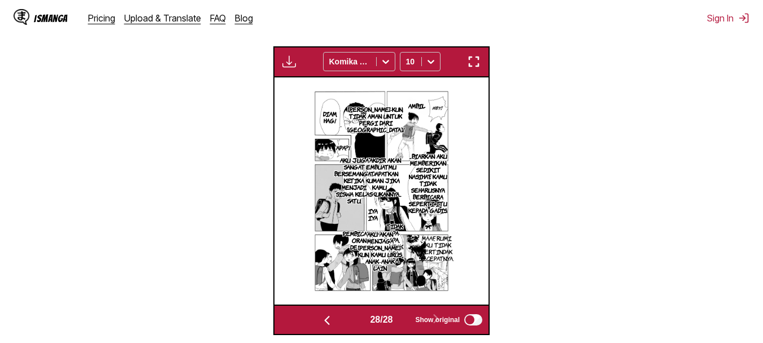
scroll to position [334, 0]
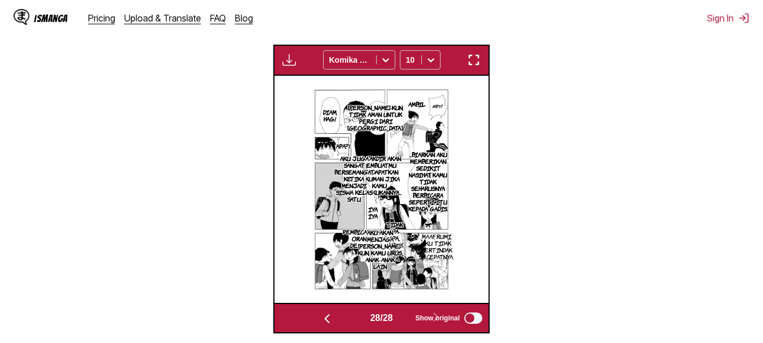
click at [469, 66] on img "button" at bounding box center [474, 60] width 14 height 14
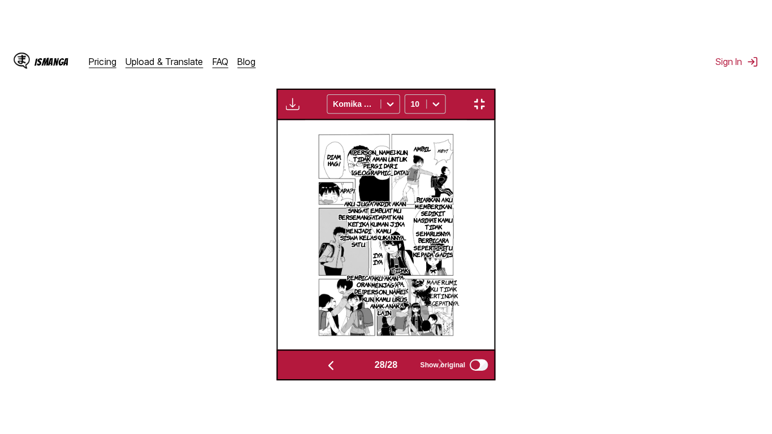
scroll to position [136, 0]
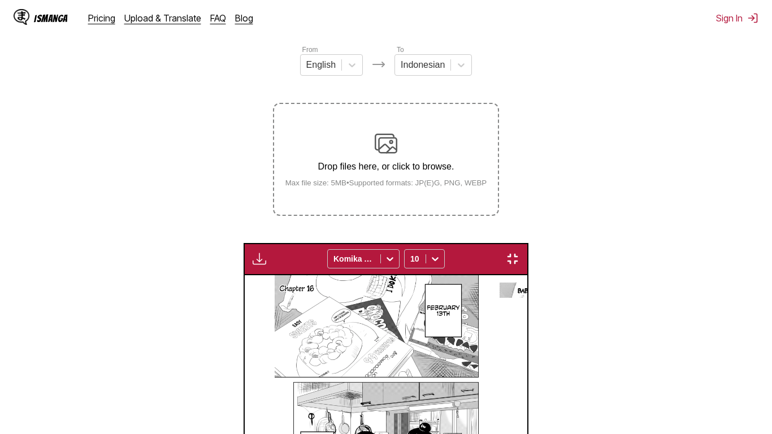
scroll to position [0, 20770]
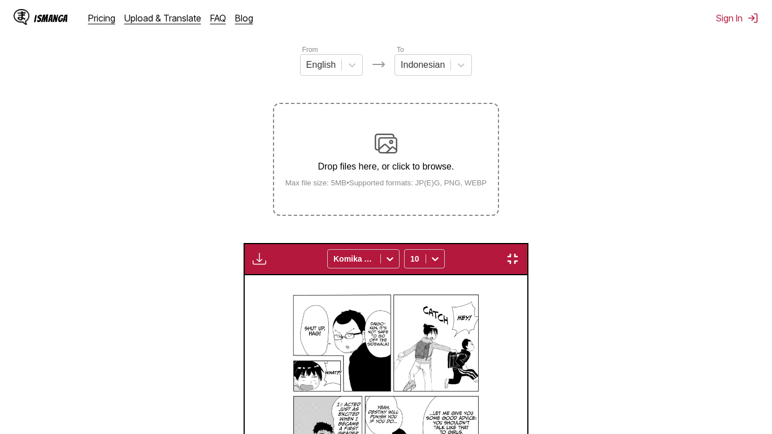
click at [519, 252] on img "button" at bounding box center [513, 259] width 14 height 14
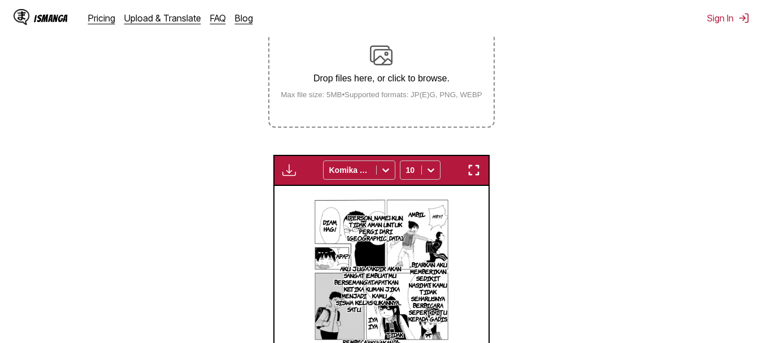
scroll to position [224, 0]
